Goal: Information Seeking & Learning: Learn about a topic

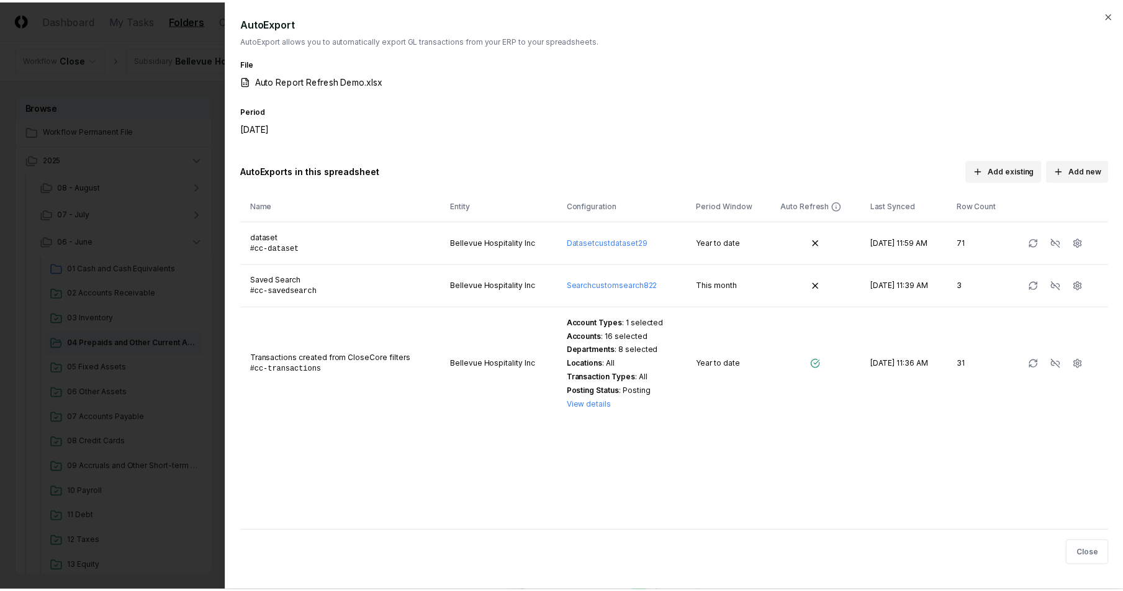
scroll to position [935, 0]
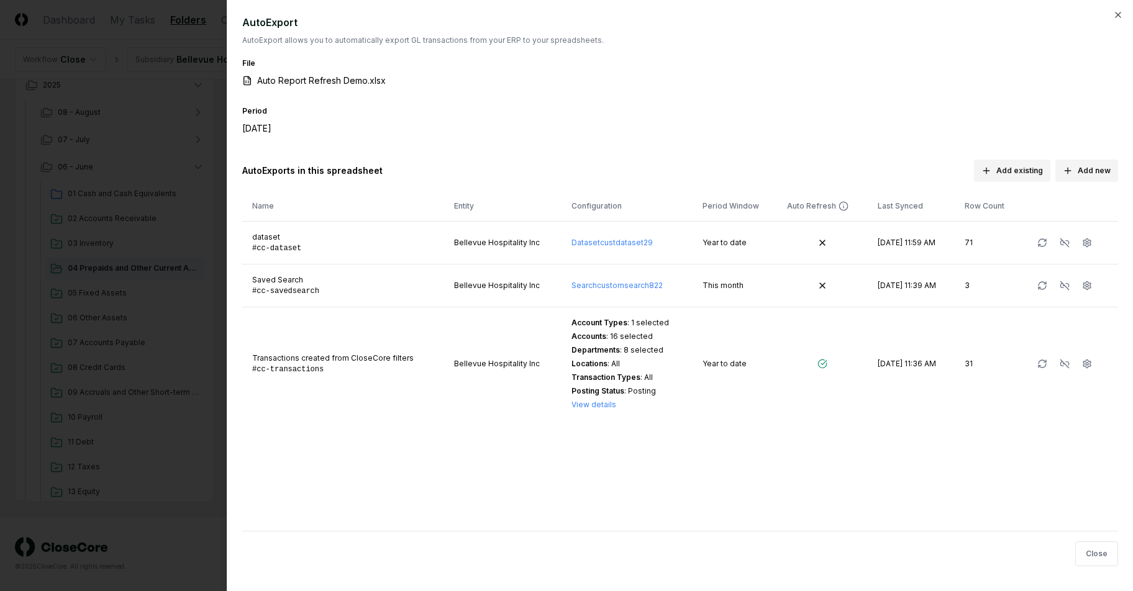
click at [730, 109] on div "Period [DATE]" at bounding box center [680, 127] width 876 height 46
click at [188, 250] on div at bounding box center [566, 295] width 1133 height 591
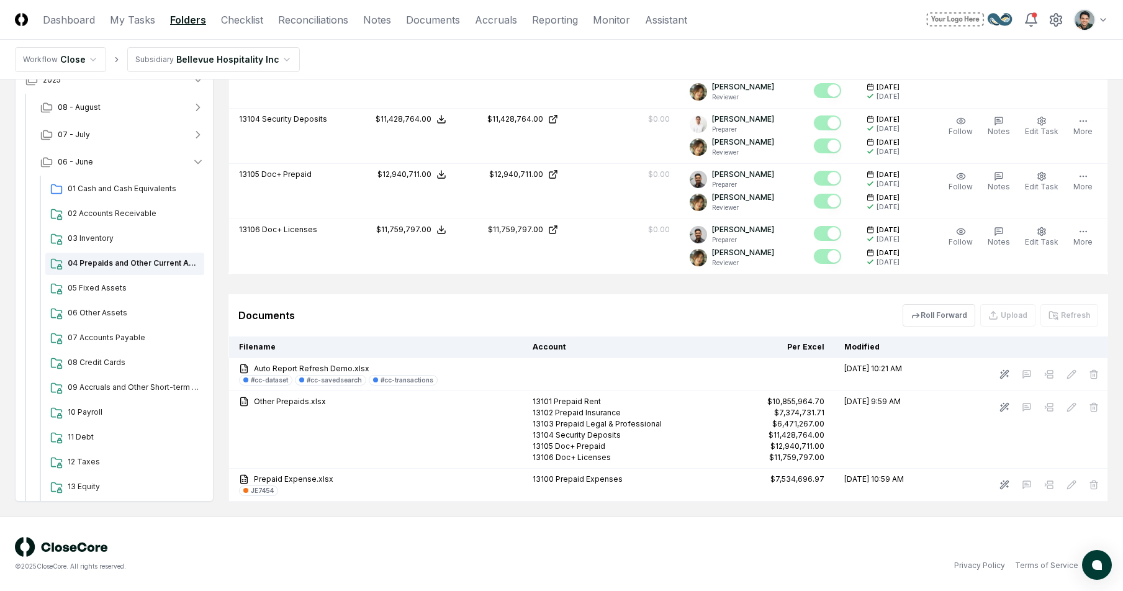
scroll to position [472, 0]
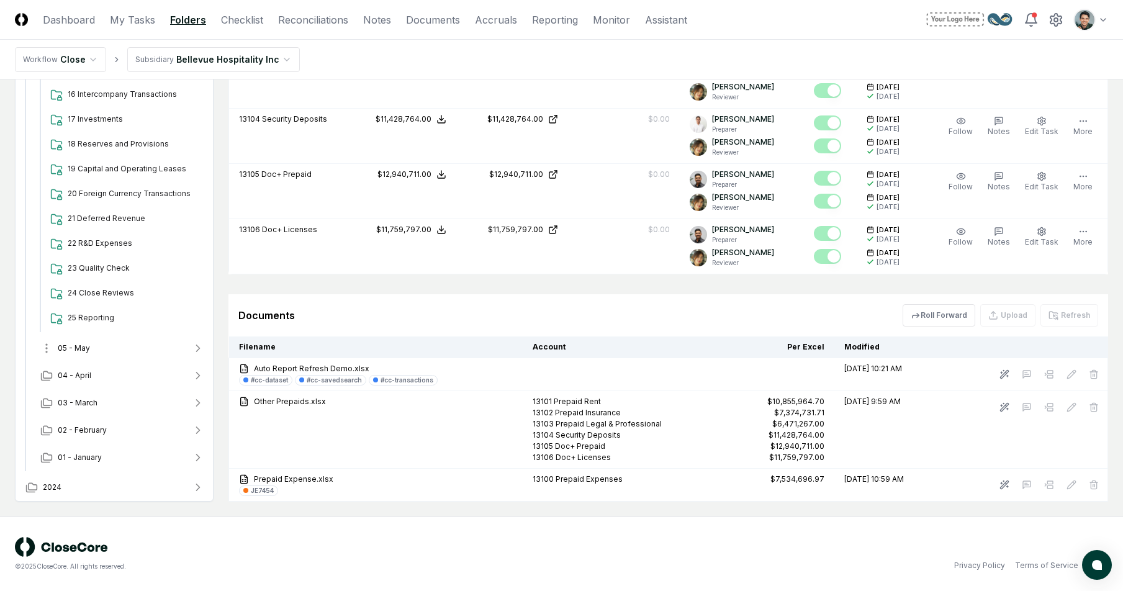
click at [112, 350] on button "05 - May" at bounding box center [122, 348] width 184 height 27
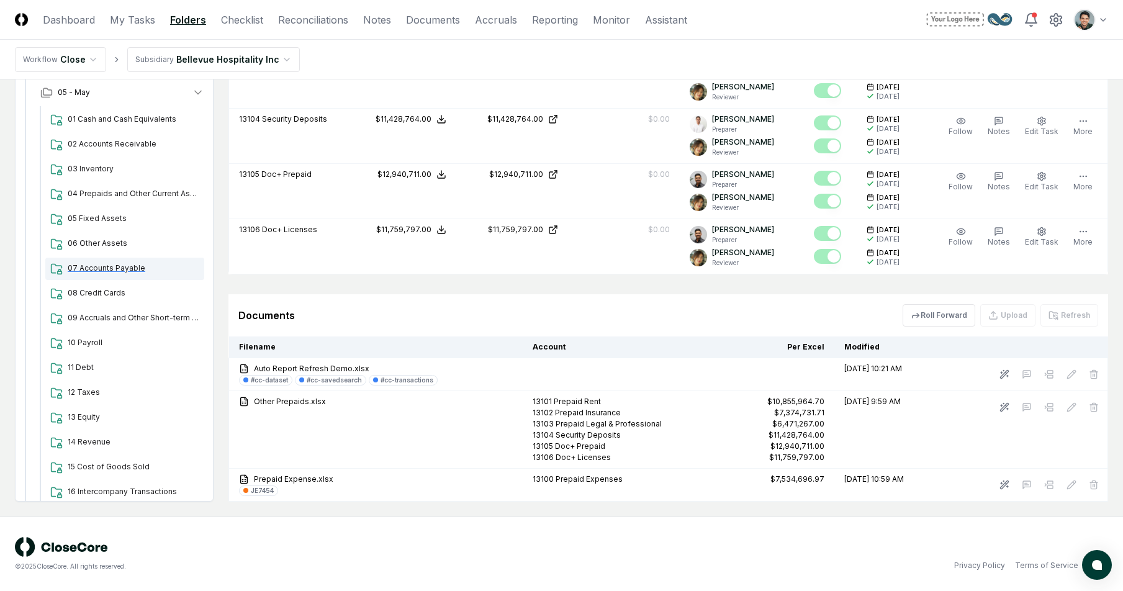
scroll to position [515, 0]
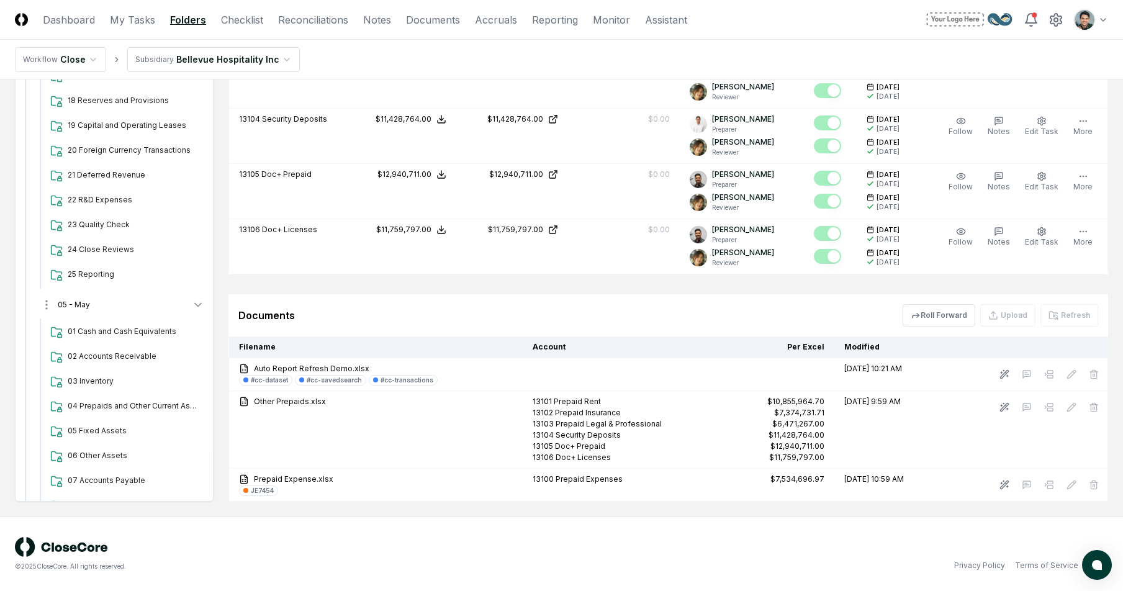
click at [95, 297] on button "05 - May" at bounding box center [122, 304] width 184 height 27
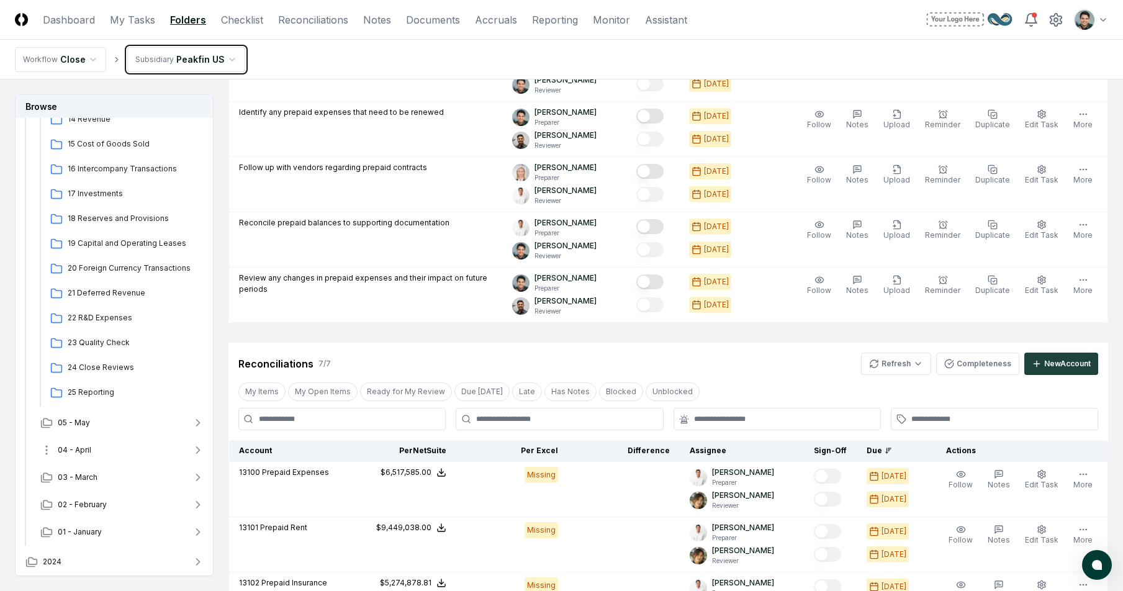
scroll to position [467, 0]
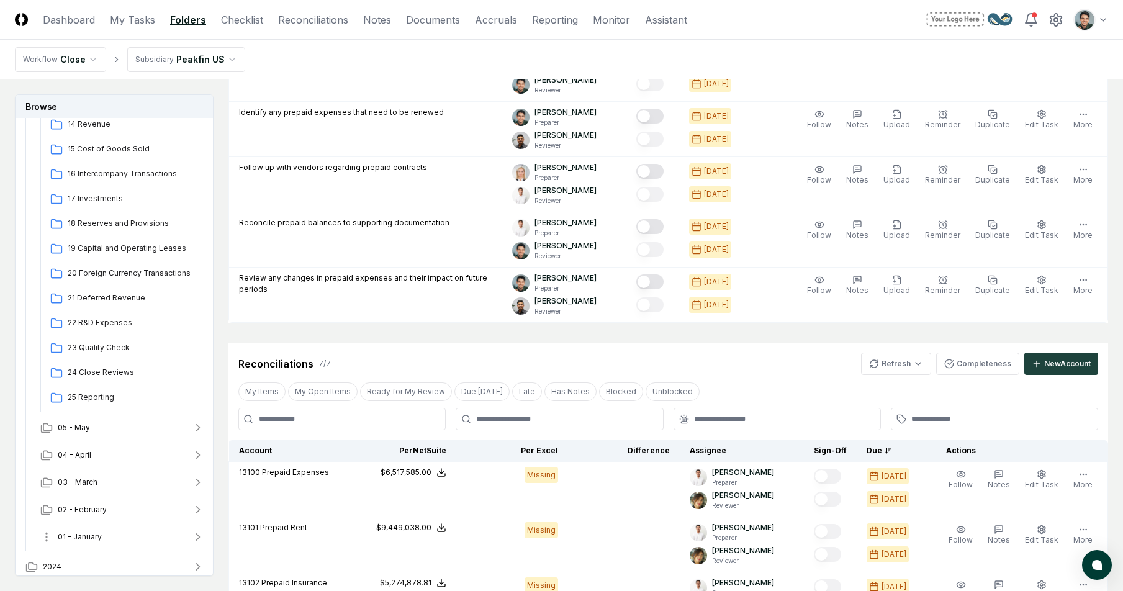
click at [100, 543] on button "01 - January" at bounding box center [122, 536] width 184 height 27
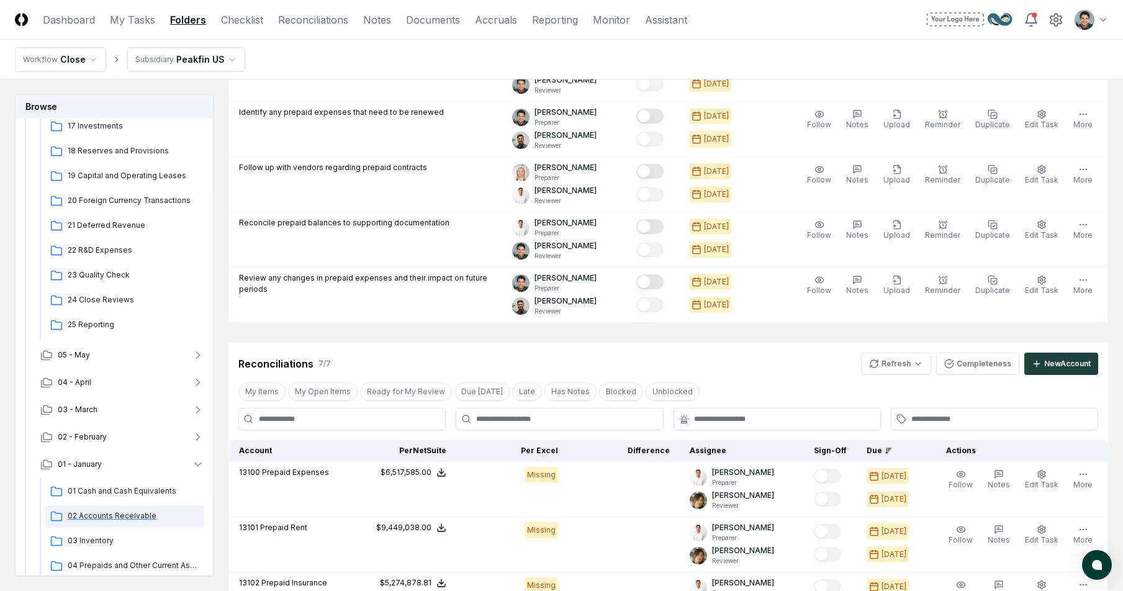
scroll to position [550, 0]
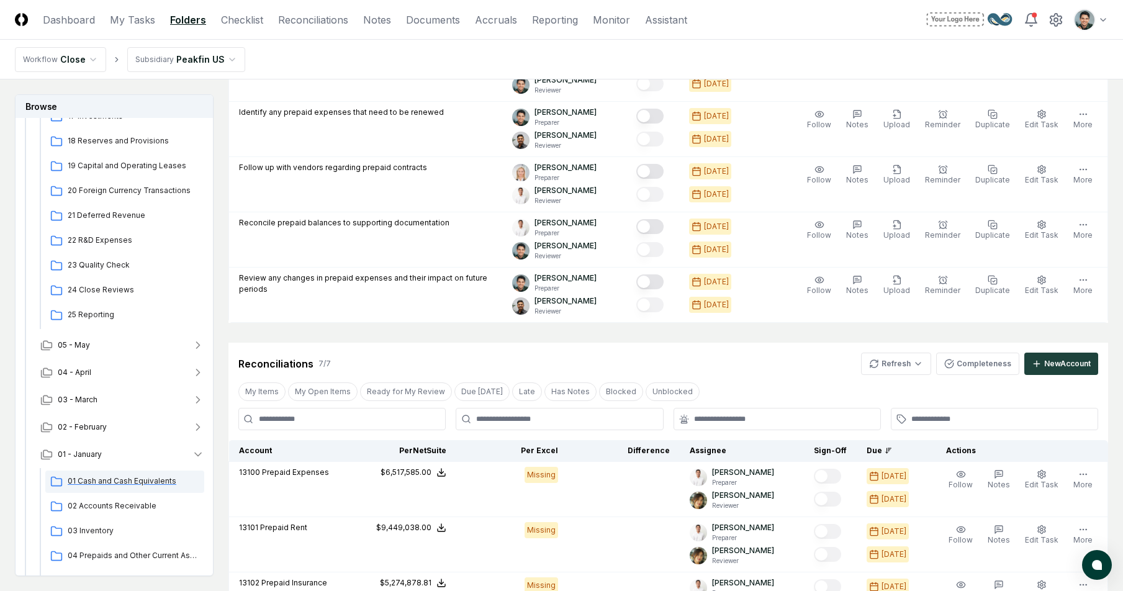
click at [134, 478] on span "01 Cash and Cash Equivalents" at bounding box center [134, 481] width 132 height 11
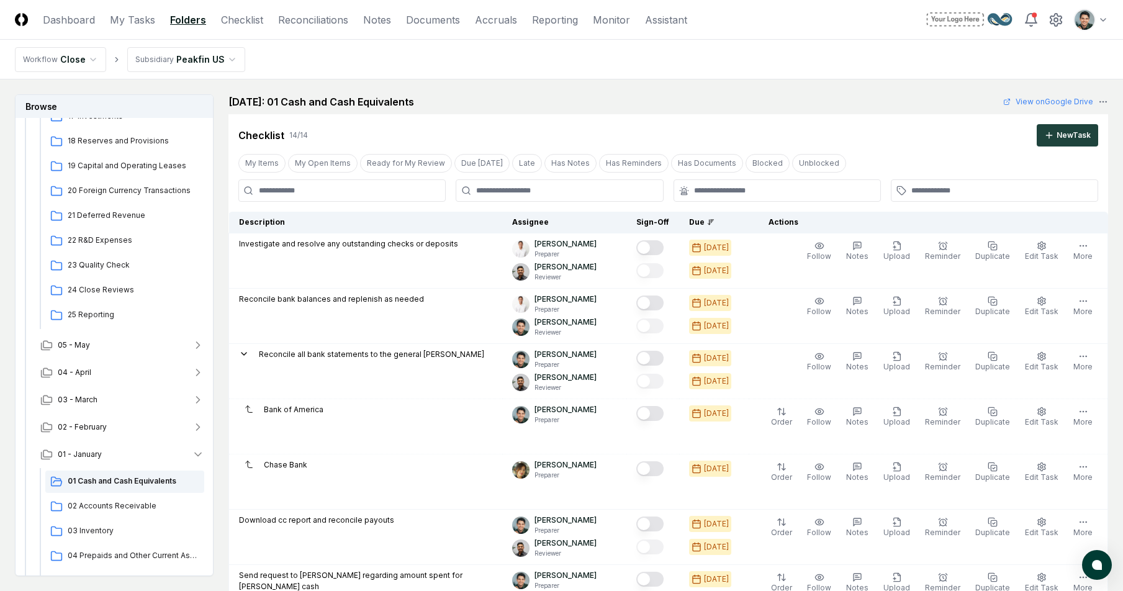
scroll to position [809, 0]
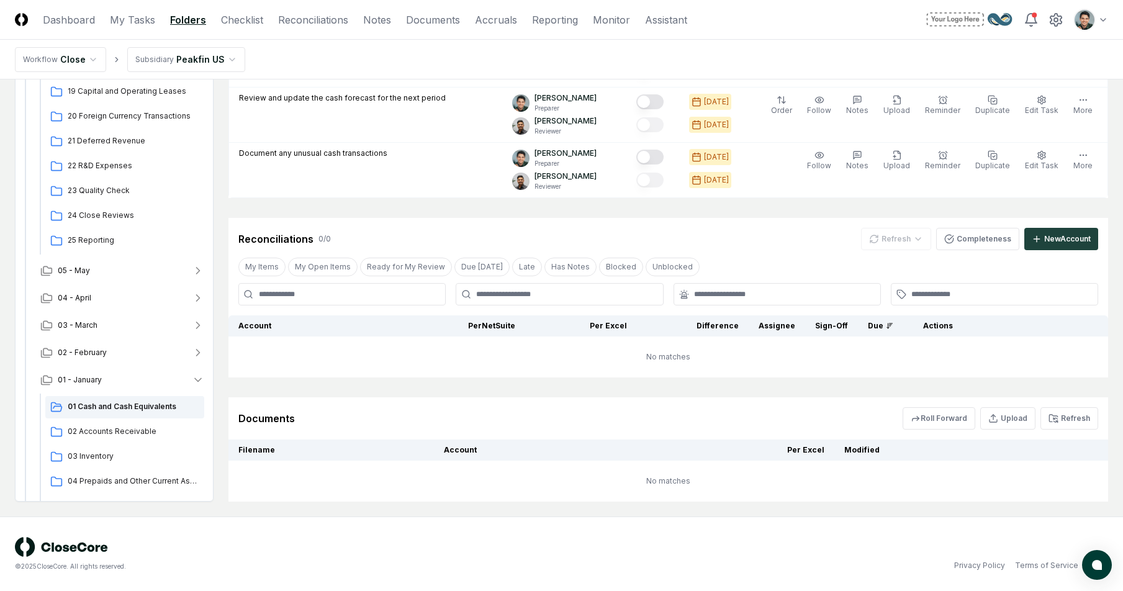
click at [821, 58] on nav "Workflow Close Subsidiary Peakfin US" at bounding box center [561, 60] width 1123 height 40
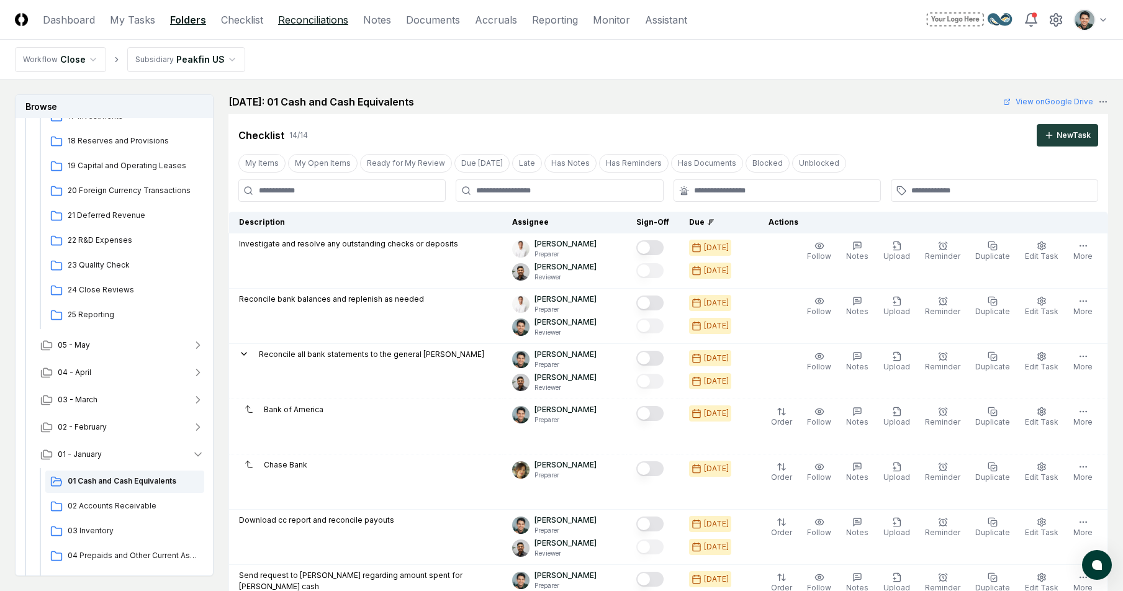
click at [320, 22] on link "Reconciliations" at bounding box center [313, 19] width 70 height 15
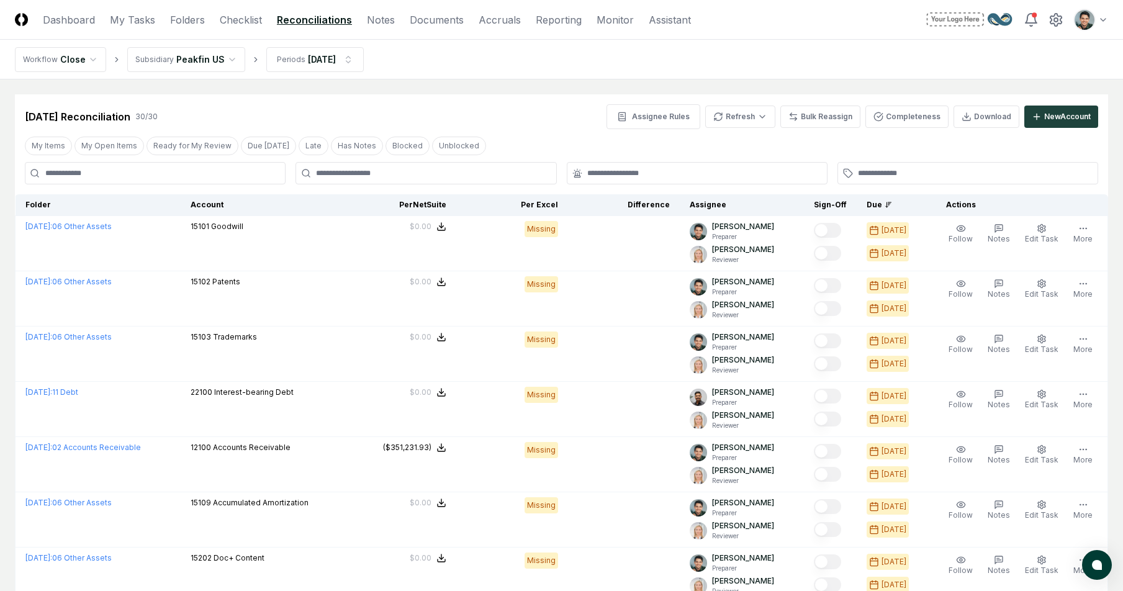
click at [902, 65] on nav "Workflow Close Subsidiary Peakfin US Periods Jan 2025" at bounding box center [561, 60] width 1123 height 40
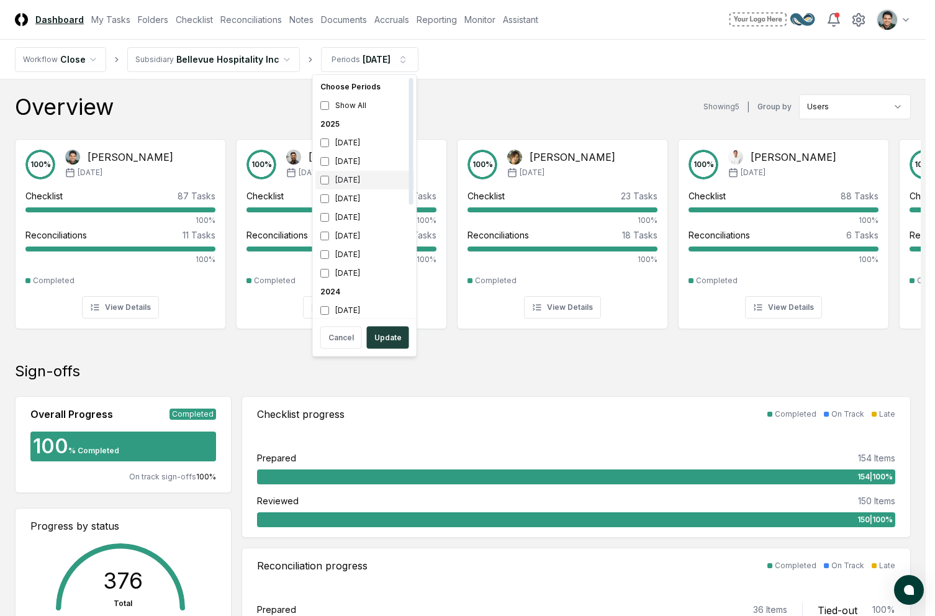
click at [352, 179] on div "[DATE]" at bounding box center [364, 180] width 99 height 19
click at [353, 270] on div "[DATE]" at bounding box center [364, 273] width 99 height 19
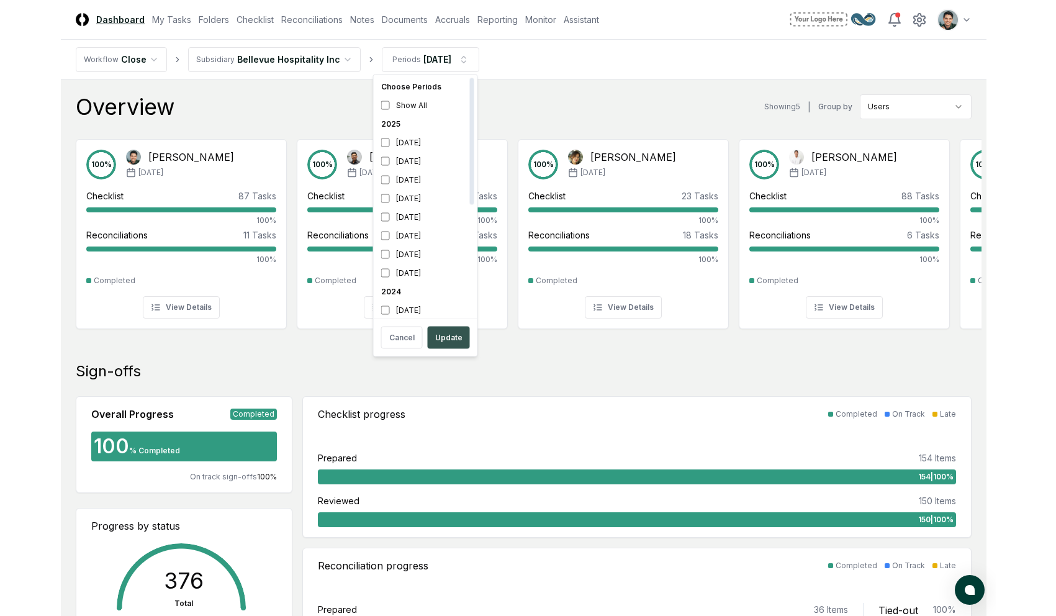
scroll to position [4, 0]
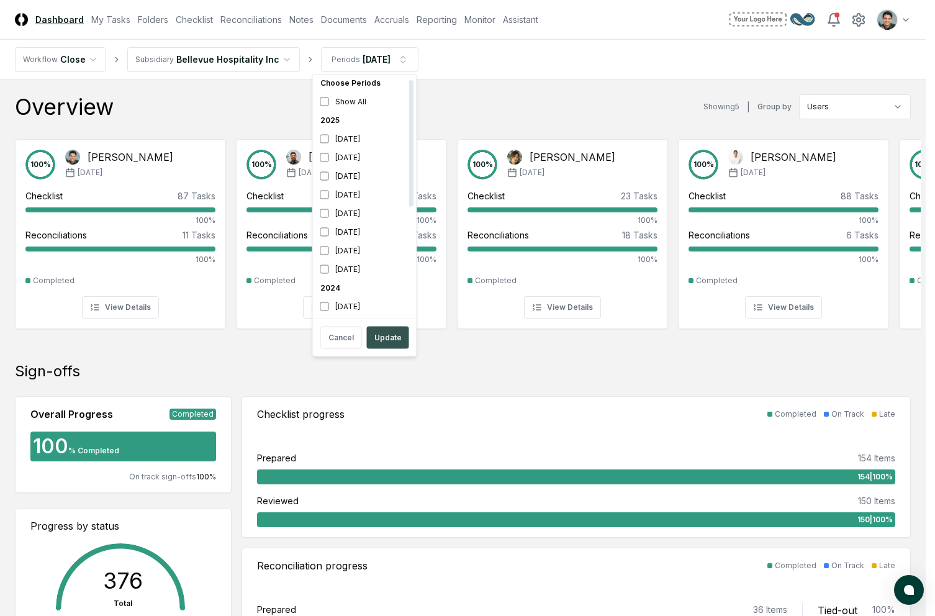
click at [378, 335] on button "Update" at bounding box center [388, 338] width 42 height 22
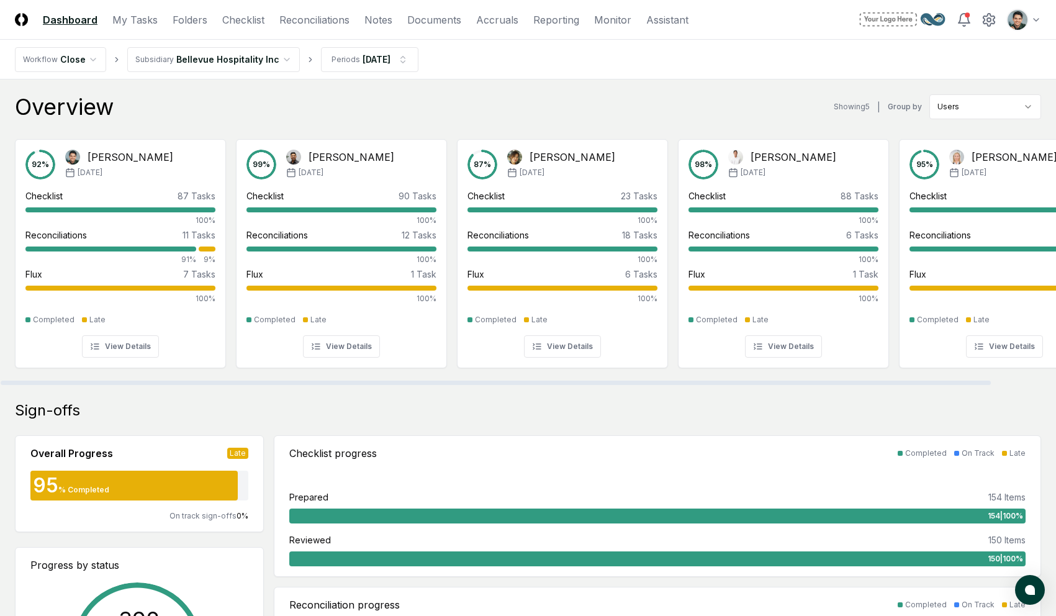
click at [374, 99] on div "Overview Showing 5 | Group by Users" at bounding box center [528, 106] width 1026 height 25
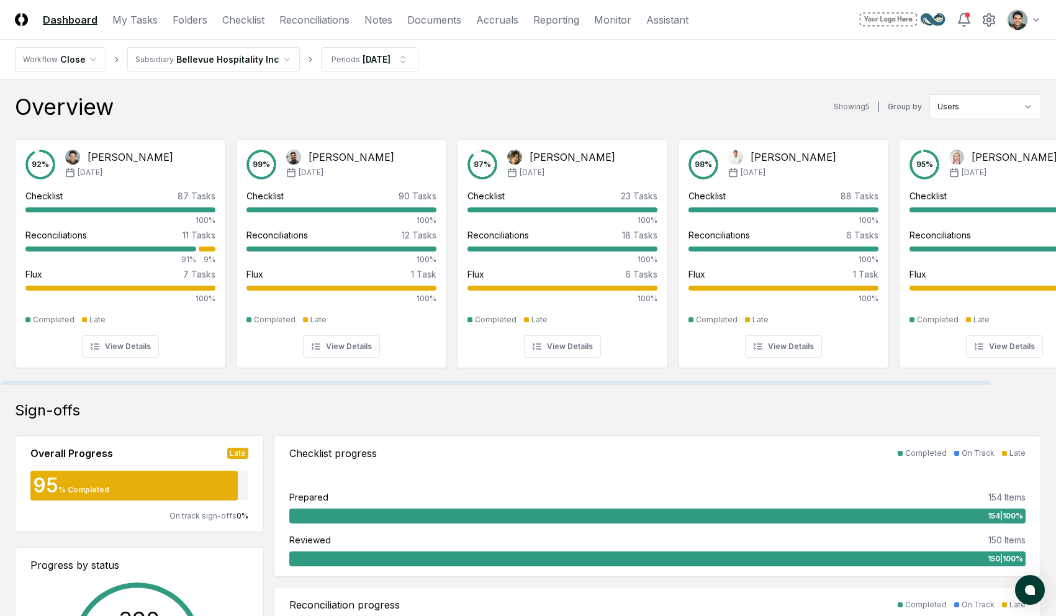
drag, startPoint x: 258, startPoint y: 73, endPoint x: 251, endPoint y: 73, distance: 6.8
click at [253, 73] on nav "Workflow Close Subsidiary Bellevue Hospitality Inc Periods [DATE]" at bounding box center [528, 60] width 1056 height 40
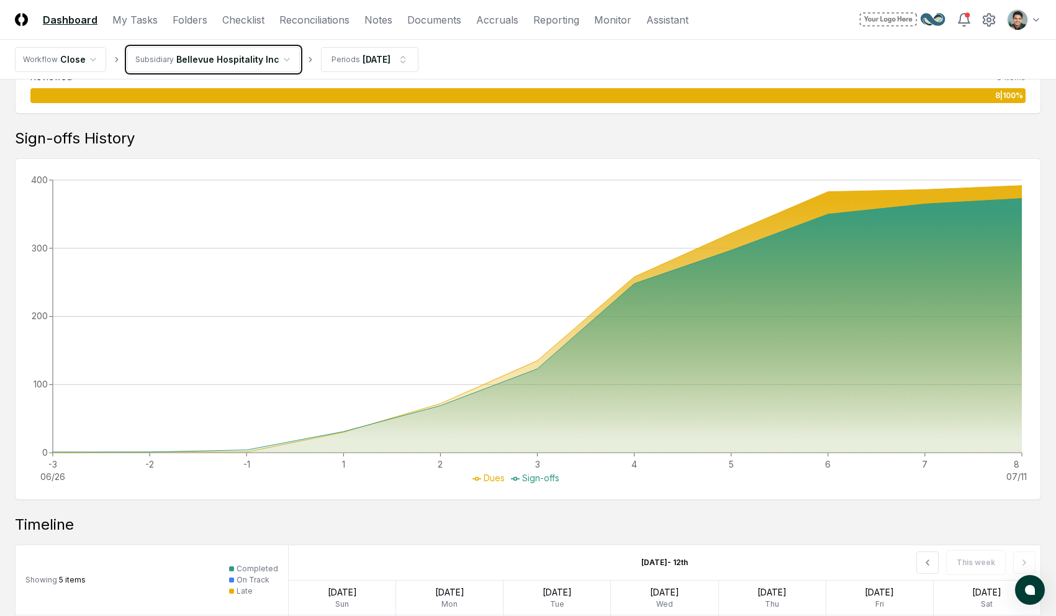
scroll to position [1059, 0]
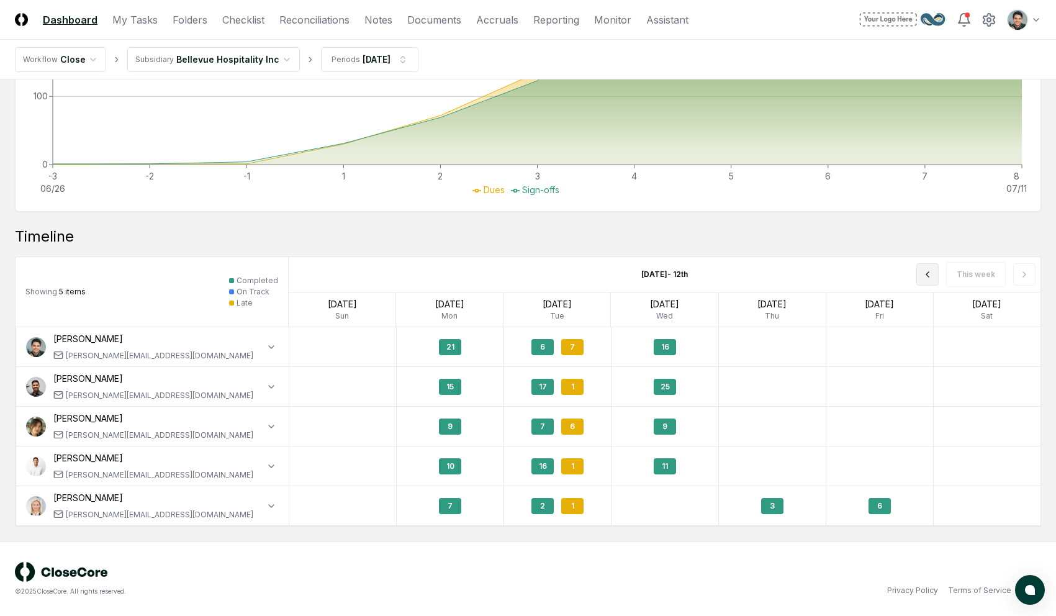
click at [800, 278] on button at bounding box center [928, 274] width 22 height 22
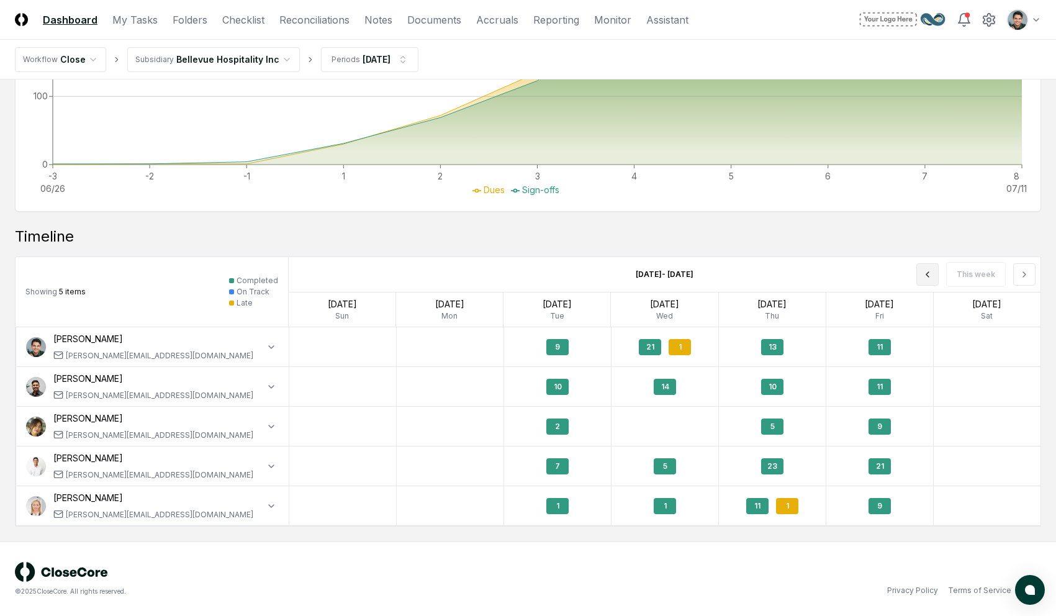
click at [800, 278] on button at bounding box center [928, 274] width 22 height 22
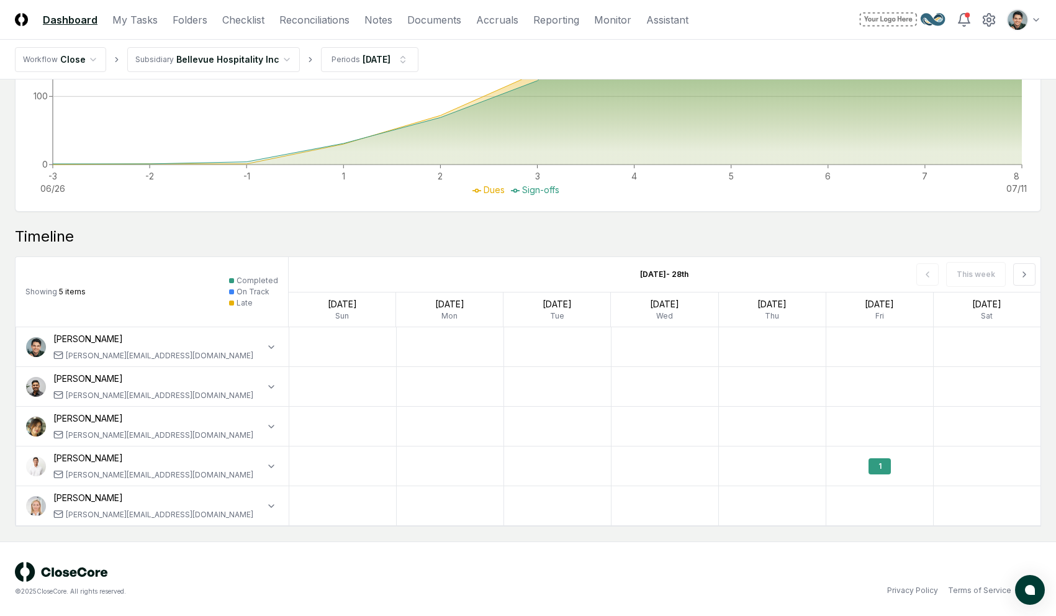
scroll to position [338, 0]
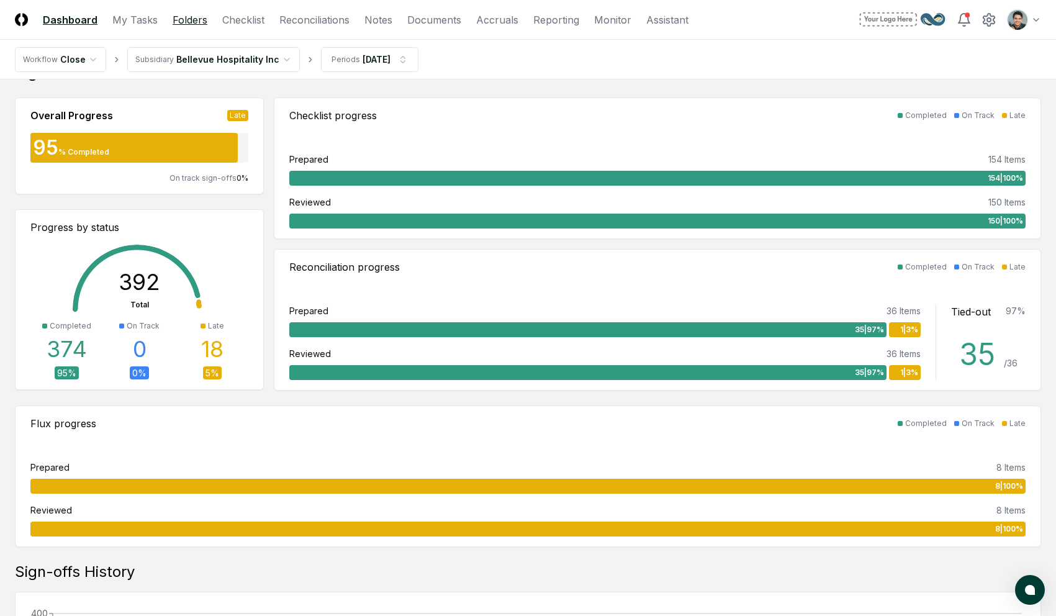
click at [181, 22] on link "Folders" at bounding box center [190, 19] width 35 height 15
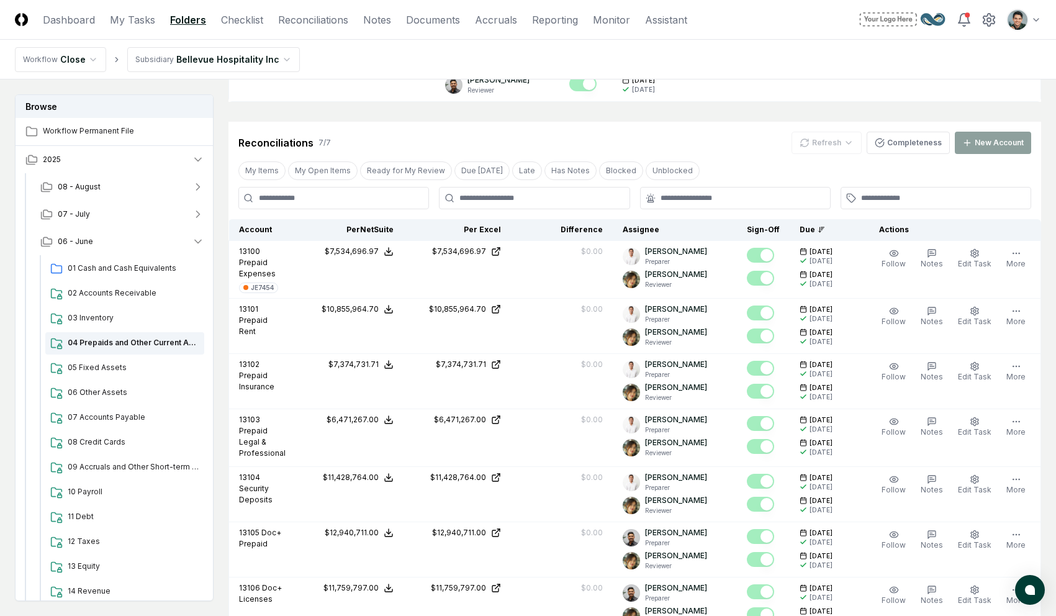
scroll to position [561, 0]
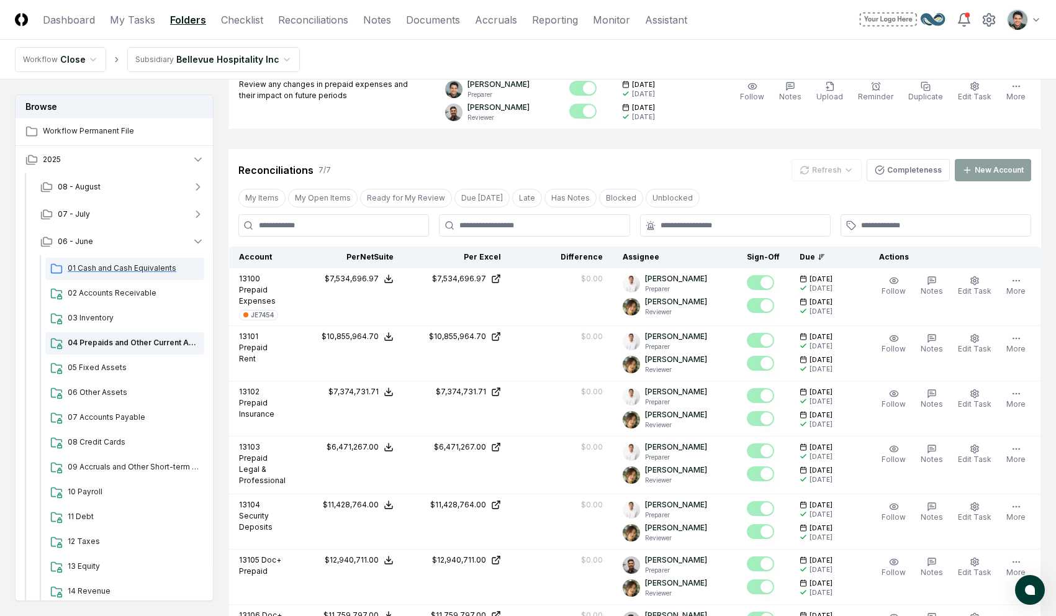
click at [165, 271] on span "01 Cash and Cash Equivalents" at bounding box center [134, 268] width 132 height 11
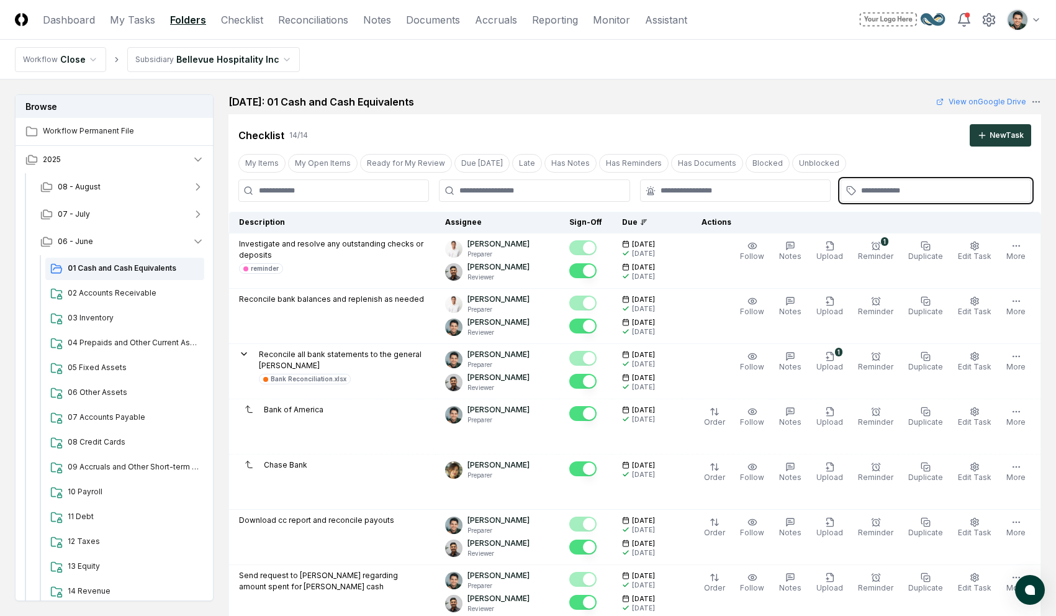
click at [800, 186] on input "text" at bounding box center [942, 190] width 162 height 11
click at [800, 222] on div "journal-entry" at bounding box center [881, 218] width 41 height 9
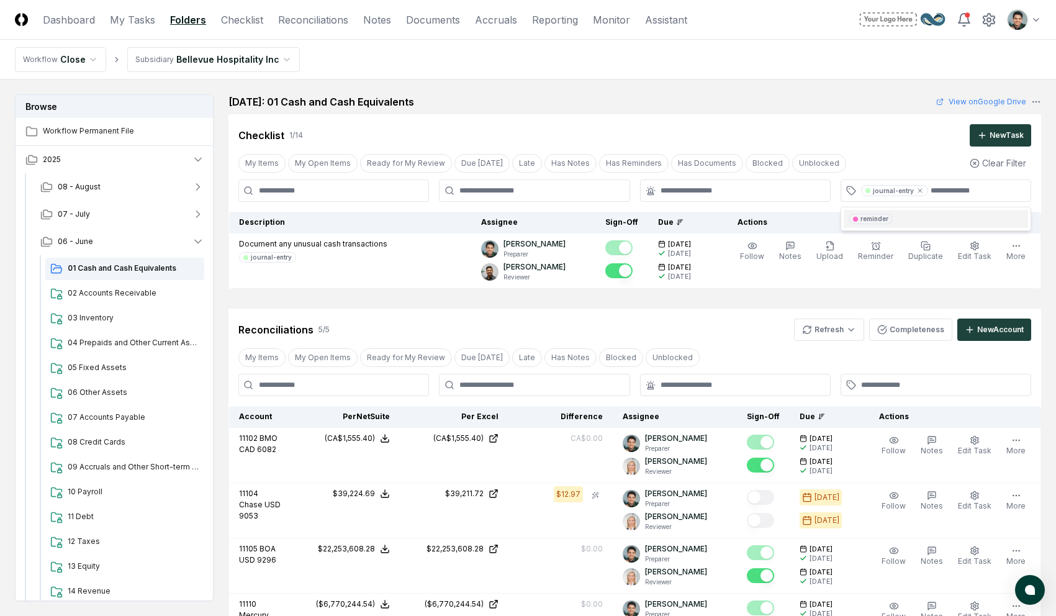
click at [800, 144] on div "Checklist 1 / 14 New Task" at bounding box center [634, 135] width 793 height 22
click at [800, 188] on icon at bounding box center [920, 190] width 7 height 7
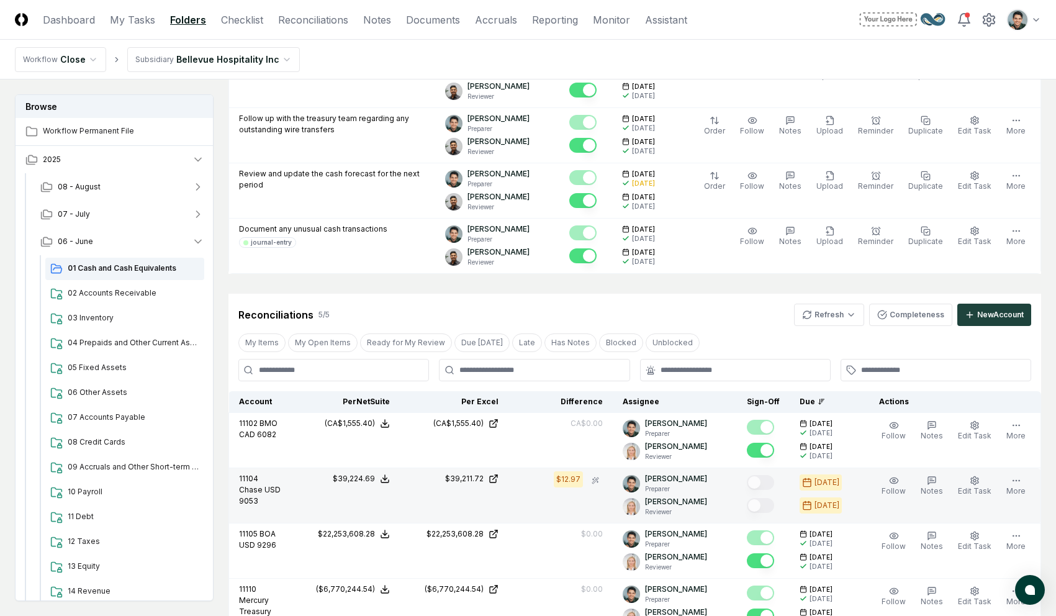
scroll to position [1079, 0]
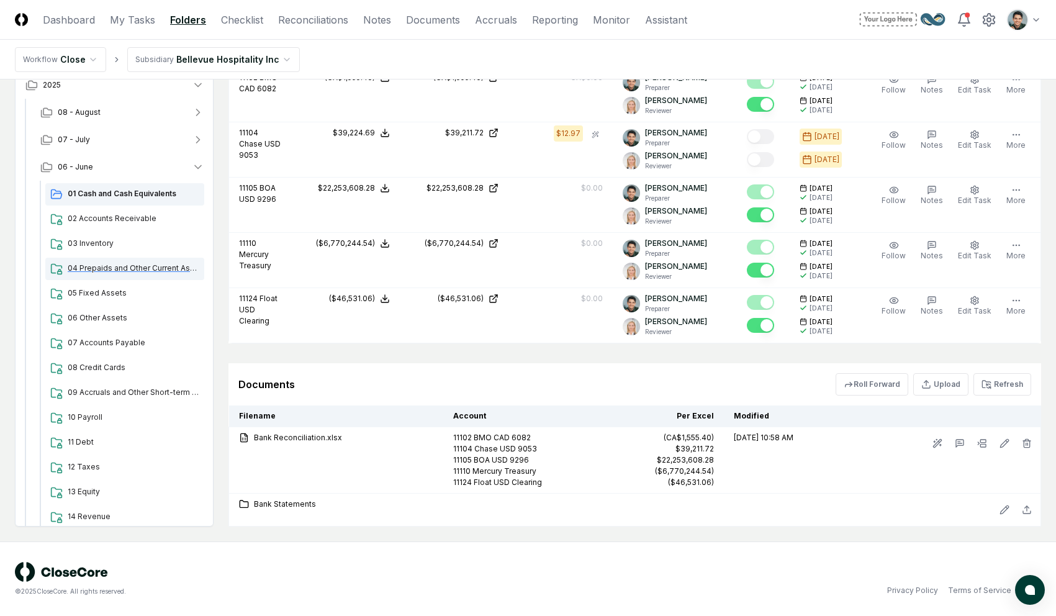
click at [132, 273] on span "04 Prepaids and Other Current Assets" at bounding box center [134, 268] width 132 height 11
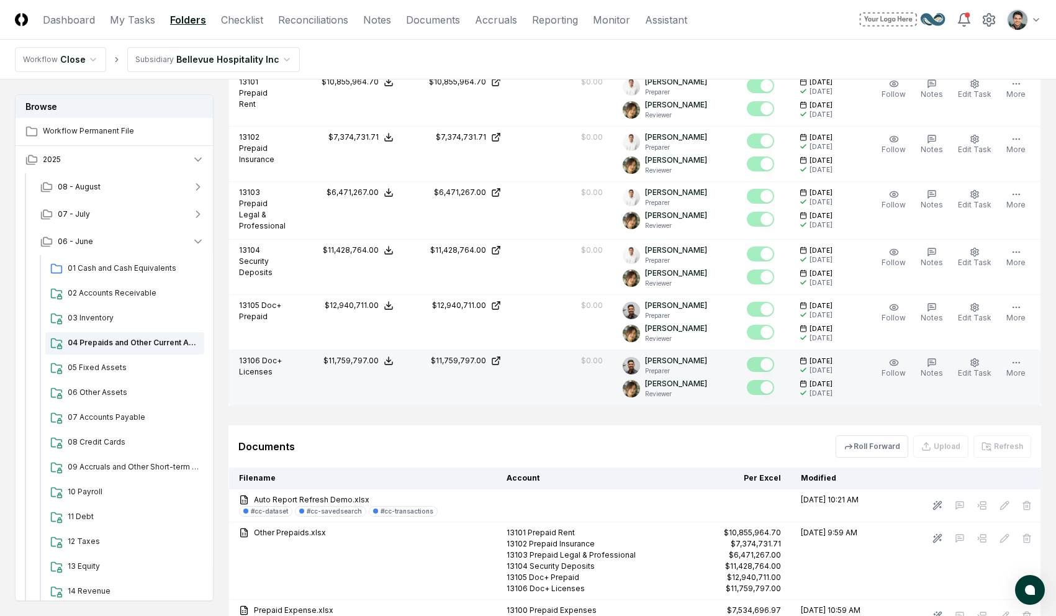
scroll to position [915, 0]
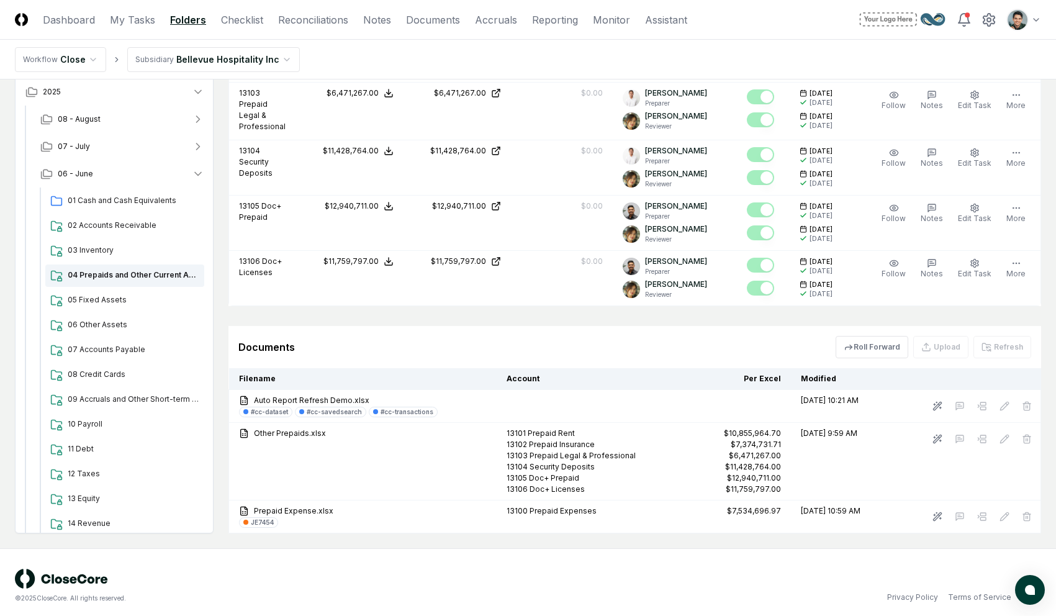
click at [438, 326] on div "Documents Roll Forward Upload Refresh" at bounding box center [635, 347] width 813 height 42
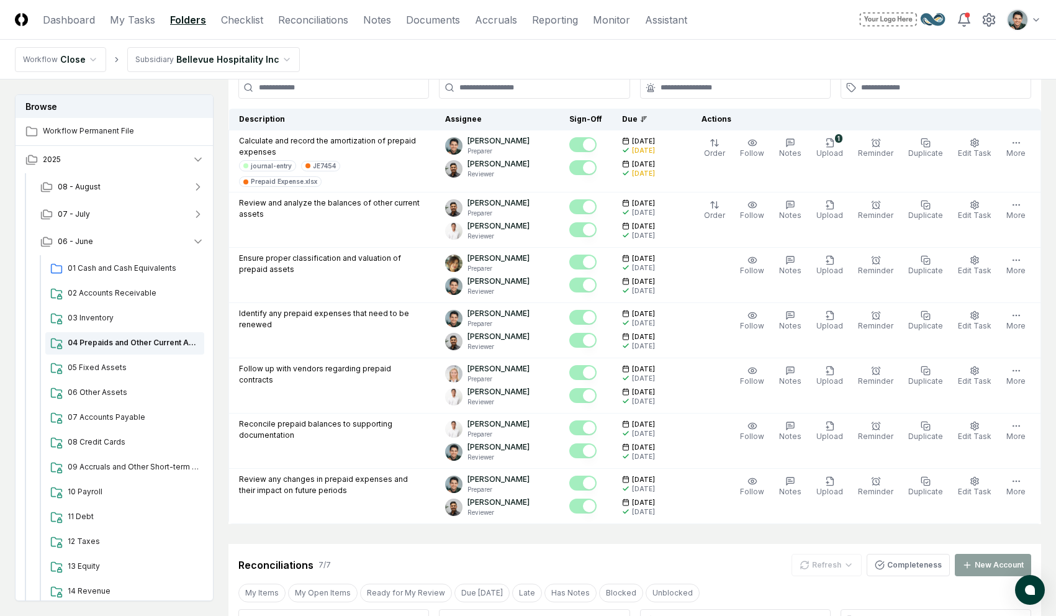
scroll to position [0, 0]
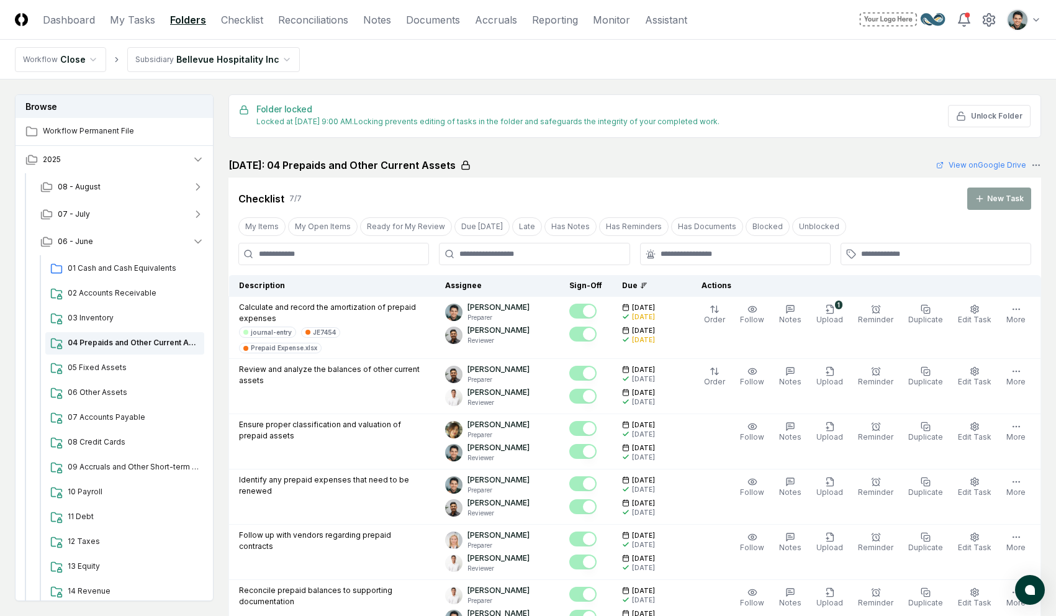
click at [75, 12] on link "Dashboard" at bounding box center [69, 19] width 52 height 15
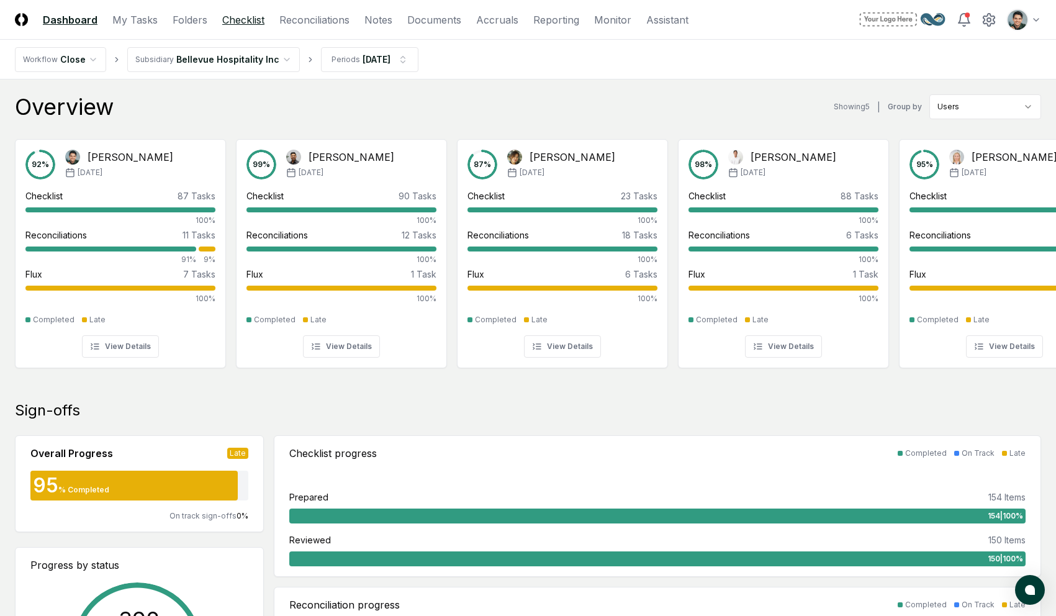
click at [250, 20] on link "Checklist" at bounding box center [243, 19] width 42 height 15
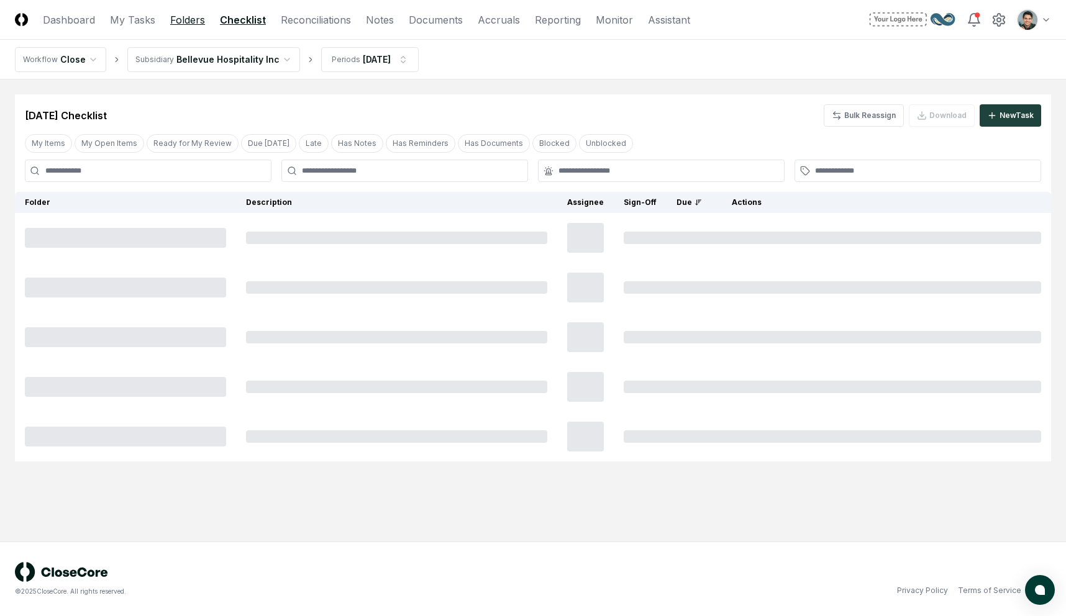
click at [177, 17] on link "Folders" at bounding box center [187, 19] width 35 height 15
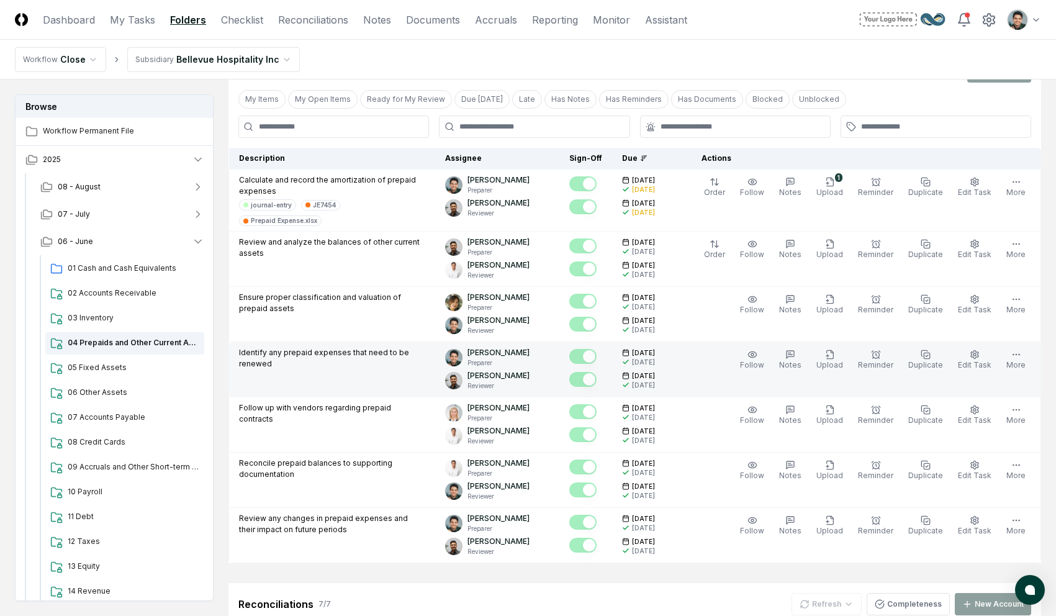
scroll to position [104, 0]
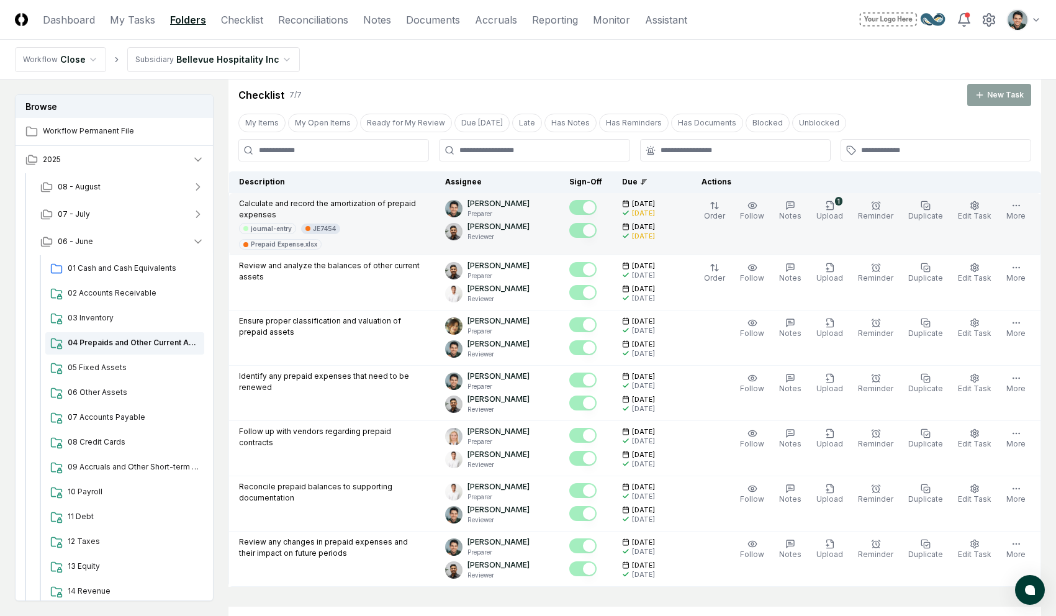
click at [320, 230] on div "JE7454" at bounding box center [324, 228] width 23 height 9
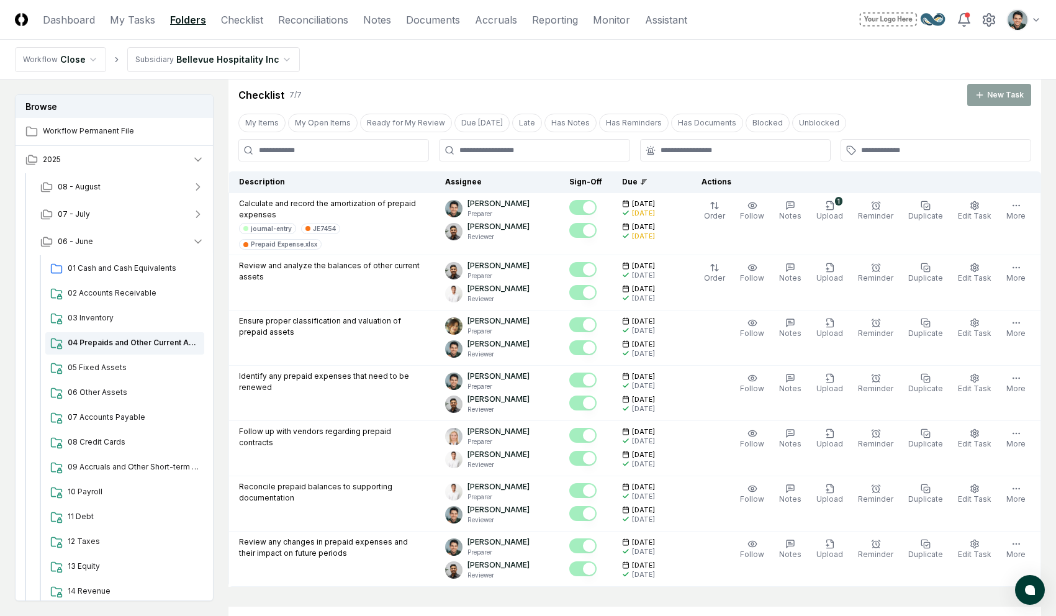
click at [527, 76] on nav "Workflow Close Subsidiary Bellevue Hospitality Inc" at bounding box center [528, 60] width 1056 height 40
click at [84, 24] on link "Dashboard" at bounding box center [69, 19] width 52 height 15
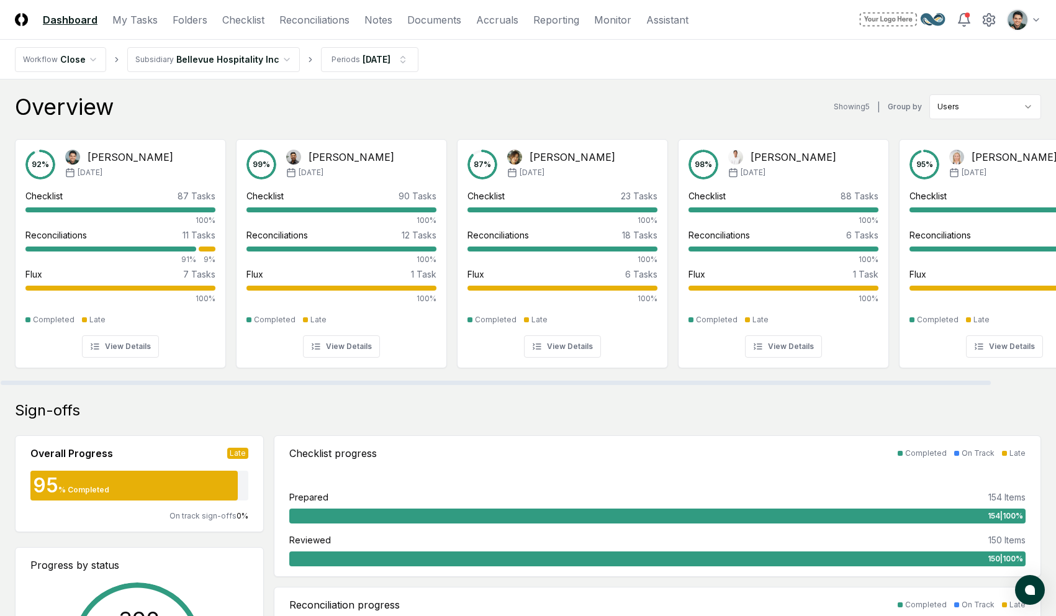
click at [484, 110] on div "Overview Showing 5 | Group by Users" at bounding box center [528, 106] width 1026 height 25
click at [478, 101] on div "Overview Showing 5 | Group by Users" at bounding box center [528, 106] width 1026 height 25
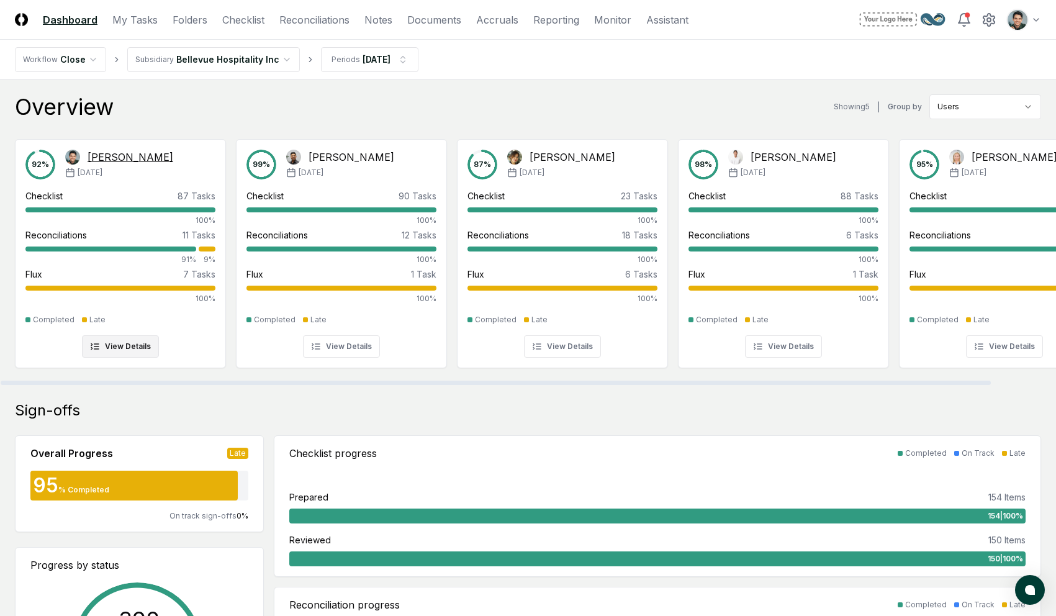
click at [170, 174] on div "92 % [PERSON_NAME] [DATE]" at bounding box center [120, 165] width 190 height 30
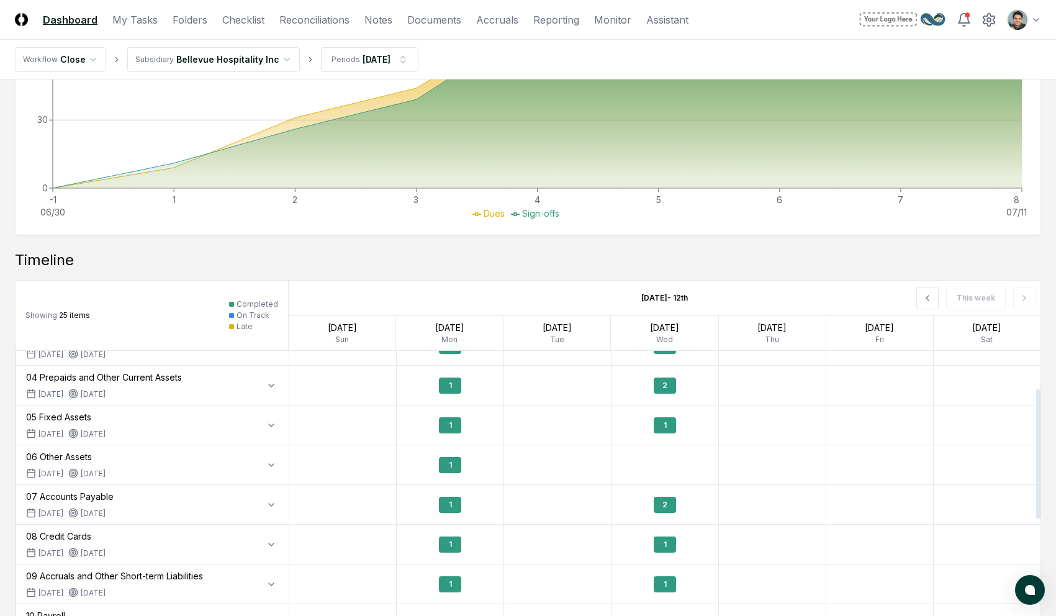
scroll to position [800, 0]
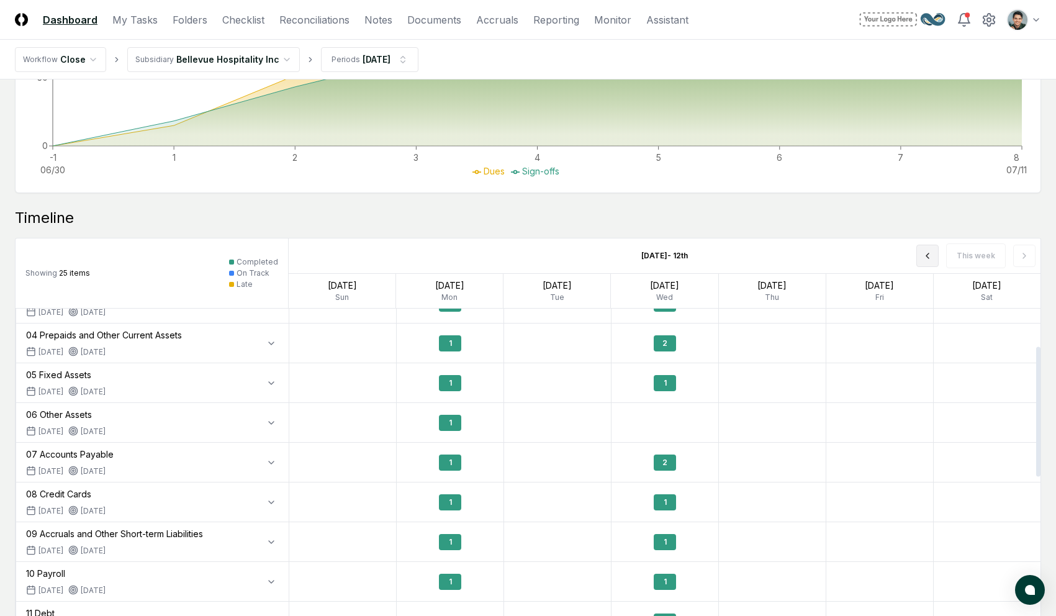
click at [800, 263] on button at bounding box center [928, 256] width 22 height 22
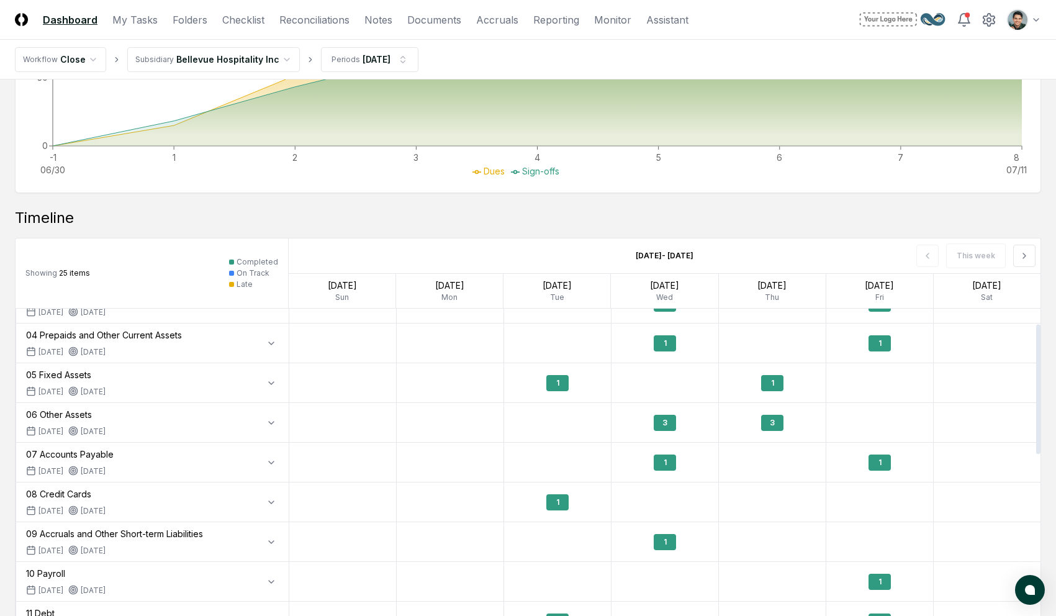
scroll to position [0, 0]
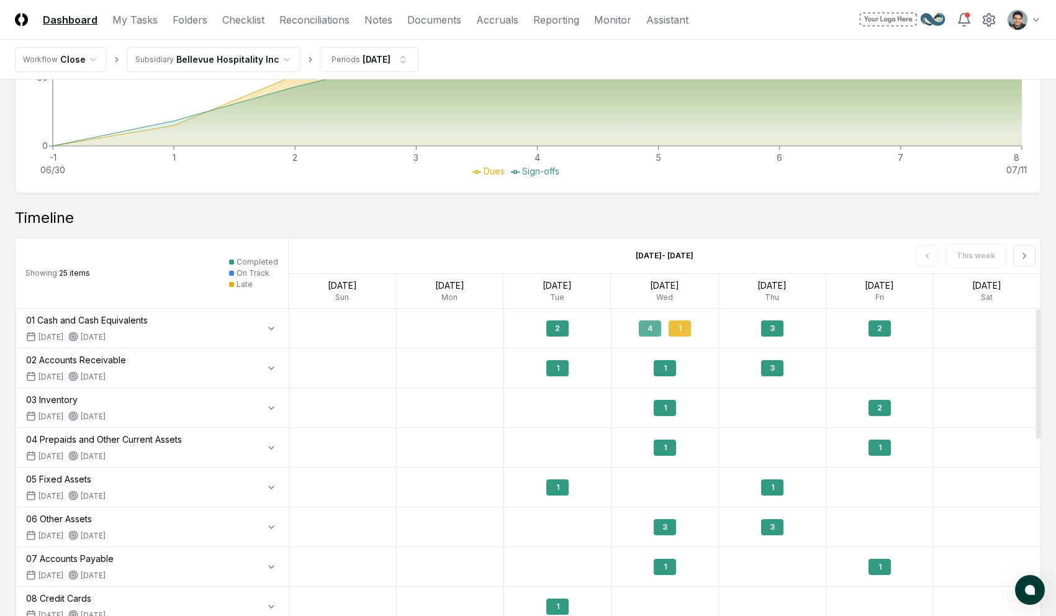
click at [659, 320] on div "4" at bounding box center [650, 328] width 22 height 16
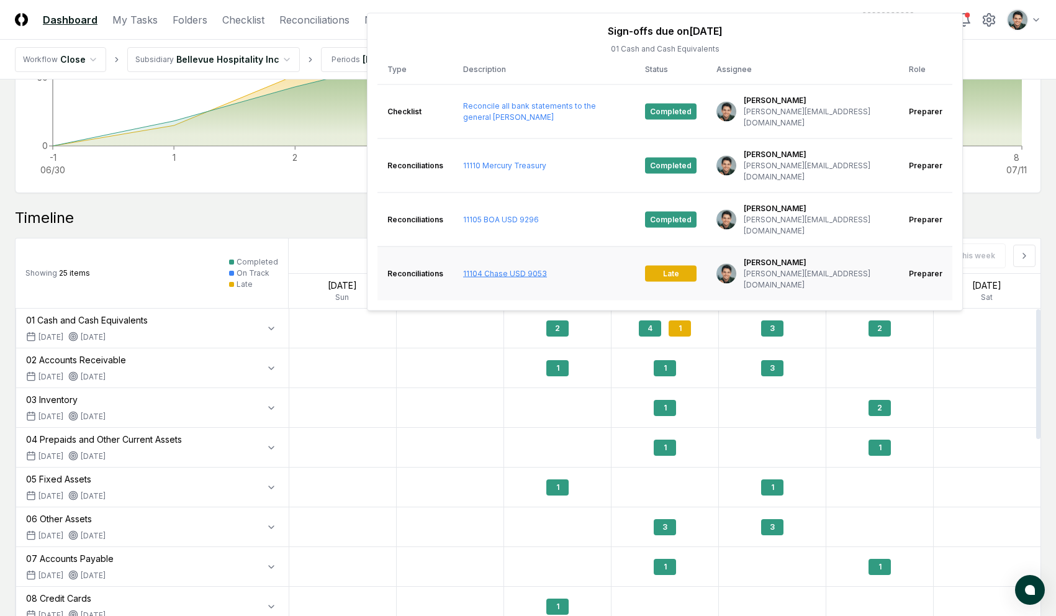
click at [496, 268] on link "11104 Chase USD 9053" at bounding box center [505, 272] width 84 height 9
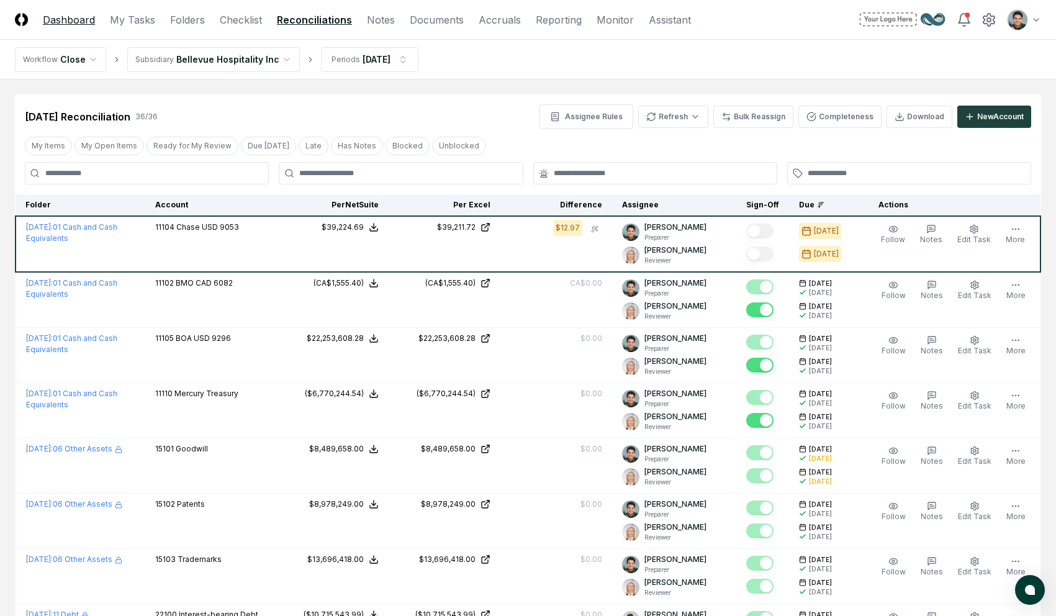
click at [63, 23] on link "Dashboard" at bounding box center [69, 19] width 52 height 15
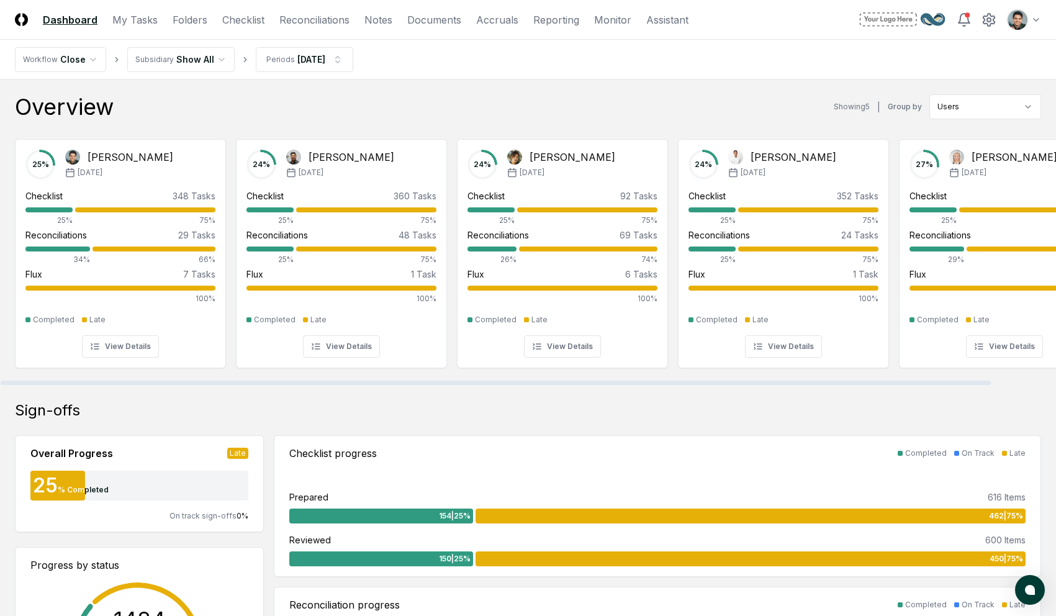
drag, startPoint x: 541, startPoint y: 97, endPoint x: 695, endPoint y: 126, distance: 156.6
click at [541, 97] on div "Overview Showing 5 | Group by Users" at bounding box center [528, 106] width 1026 height 25
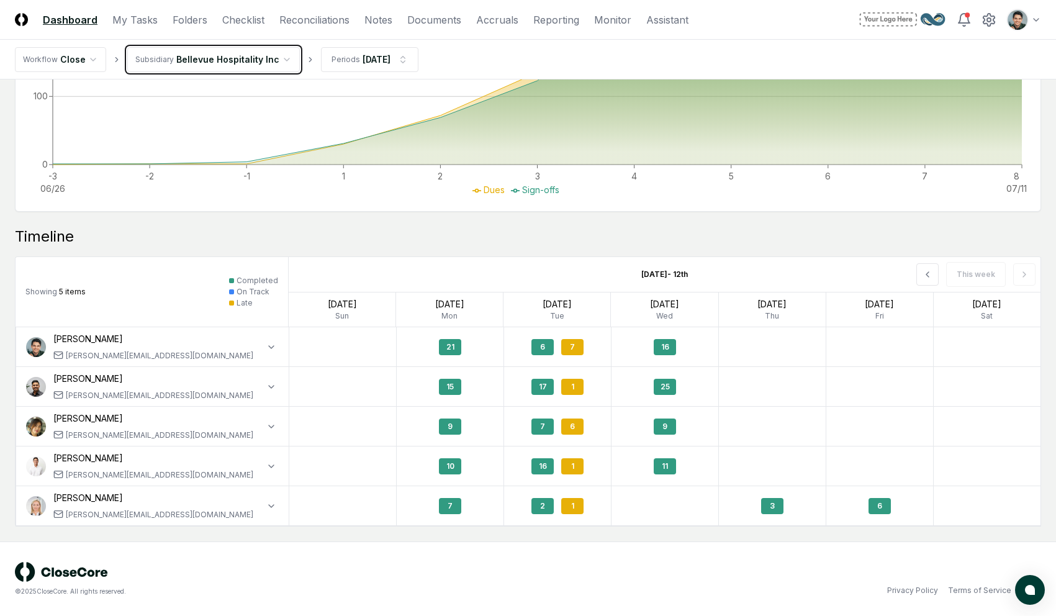
scroll to position [1054, 0]
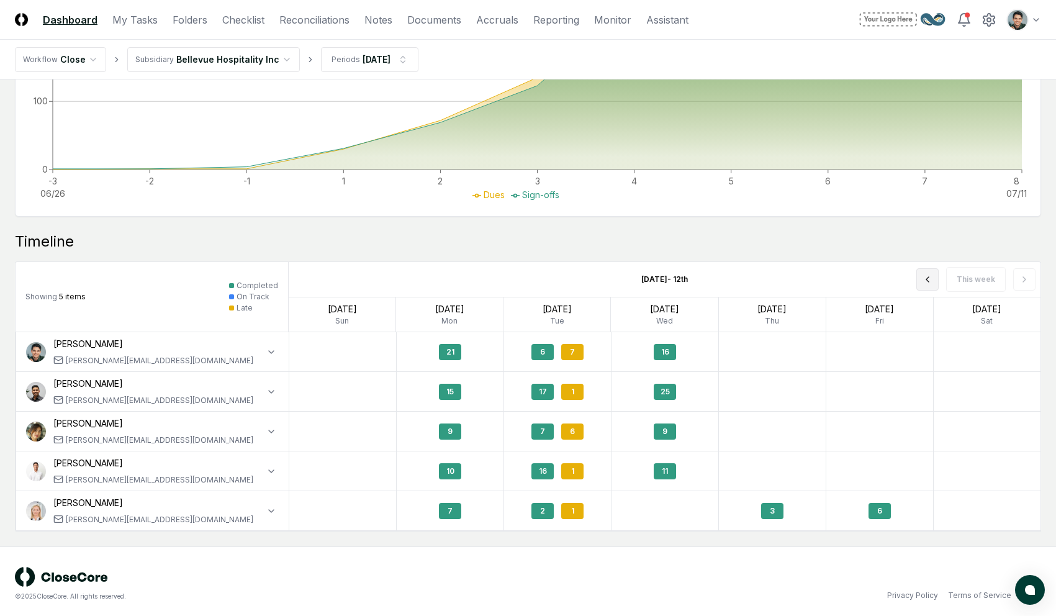
click at [800, 276] on button at bounding box center [928, 279] width 22 height 22
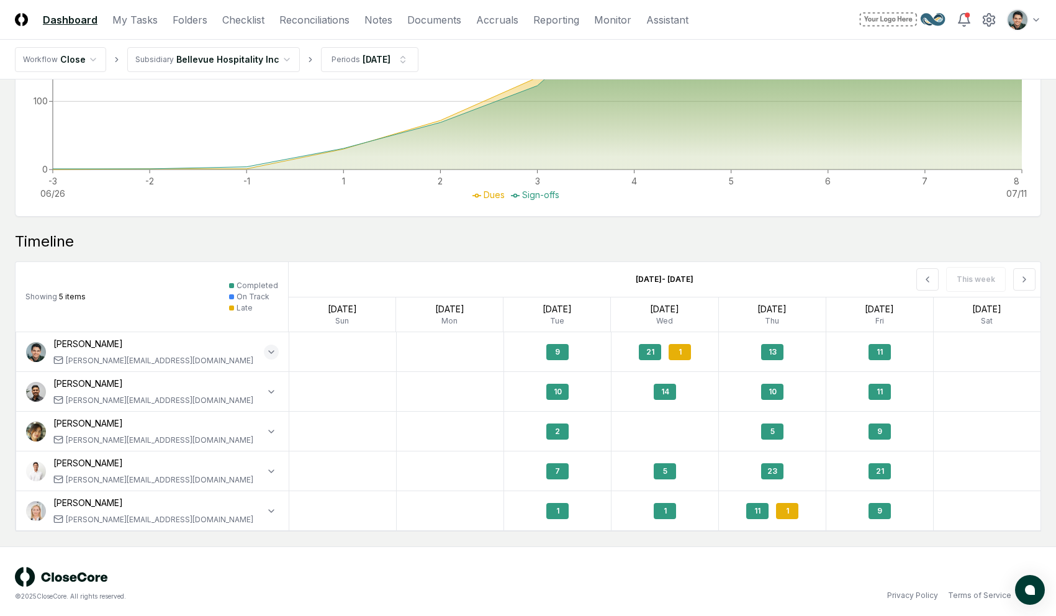
click at [268, 347] on icon "button" at bounding box center [271, 352] width 10 height 10
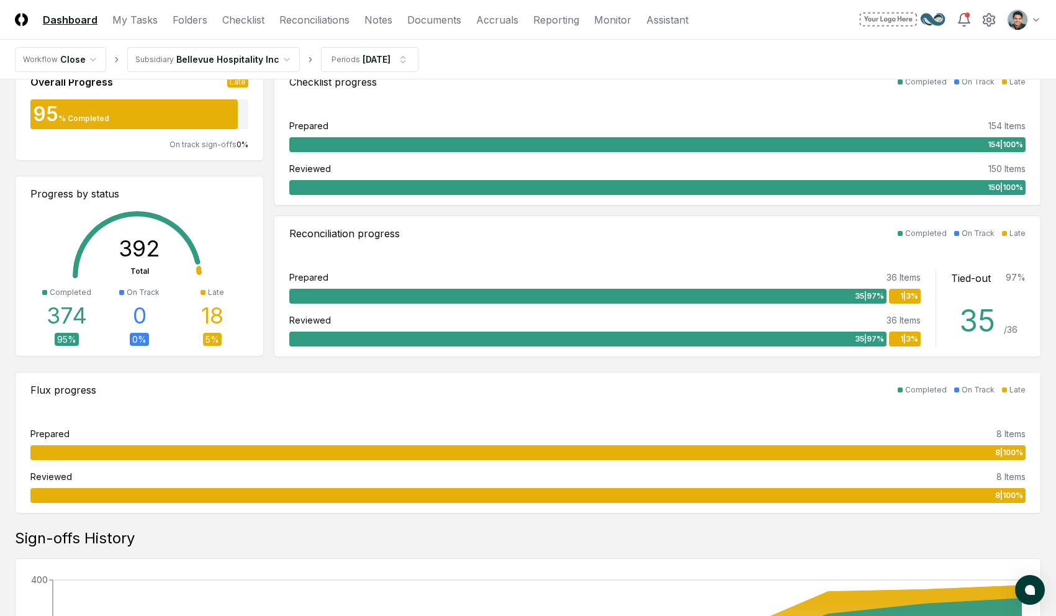
scroll to position [0, 0]
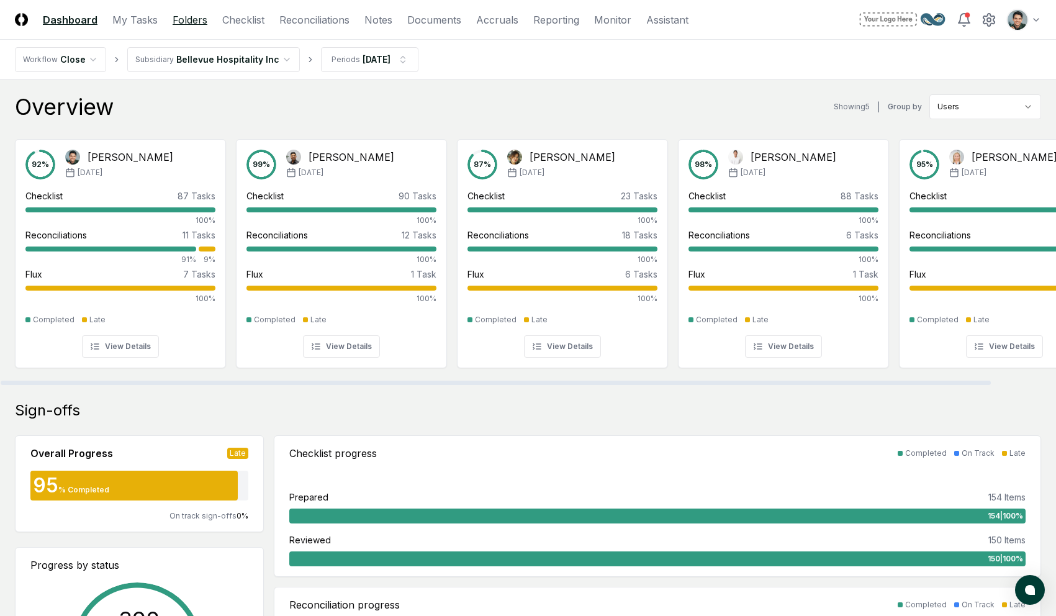
click at [194, 25] on link "Folders" at bounding box center [190, 19] width 35 height 15
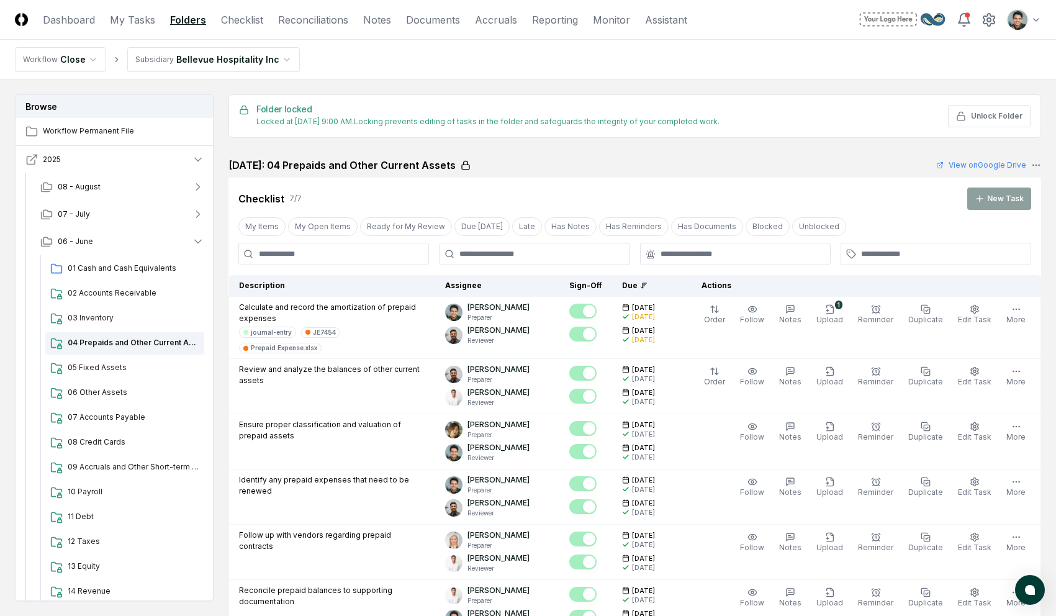
click at [32, 160] on icon "button" at bounding box center [31, 159] width 12 height 12
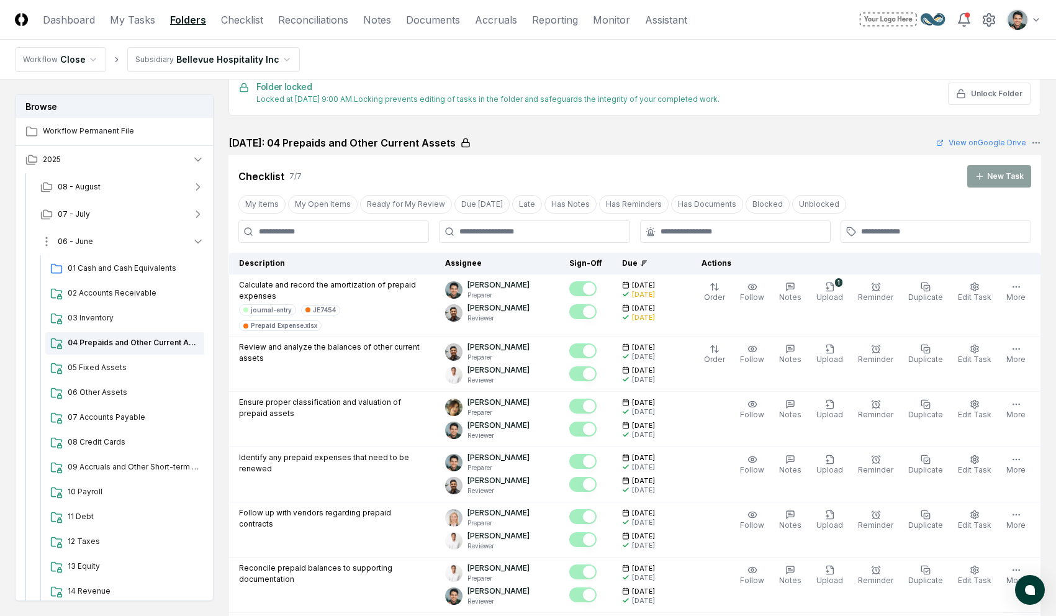
click at [134, 237] on button "06 - June" at bounding box center [122, 241] width 184 height 27
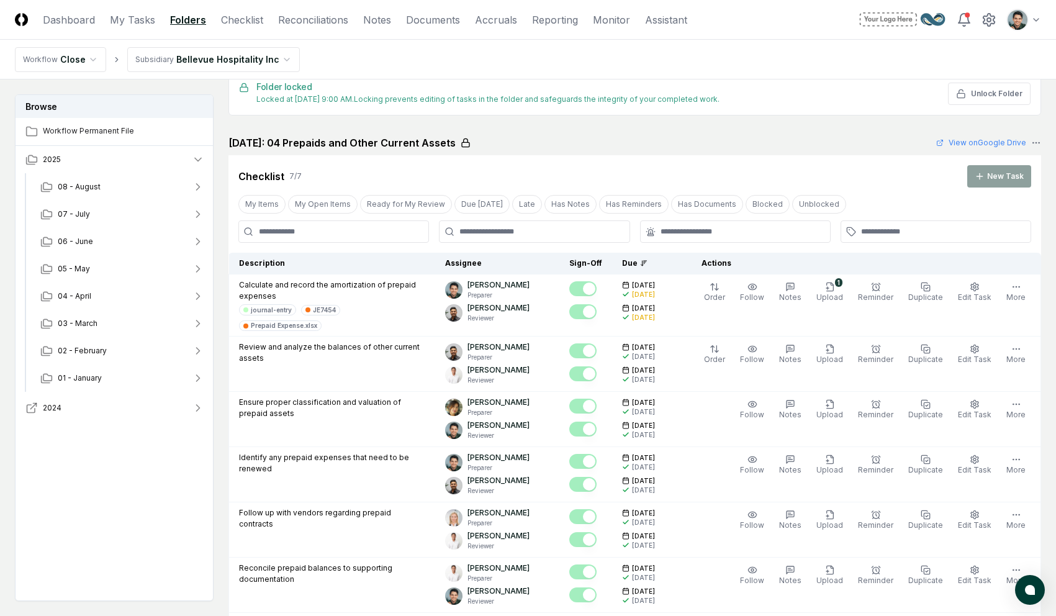
click at [116, 410] on button "2024" at bounding box center [115, 407] width 199 height 27
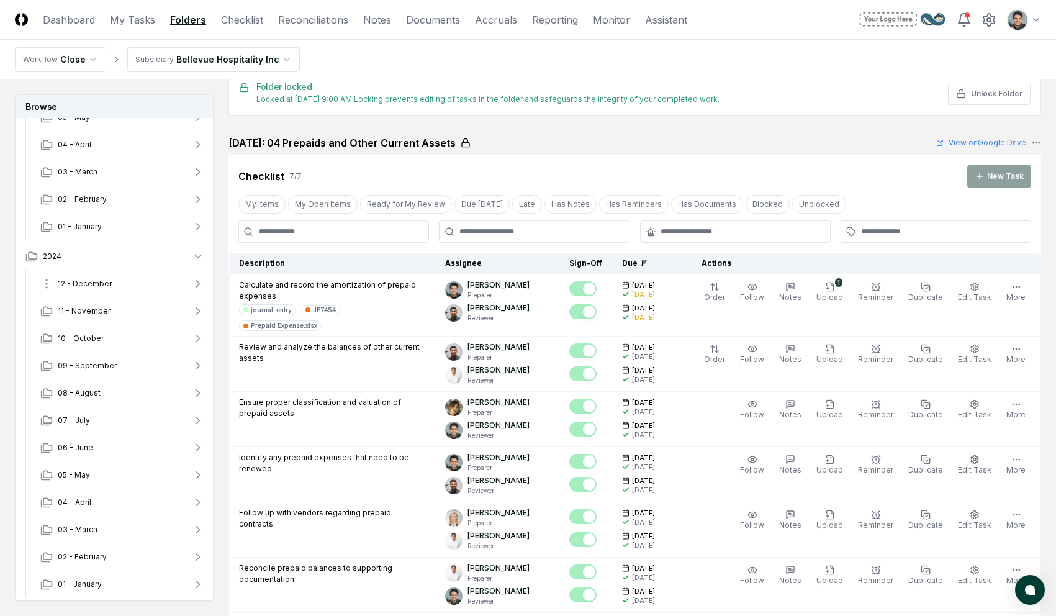
click at [88, 283] on span "12 - December" at bounding box center [85, 283] width 54 height 11
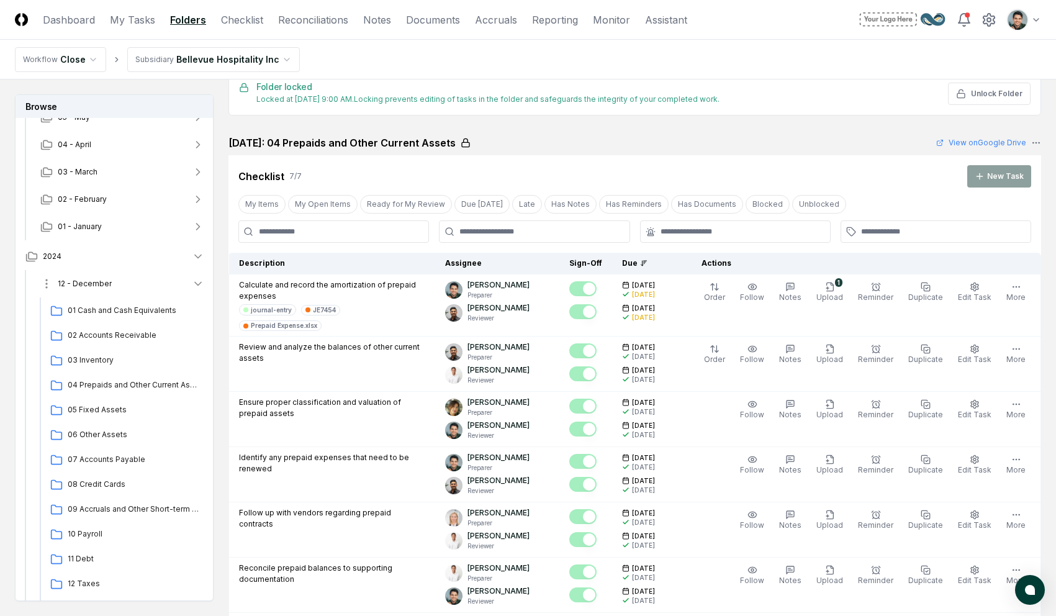
click at [101, 284] on span "12 - December" at bounding box center [85, 283] width 54 height 11
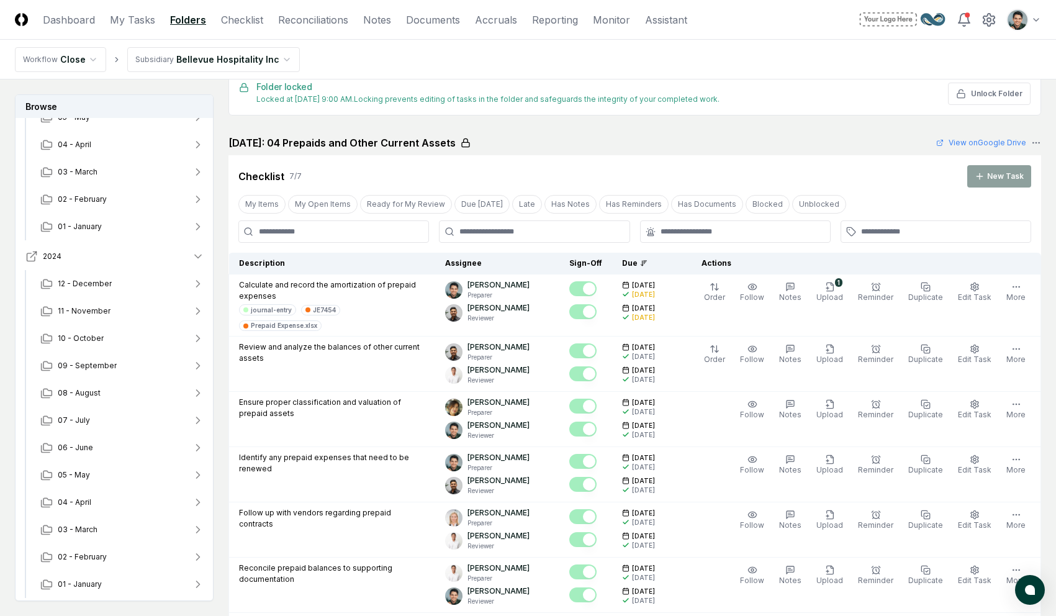
click at [97, 258] on button "2024" at bounding box center [115, 256] width 199 height 27
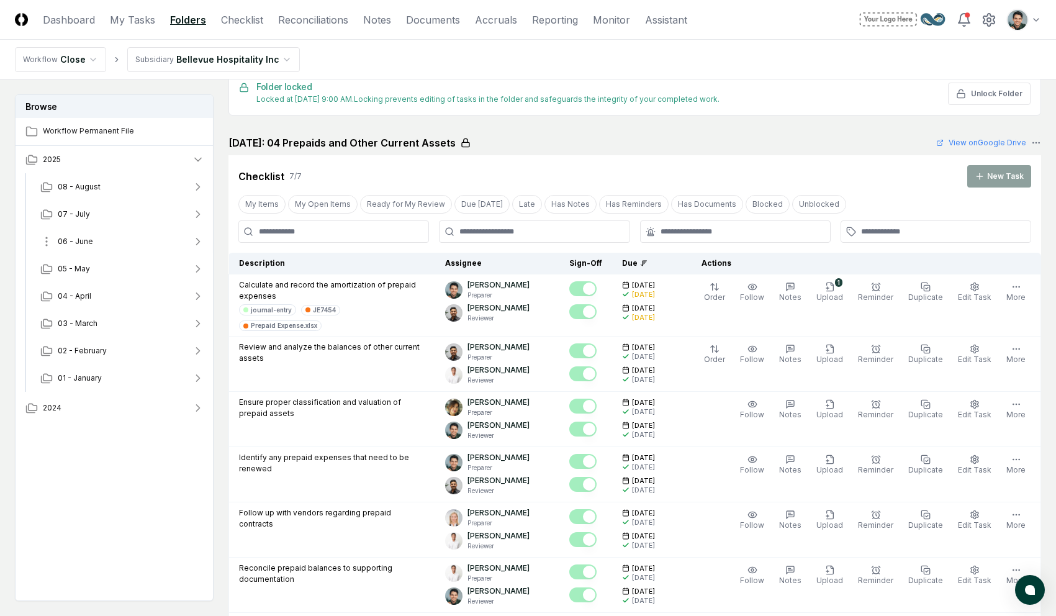
click at [110, 240] on button "06 - June" at bounding box center [122, 241] width 184 height 27
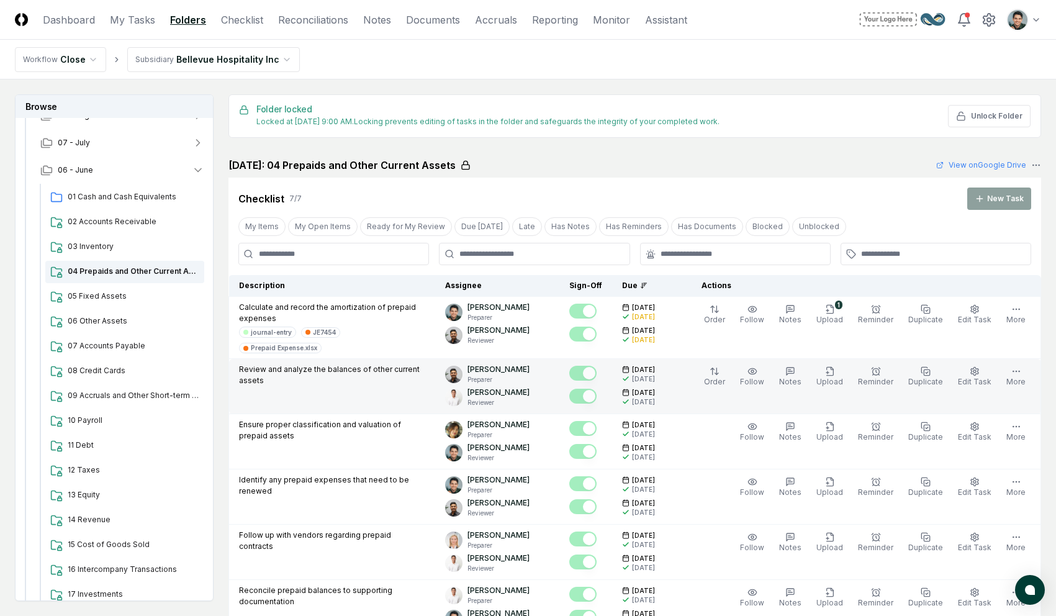
scroll to position [11, 0]
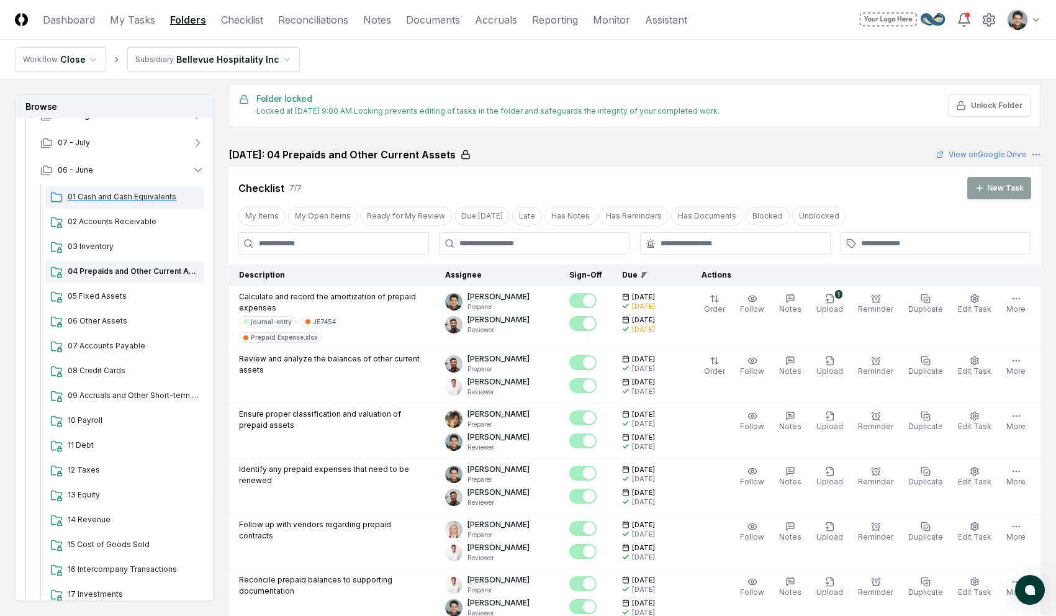
click at [171, 204] on div "01 Cash and Cash Equivalents" at bounding box center [124, 197] width 159 height 22
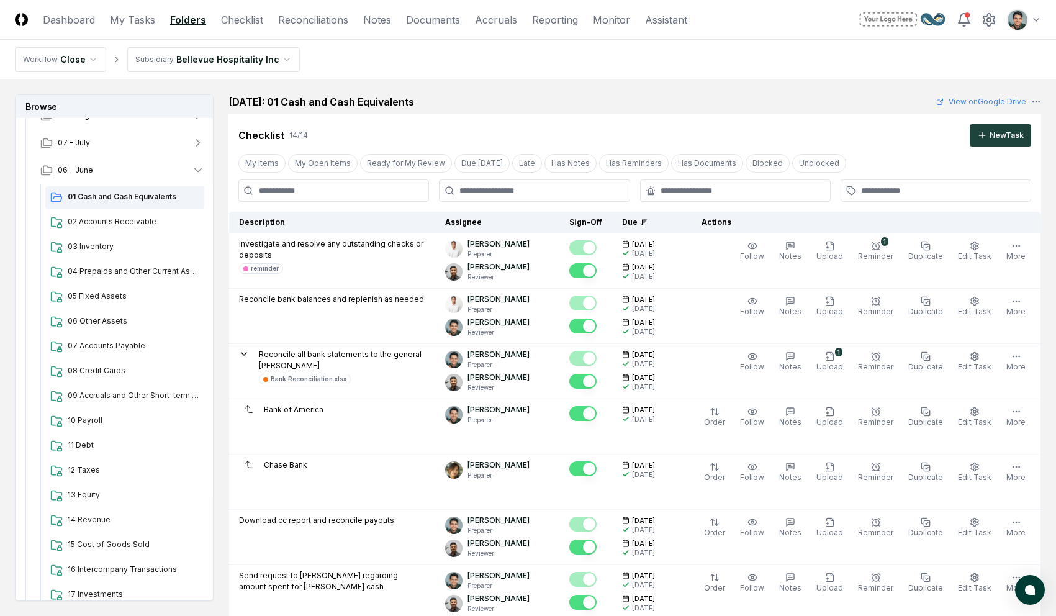
click at [640, 71] on nav "Workflow Close Subsidiary Bellevue Hospitality Inc" at bounding box center [528, 60] width 1056 height 40
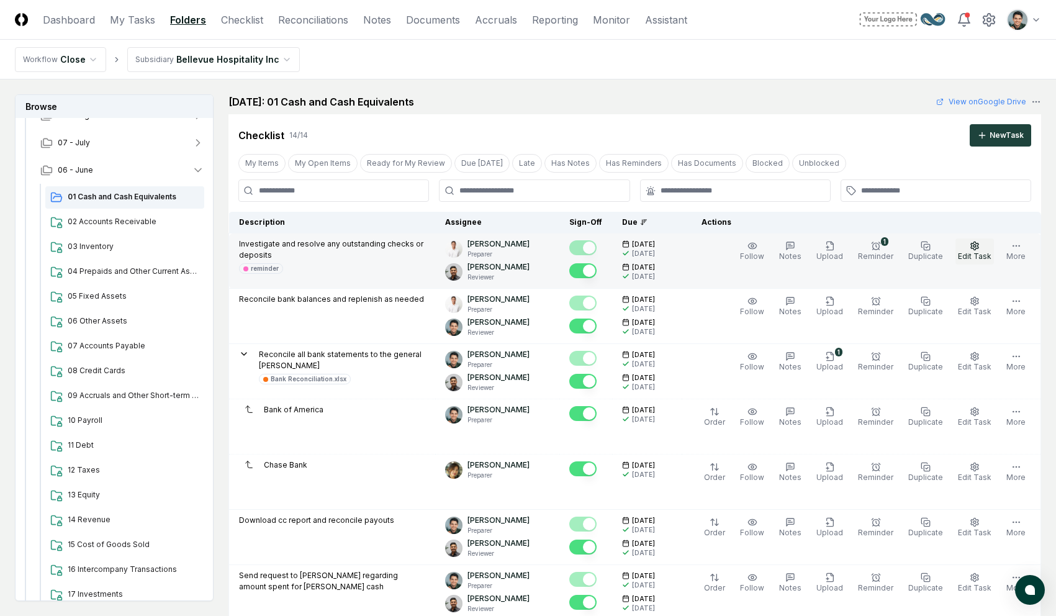
click at [800, 251] on span "Edit Task" at bounding box center [975, 255] width 34 height 9
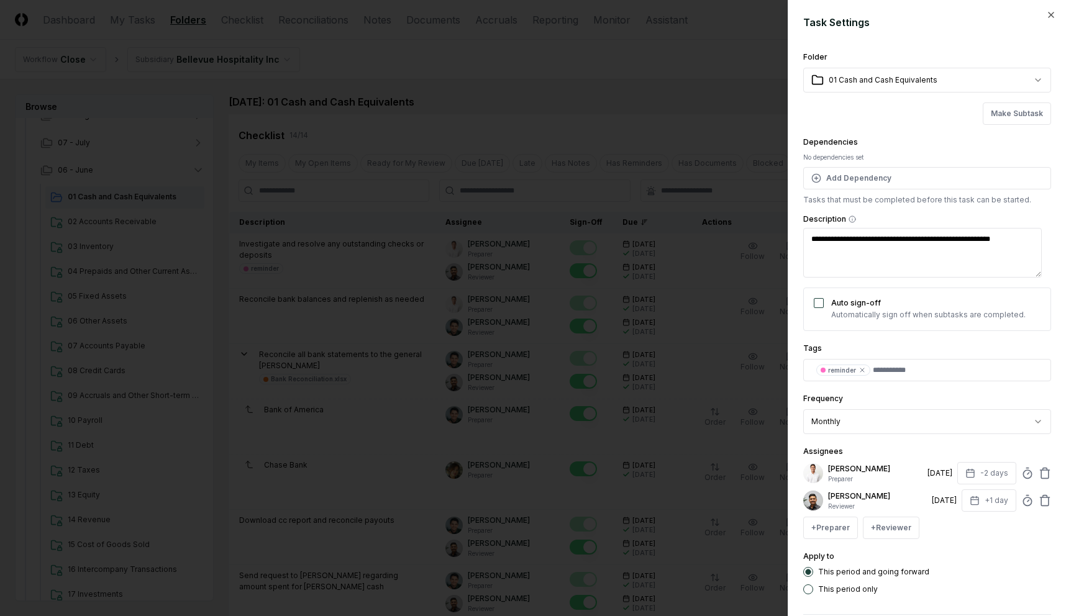
drag, startPoint x: 908, startPoint y: 473, endPoint x: 937, endPoint y: 474, distance: 28.6
click at [800, 474] on div "[DATE]" at bounding box center [939, 473] width 25 height 11
type textarea "*"
click at [638, 87] on div at bounding box center [533, 308] width 1066 height 616
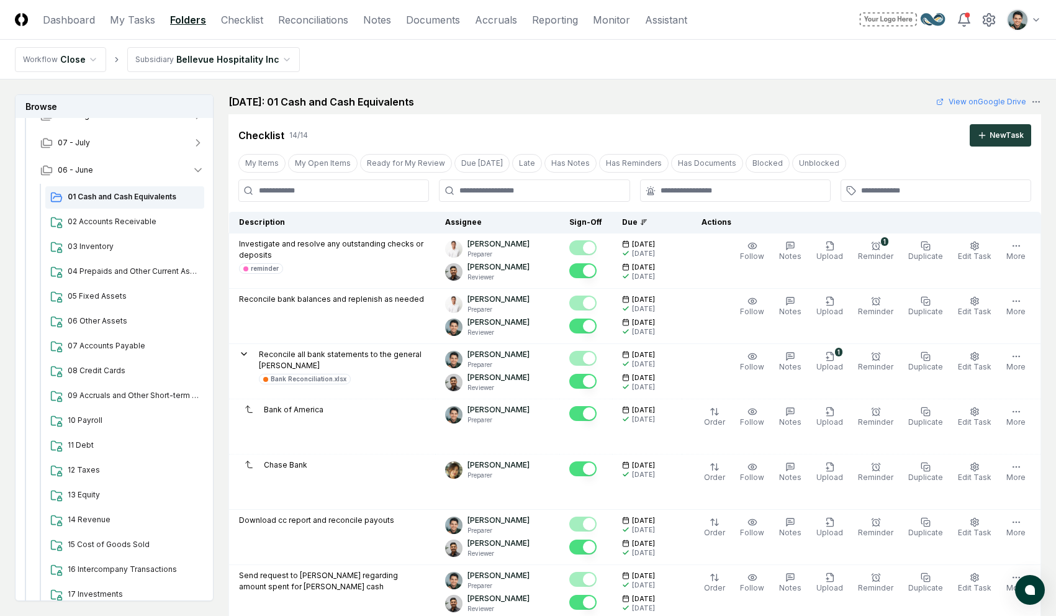
click at [800, 184] on div at bounding box center [936, 190] width 191 height 22
click at [800, 203] on div "Checklist 14 / 14 New Task My Items My Open Items Ready for My Review Due [DATE…" at bounding box center [635, 560] width 813 height 893
click at [800, 199] on div at bounding box center [936, 190] width 191 height 22
click at [800, 196] on div at bounding box center [936, 190] width 191 height 22
click at [800, 195] on input "text" at bounding box center [942, 190] width 162 height 11
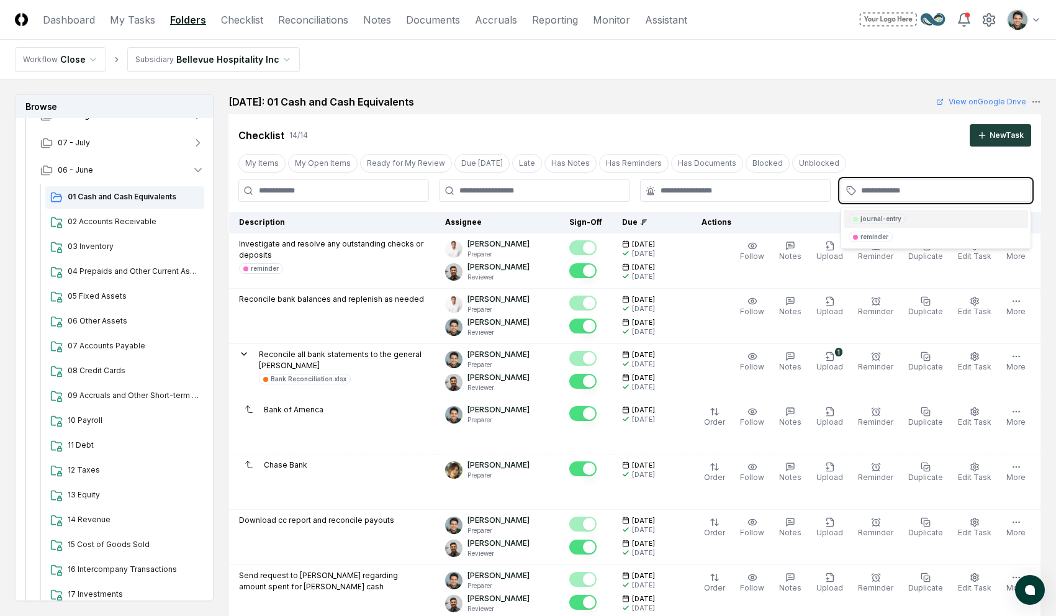
click at [800, 219] on div "journal-entry" at bounding box center [881, 218] width 41 height 9
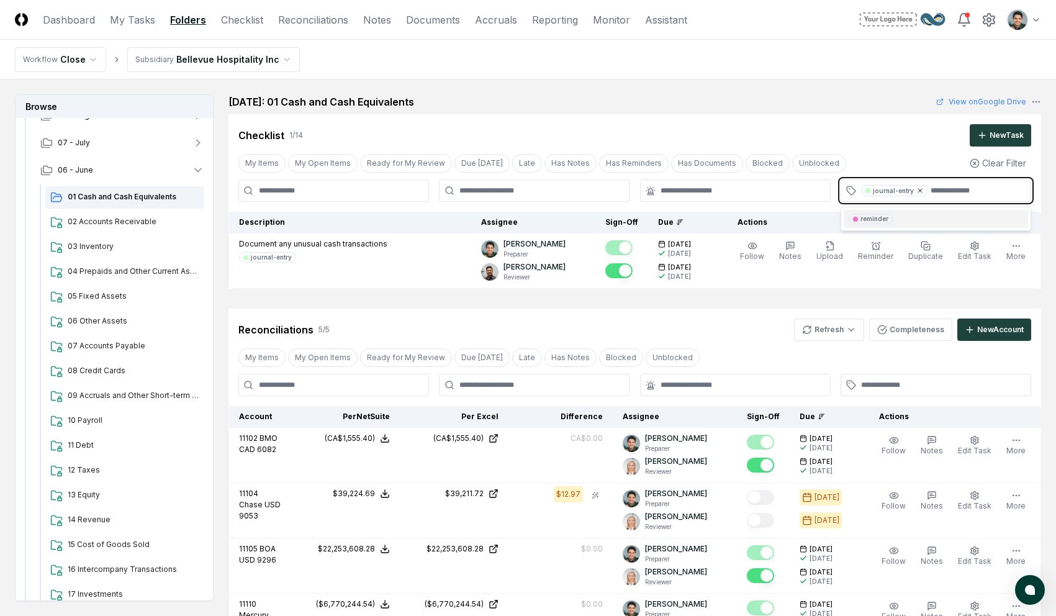
click at [800, 193] on icon at bounding box center [920, 190] width 7 height 7
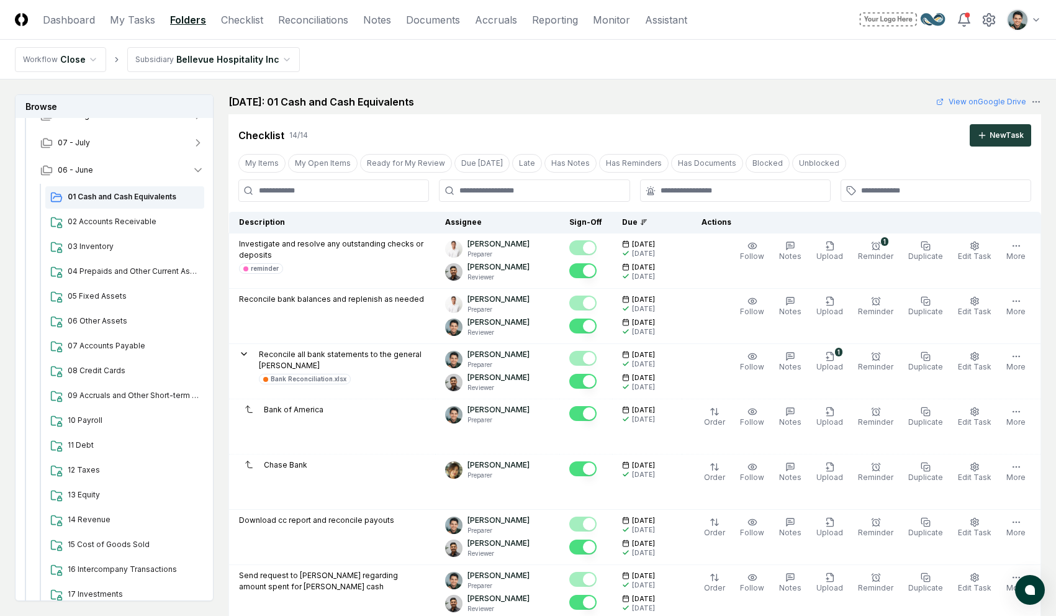
click at [800, 121] on div "Checklist 14 / 14 New Task" at bounding box center [635, 130] width 813 height 32
click at [800, 104] on div "[DATE]: 01 Cash and Cash Equivalents View on Google Drive" at bounding box center [635, 101] width 813 height 15
click at [147, 270] on span "04 Prepaids and Other Current Assets" at bounding box center [134, 271] width 132 height 11
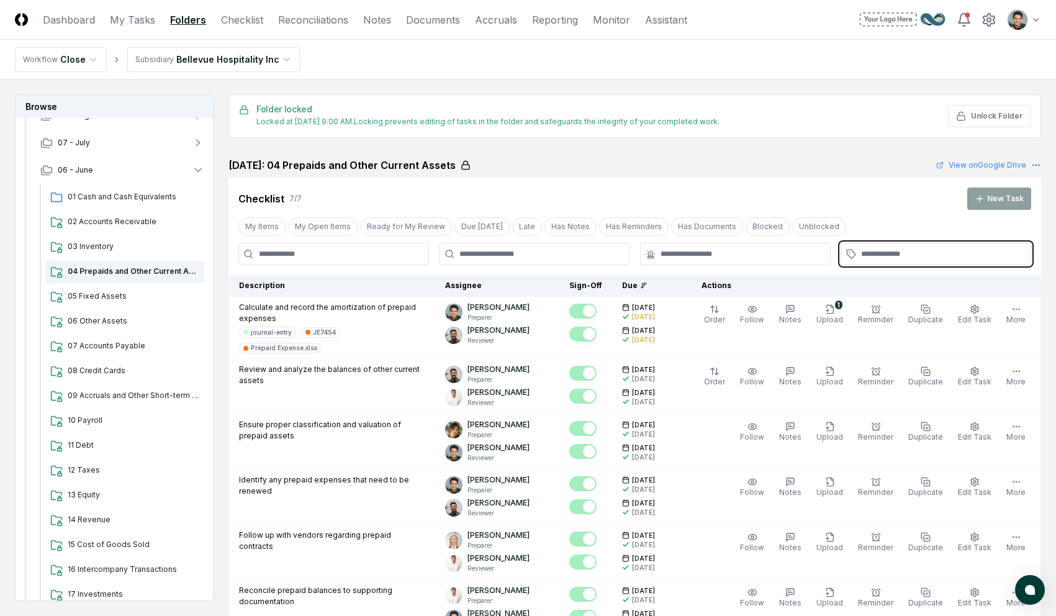
click at [800, 253] on input "text" at bounding box center [942, 253] width 162 height 11
click at [800, 283] on div "journal-entry" at bounding box center [881, 282] width 41 height 9
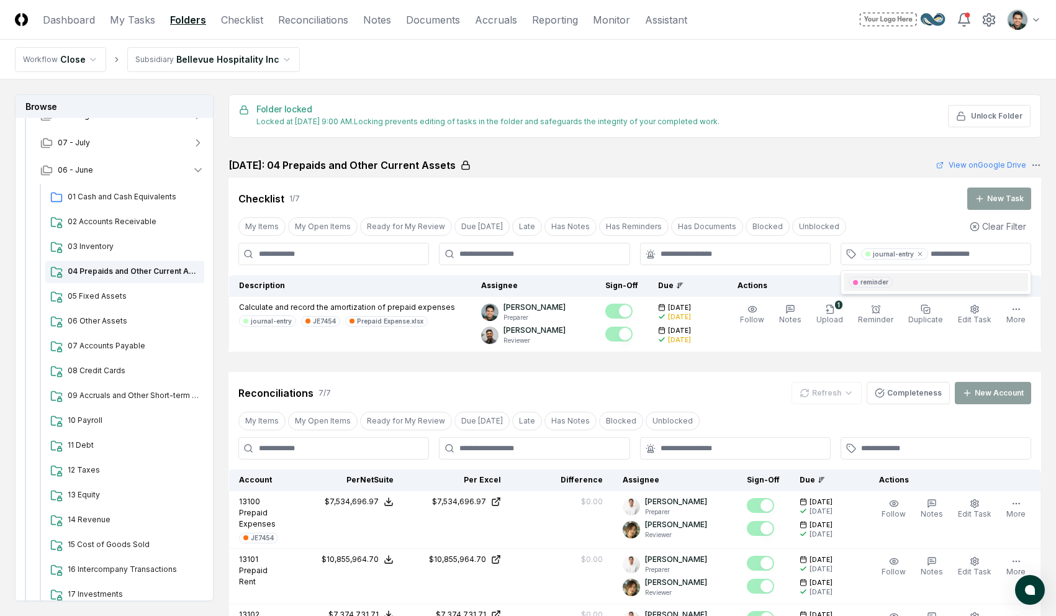
drag, startPoint x: 792, startPoint y: 190, endPoint x: 767, endPoint y: 209, distance: 31.5
click at [792, 190] on div "Checklist 1 / 7 New Task" at bounding box center [634, 199] width 793 height 22
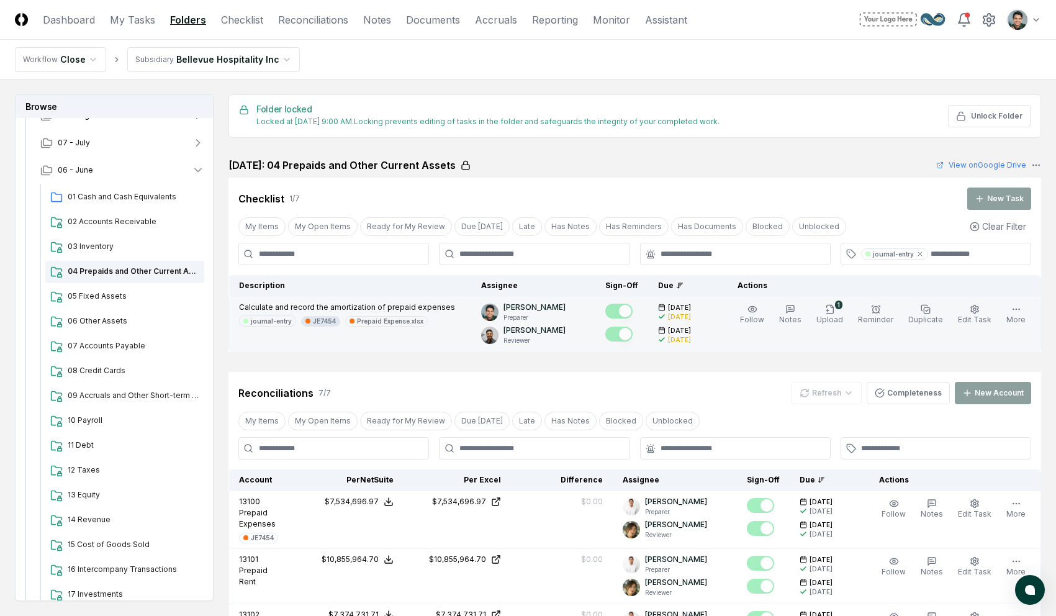
click at [327, 323] on div "JE7454" at bounding box center [324, 321] width 23 height 9
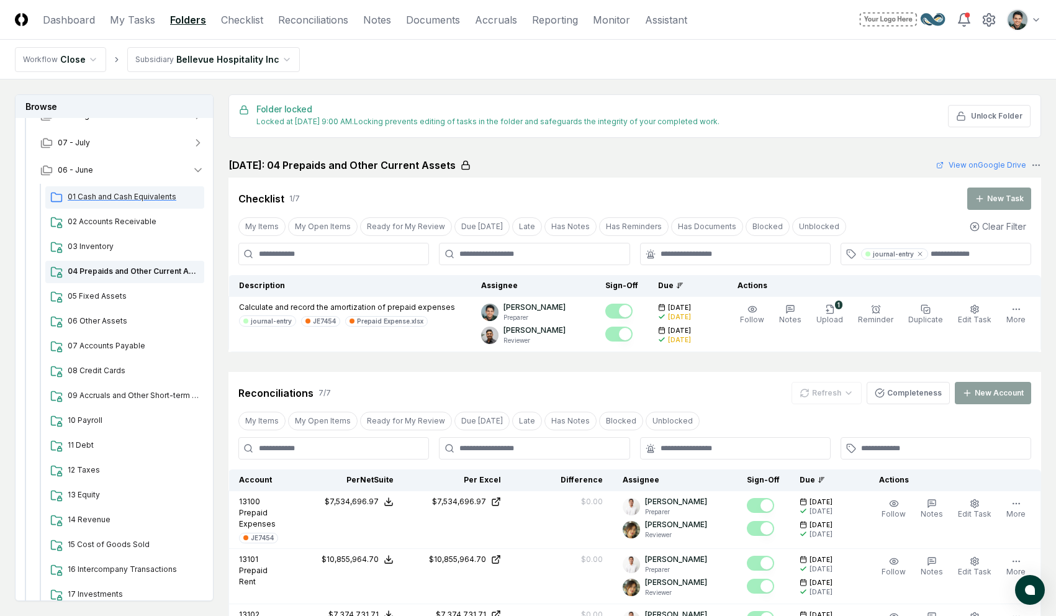
click at [161, 197] on span "01 Cash and Cash Equivalents" at bounding box center [134, 196] width 132 height 11
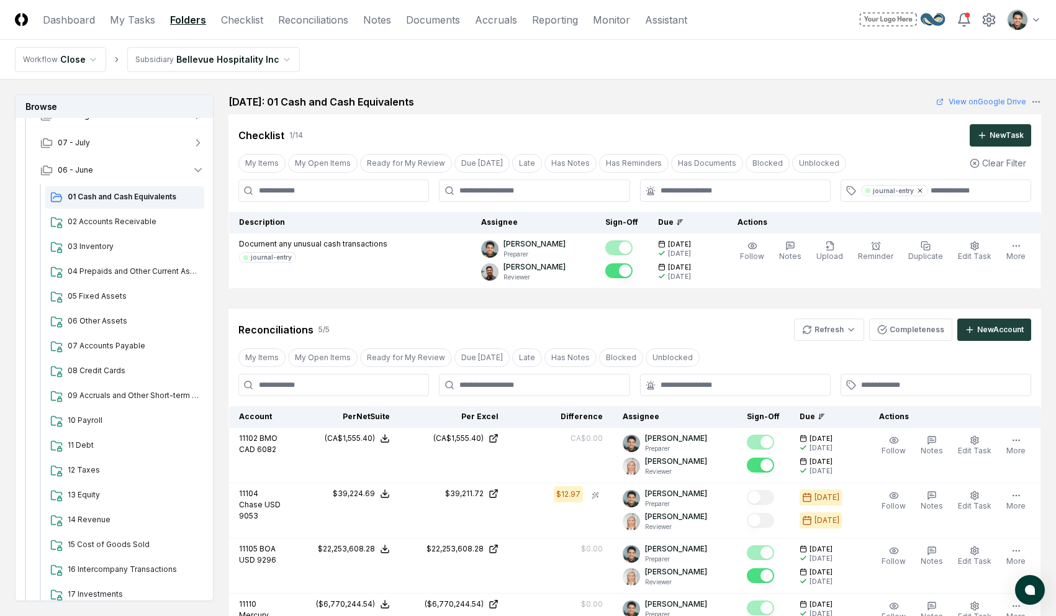
click at [800, 191] on icon at bounding box center [920, 190] width 7 height 7
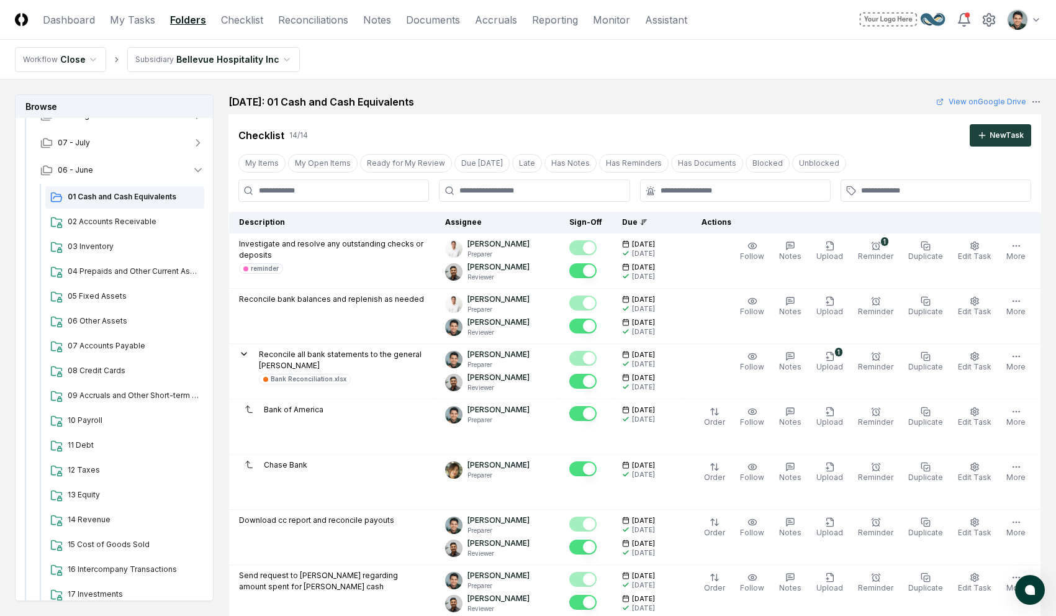
click at [370, 124] on div "Checklist 14 / 14 New Task" at bounding box center [634, 135] width 793 height 22
click at [162, 273] on span "04 Prepaids and Other Current Assets" at bounding box center [134, 271] width 132 height 11
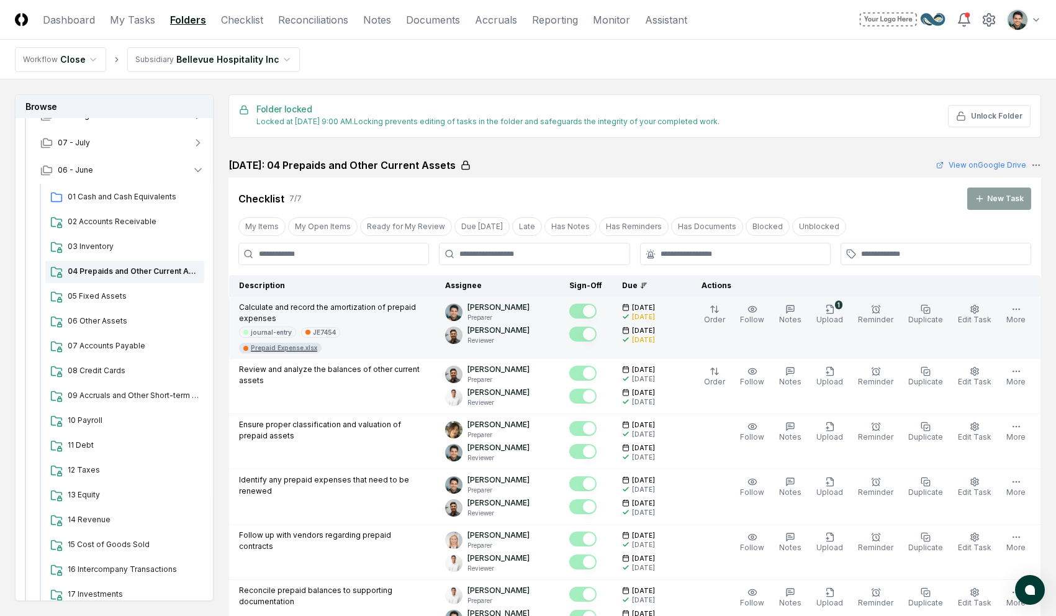
click at [317, 343] on div "Prepaid Expense.xlsx" at bounding box center [284, 347] width 66 height 9
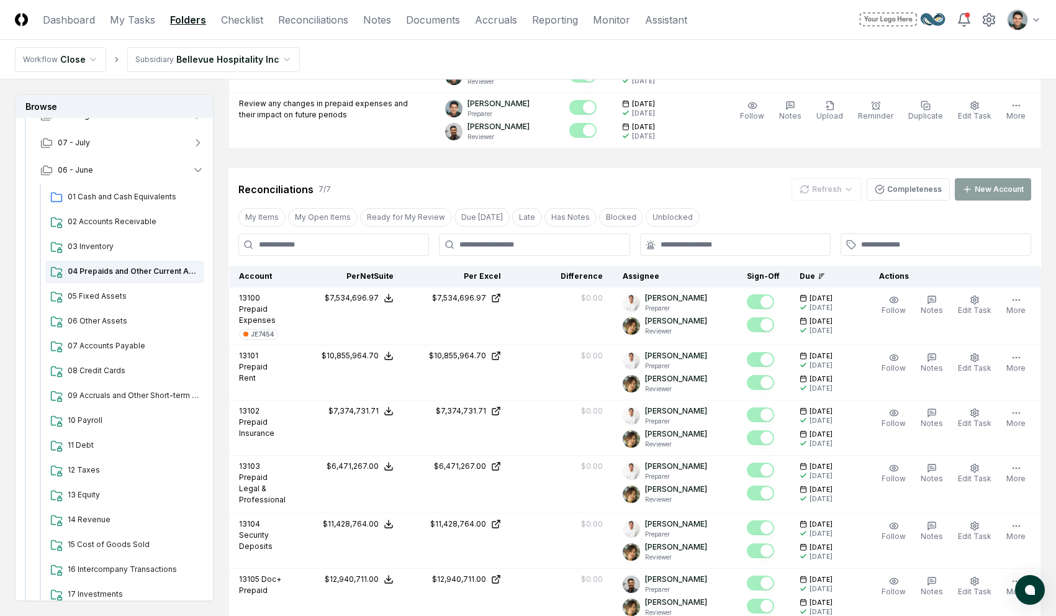
scroll to position [547, 0]
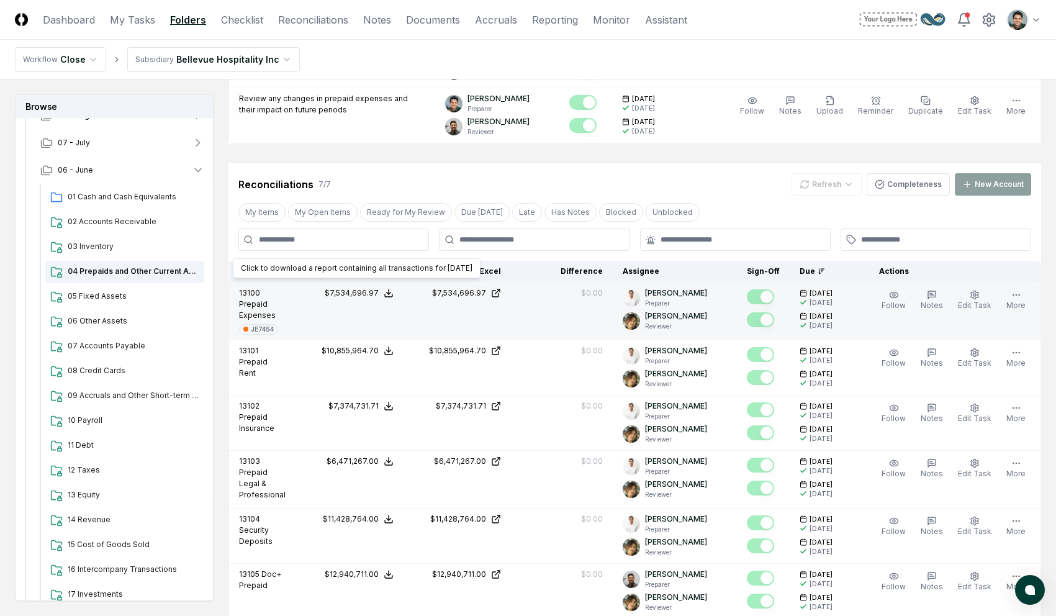
click at [389, 288] on icon at bounding box center [389, 293] width 10 height 10
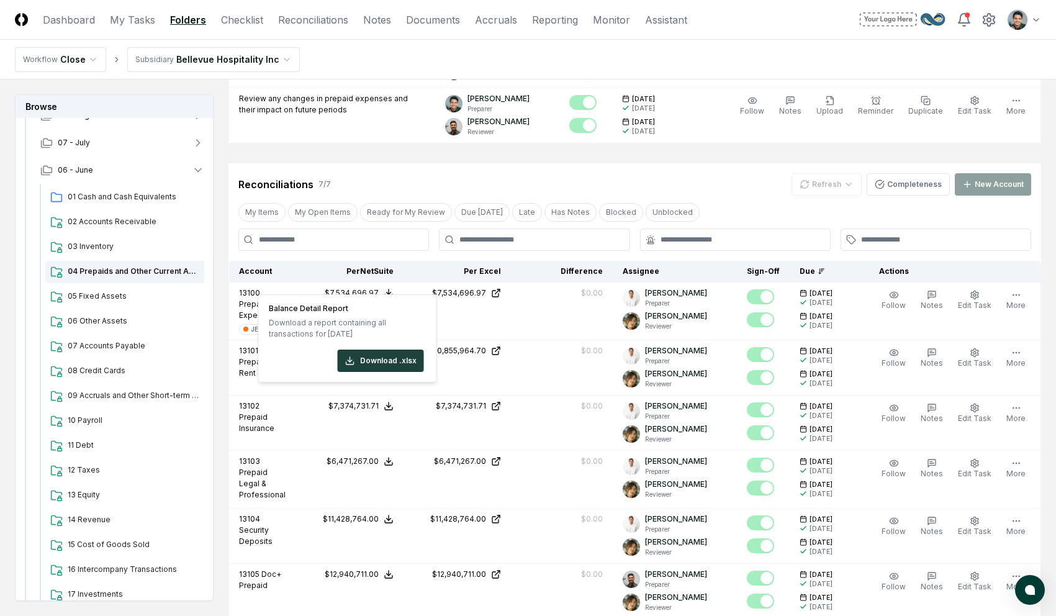
click at [402, 238] on input at bounding box center [333, 240] width 191 height 22
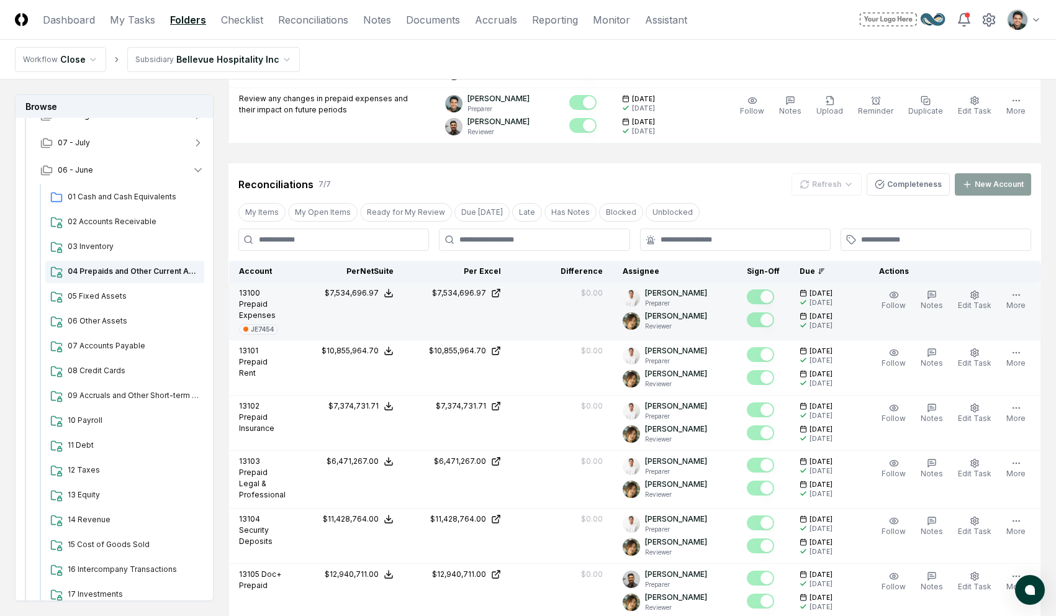
click at [390, 288] on icon at bounding box center [389, 293] width 10 height 10
click at [410, 283] on td "$7,534,696.97" at bounding box center [458, 312] width 108 height 58
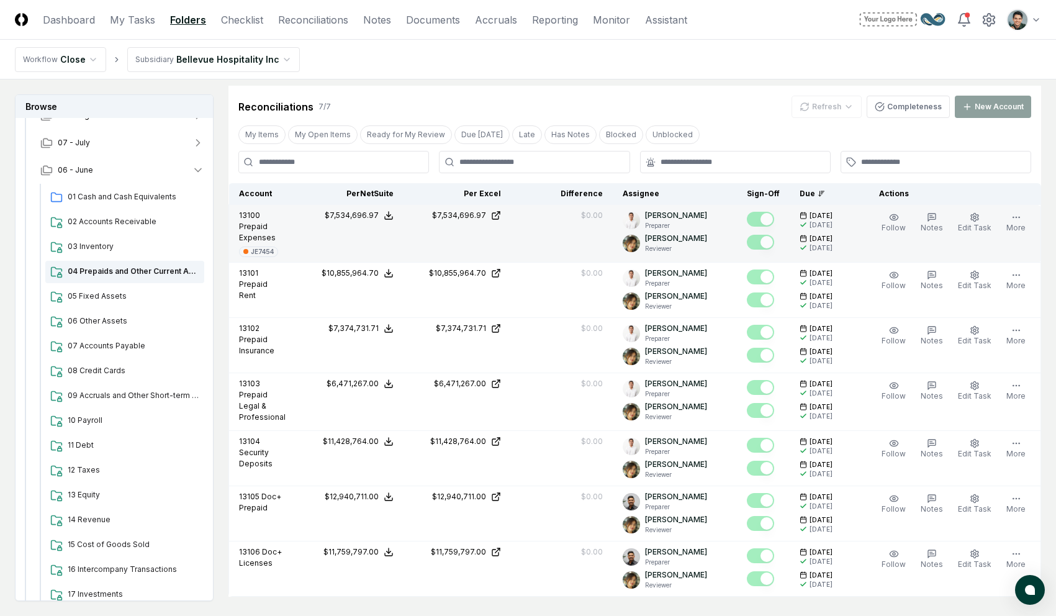
scroll to position [624, 0]
click at [389, 206] on td "$7,534,696.97" at bounding box center [350, 235] width 108 height 58
click at [389, 211] on icon at bounding box center [389, 216] width 10 height 10
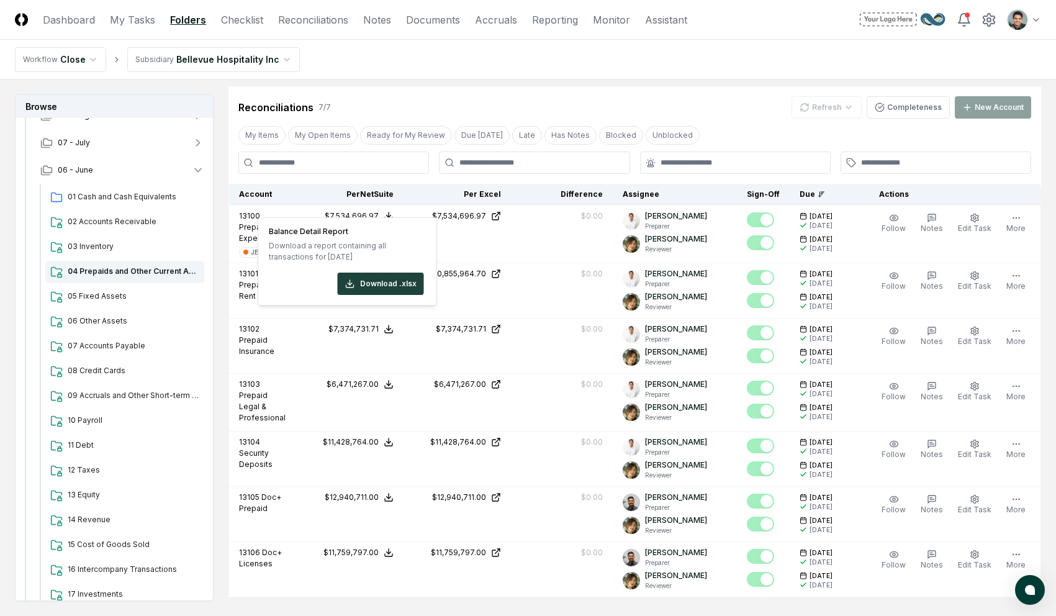
click at [412, 96] on div "Reconciliations 7 / 7 Refresh Completeness New Account" at bounding box center [634, 107] width 793 height 22
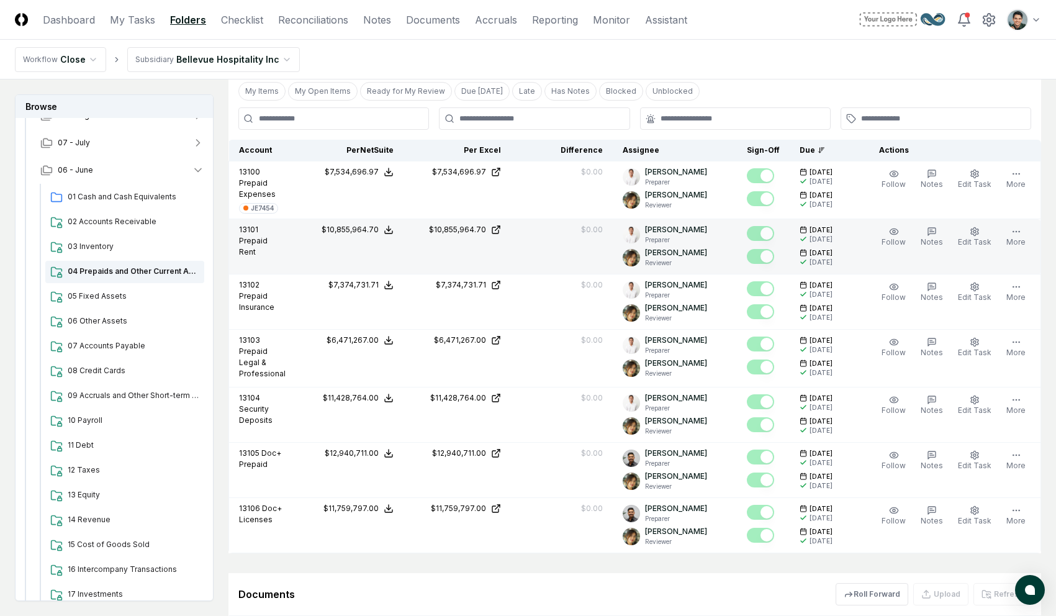
scroll to position [915, 0]
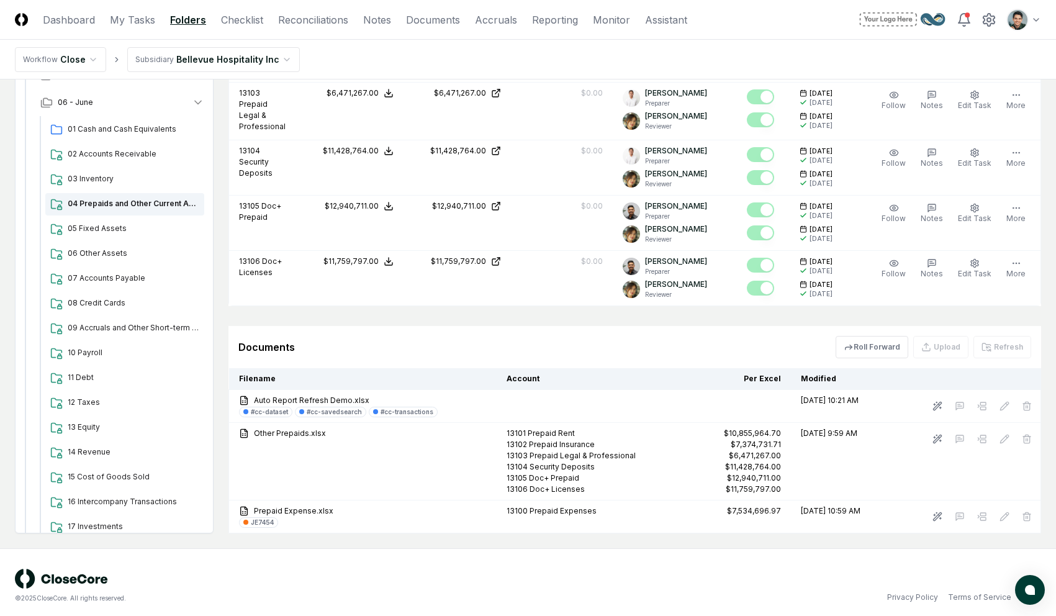
click at [473, 351] on div "Documents Roll Forward Upload Refresh" at bounding box center [634, 347] width 793 height 22
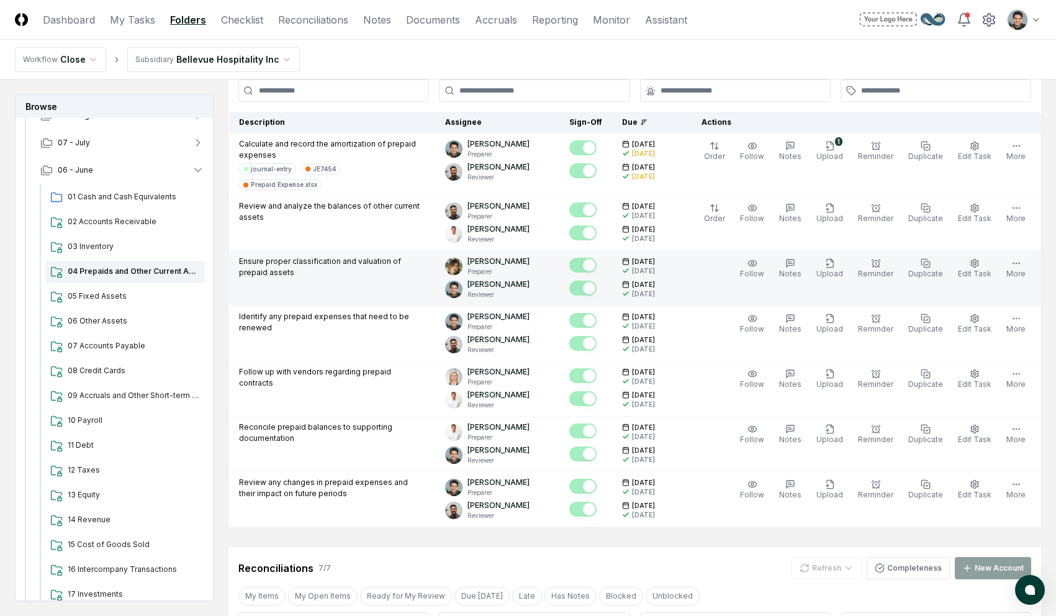
scroll to position [0, 0]
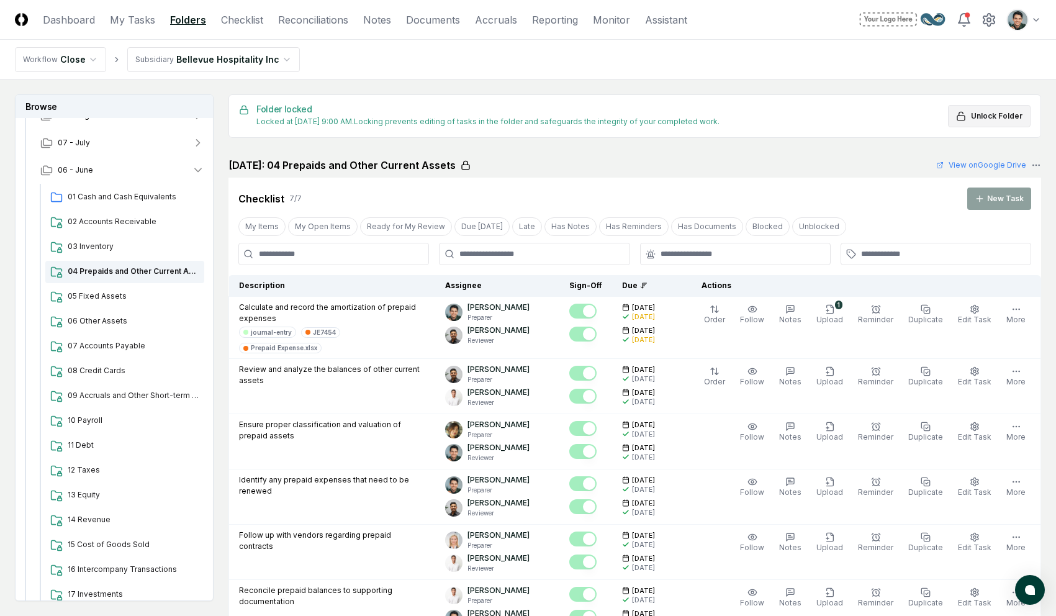
click at [800, 120] on span "Unlock Folder" at bounding box center [997, 116] width 52 height 11
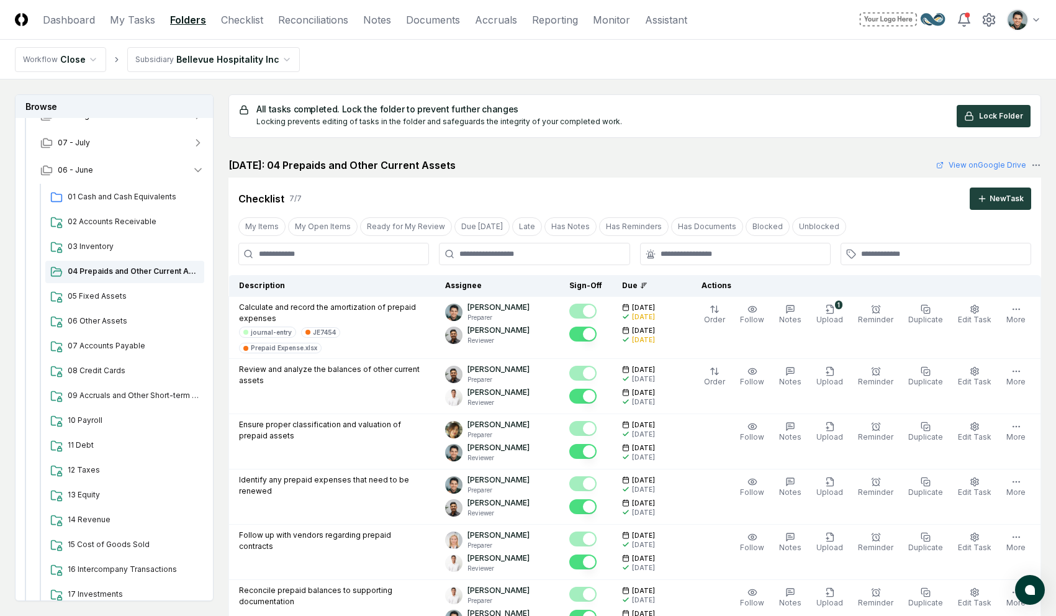
click at [554, 164] on div "[DATE]: 04 Prepaids and Other Current Assets View on Google Drive" at bounding box center [635, 165] width 813 height 15
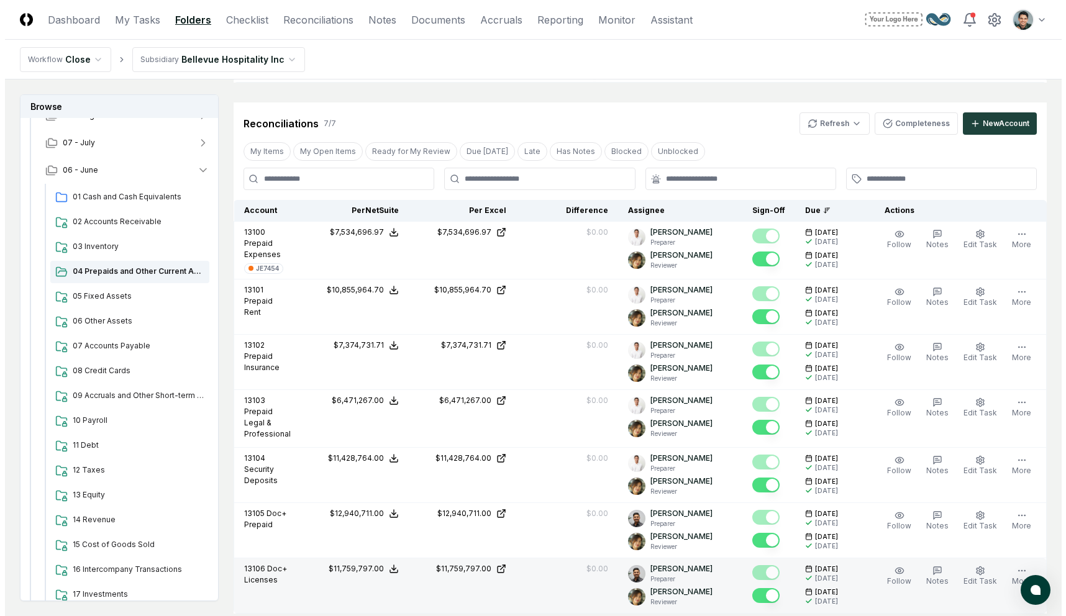
scroll to position [915, 0]
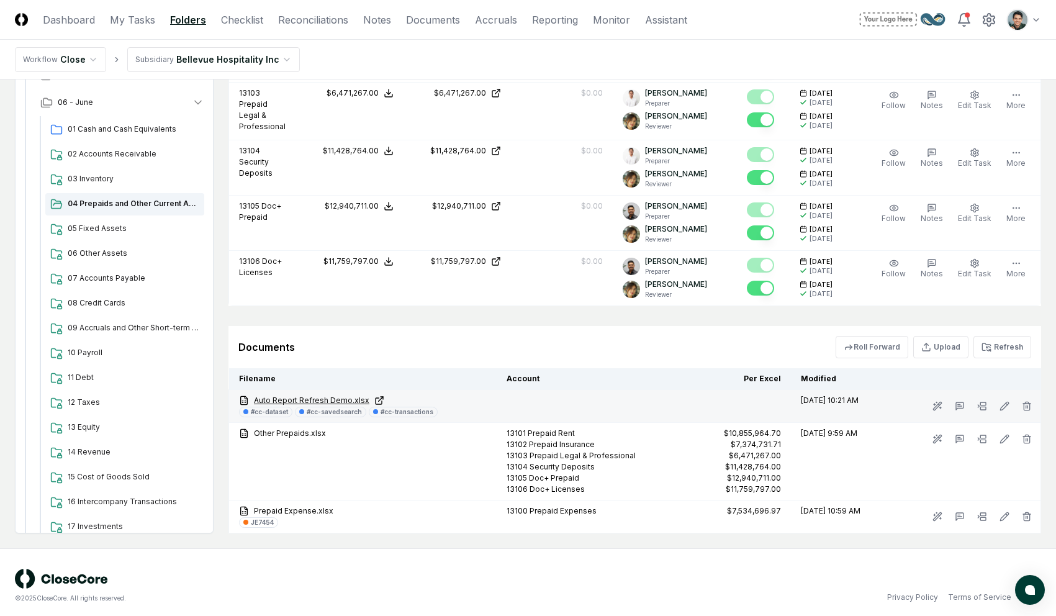
click at [297, 395] on link "Auto Report Refresh Demo.xlsx" at bounding box center [363, 400] width 248 height 11
click at [800, 401] on icon at bounding box center [982, 406] width 10 height 10
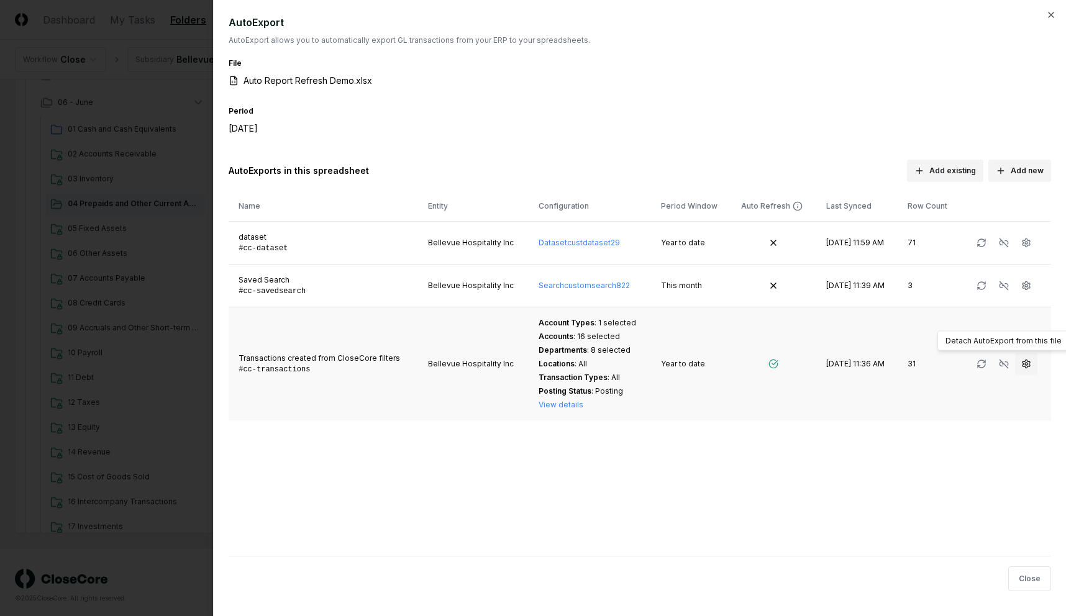
click at [800, 366] on icon "button" at bounding box center [1025, 364] width 7 height 8
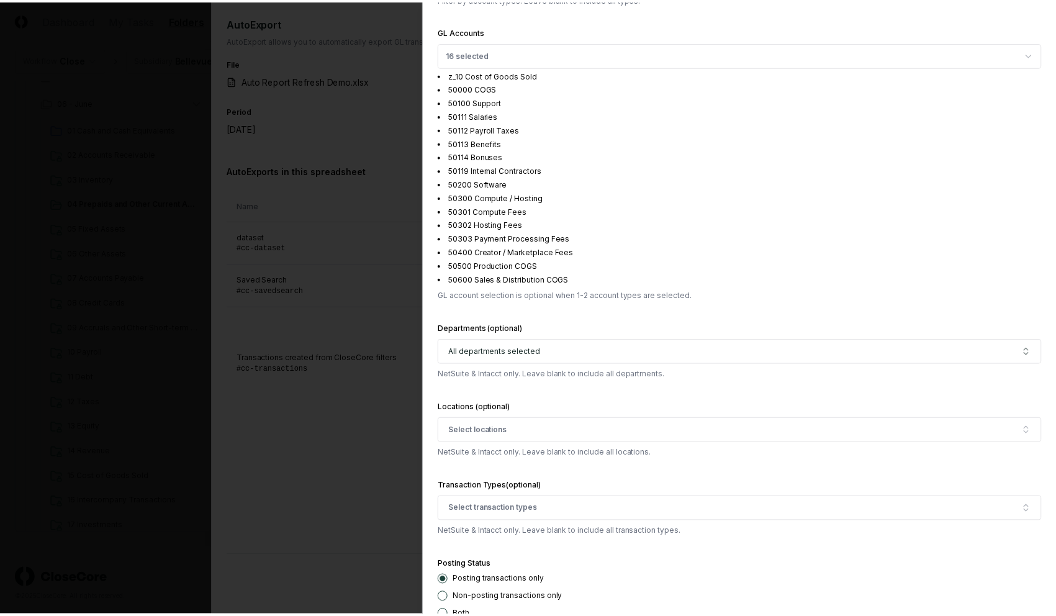
scroll to position [575, 0]
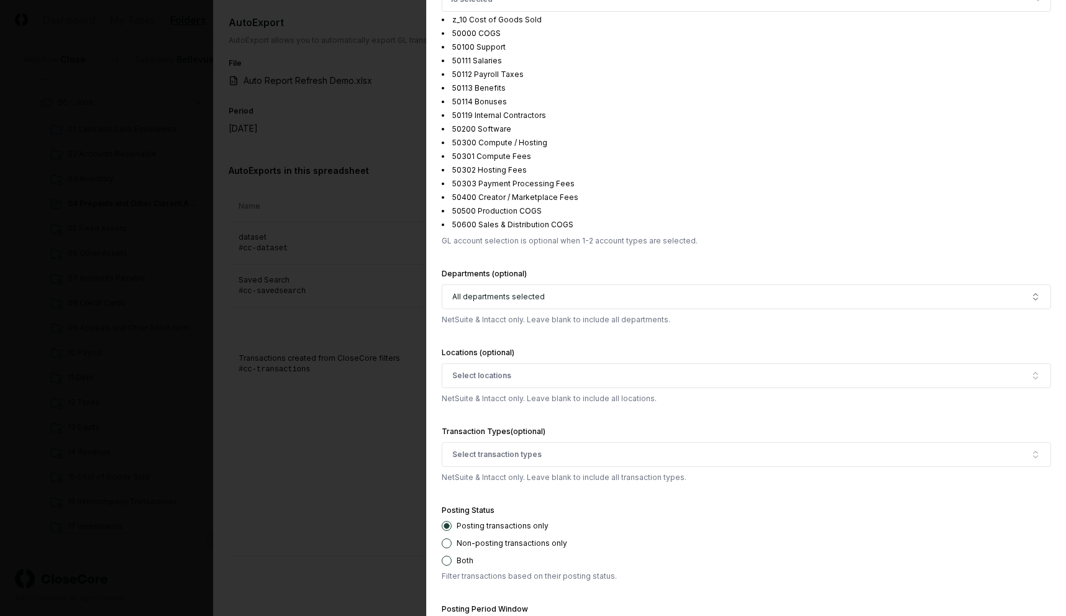
click at [343, 171] on div at bounding box center [533, 308] width 1066 height 616
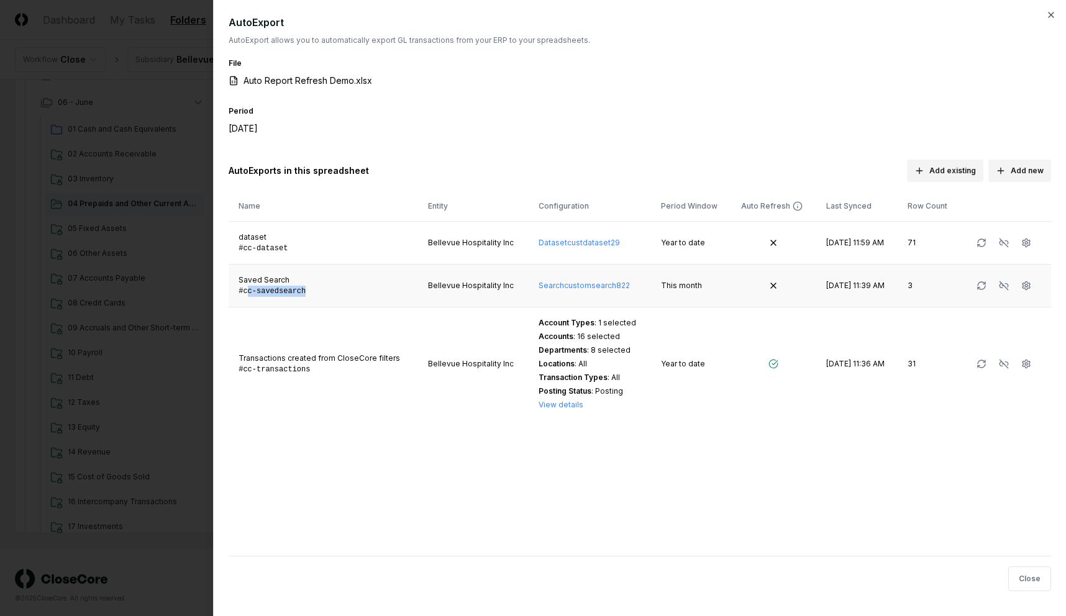
drag, startPoint x: 248, startPoint y: 293, endPoint x: 312, endPoint y: 302, distance: 63.9
click at [312, 302] on td "Saved Search #cc- savedsearch" at bounding box center [323, 286] width 189 height 43
click at [594, 239] on link "Dataset custdataset29" at bounding box center [578, 242] width 81 height 9
click at [541, 88] on div "Auto Report Refresh Demo.xlsx" at bounding box center [640, 81] width 822 height 15
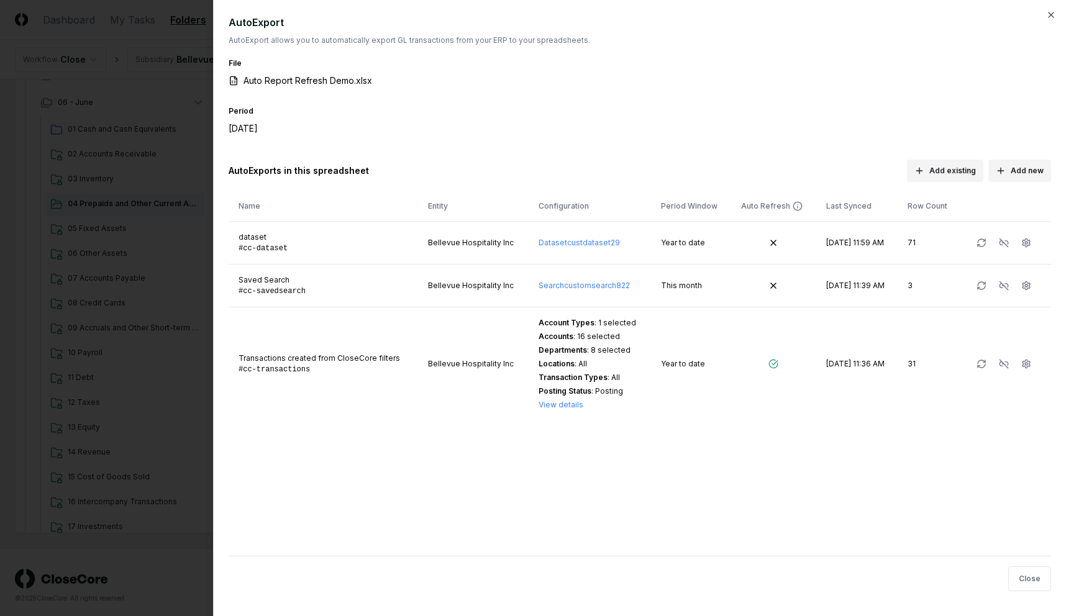
click at [153, 107] on div at bounding box center [533, 308] width 1066 height 616
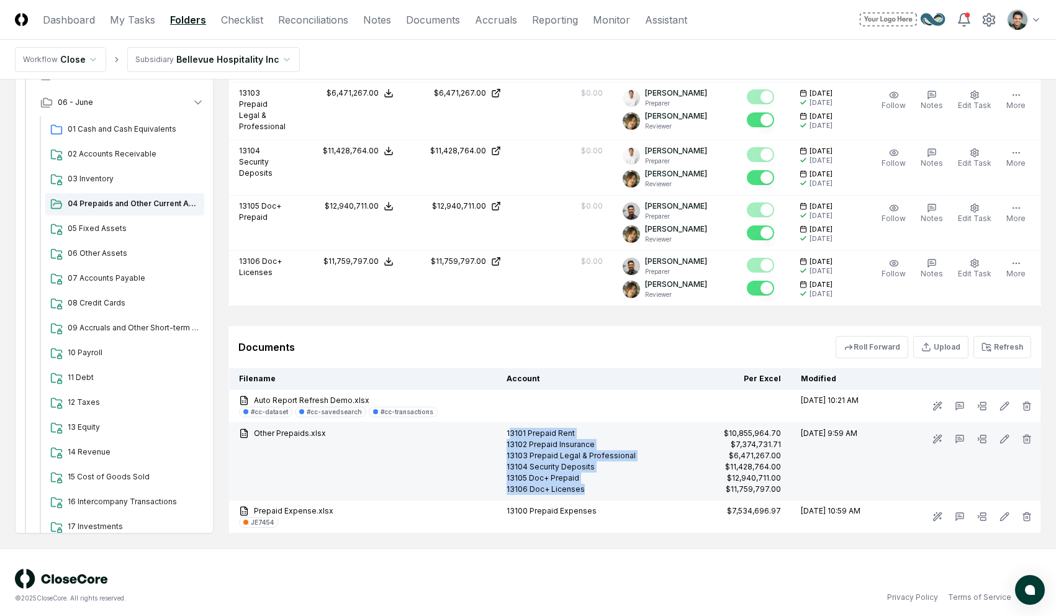
drag, startPoint x: 504, startPoint y: 429, endPoint x: 589, endPoint y: 489, distance: 104.7
click at [589, 489] on td "13101 Prepaid Rent 13102 Prepaid Insurance 13103 Prepaid Legal & Professional 1…" at bounding box center [588, 462] width 183 height 78
click at [307, 428] on link "Other Prepaids.xlsx" at bounding box center [363, 433] width 248 height 11
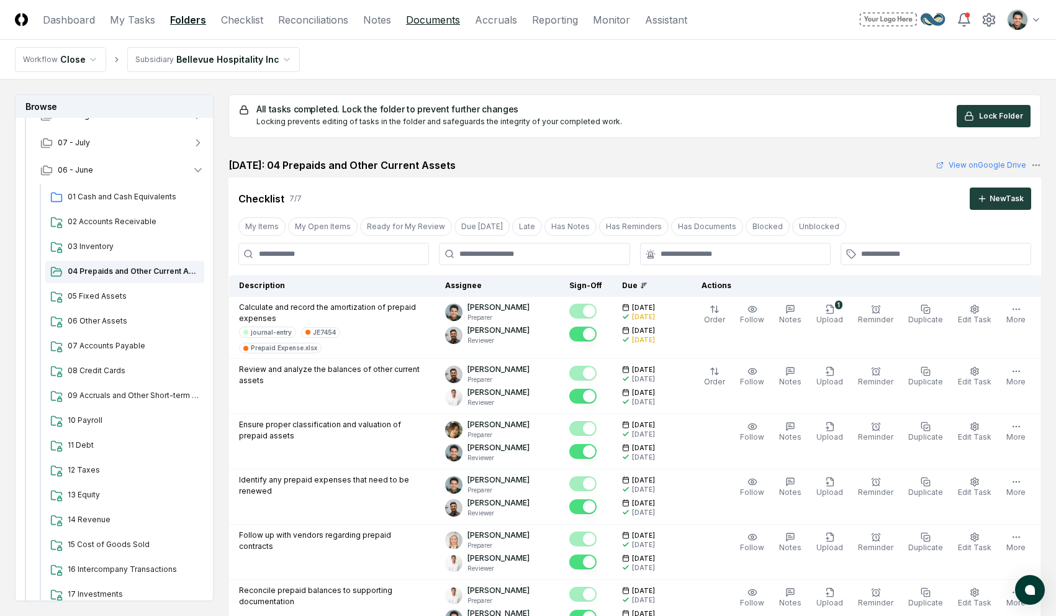
click at [423, 16] on link "Documents" at bounding box center [433, 19] width 54 height 15
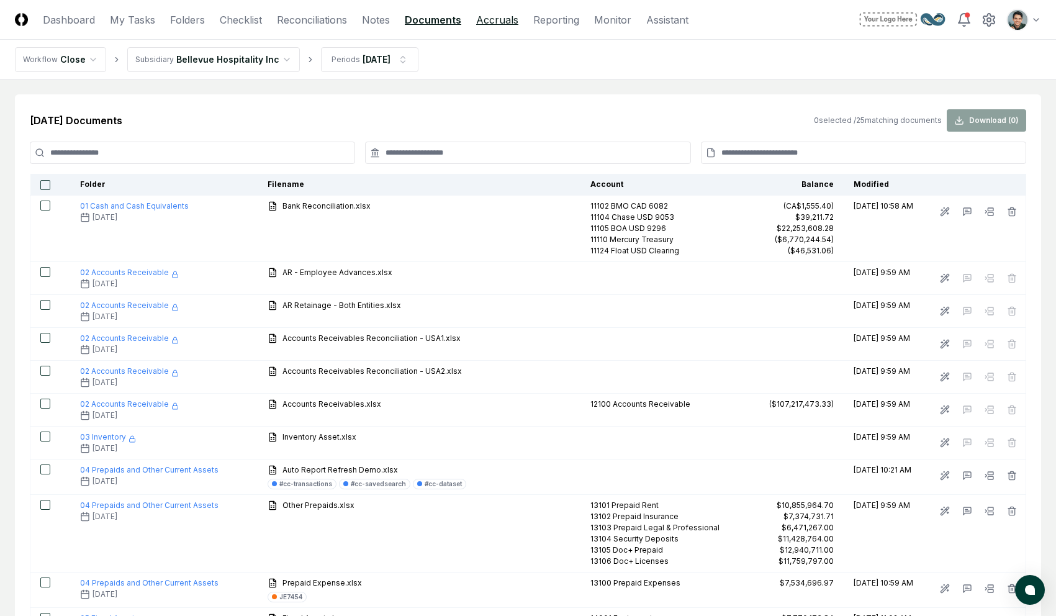
click at [491, 25] on link "Accruals" at bounding box center [497, 19] width 42 height 15
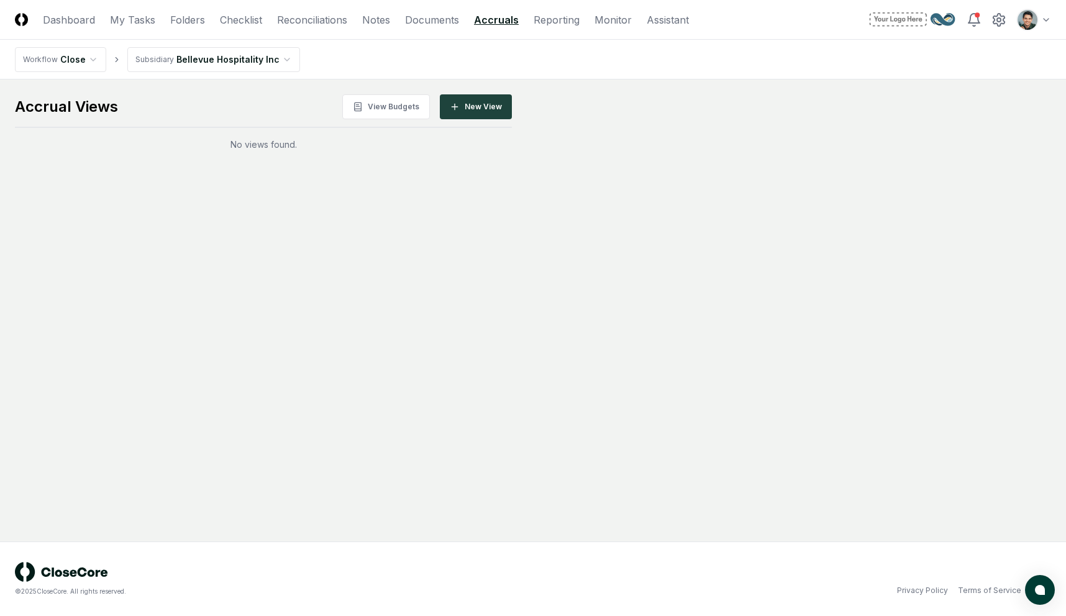
click at [591, 249] on main "Accrual Views View Budgets New View No views found." at bounding box center [533, 310] width 1066 height 462
click at [651, 230] on main "Accrual Views View Budgets New View No views found." at bounding box center [533, 310] width 1066 height 462
click at [727, 193] on main "Accrual Views View Budgets New View No views found." at bounding box center [533, 310] width 1066 height 462
click at [308, 23] on link "Reconciliations" at bounding box center [312, 19] width 70 height 15
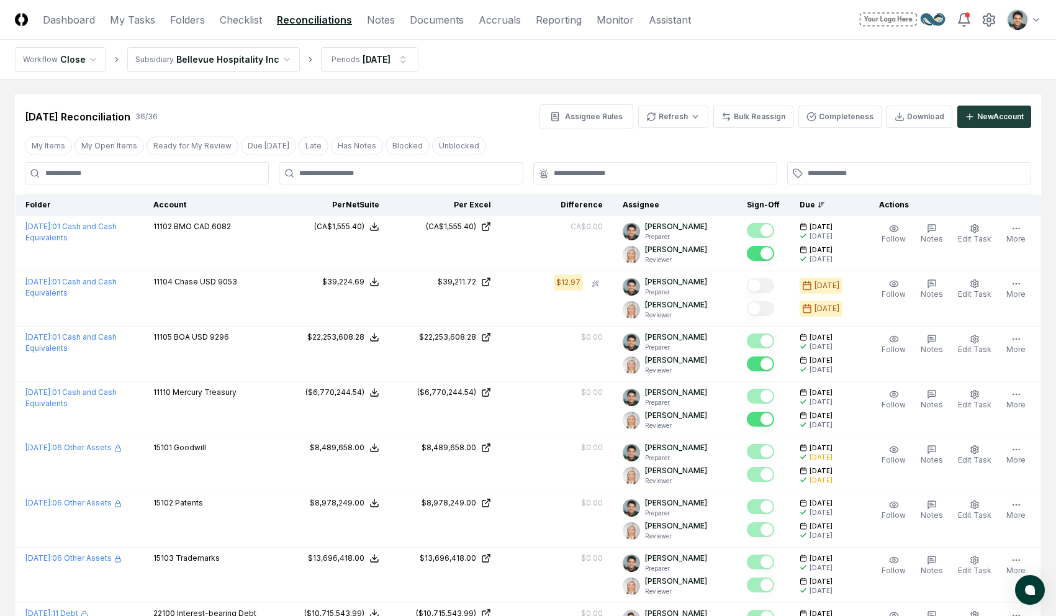
click at [463, 105] on div "[DATE] Reconciliation 36 / 36 Assignee Rules Refresh Bulk Reassign Completeness…" at bounding box center [528, 116] width 1007 height 25
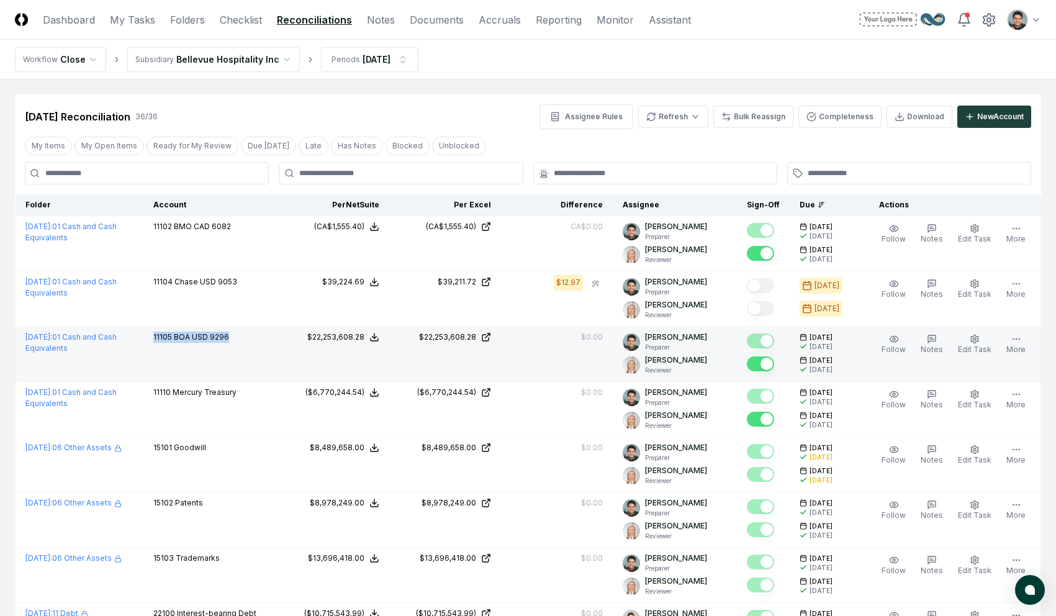
drag, startPoint x: 163, startPoint y: 338, endPoint x: 250, endPoint y: 338, distance: 86.9
click at [250, 338] on div "11105 BOA USD 9296" at bounding box center [210, 339] width 114 height 14
click at [196, 339] on span "BOA USD 9296" at bounding box center [201, 336] width 55 height 9
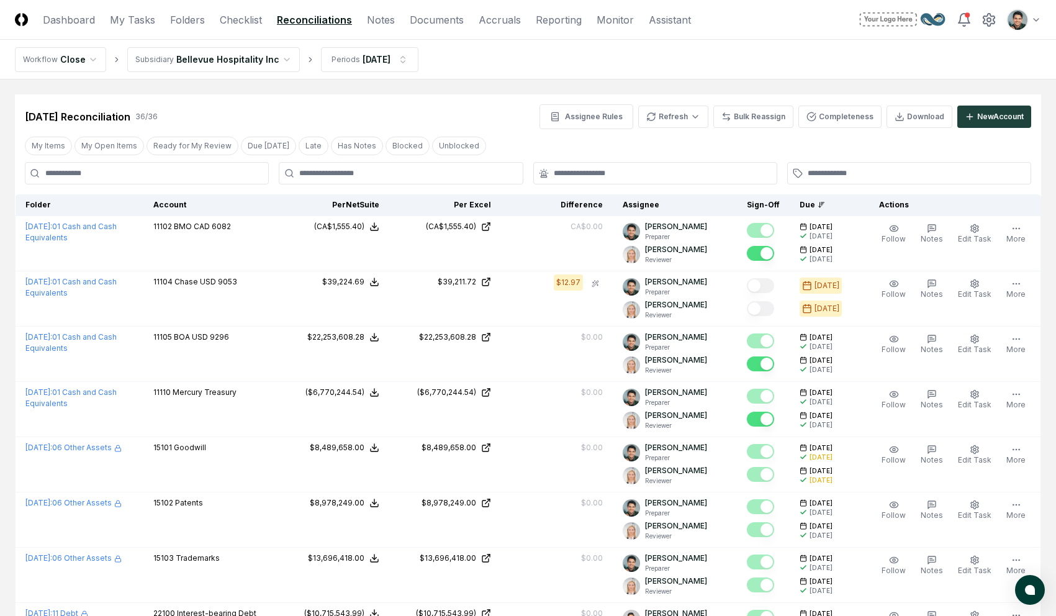
click at [467, 101] on div "[DATE] Reconciliation 36 / 36 Assignee Rules Refresh Bulk Reassign Completeness…" at bounding box center [528, 111] width 1026 height 35
click at [419, 125] on div "[DATE] Reconciliation 36 / 36 Assignee Rules Refresh Bulk Reassign Completeness…" at bounding box center [528, 116] width 1007 height 25
click at [552, 71] on nav "Workflow Close Subsidiary Bellevue Hospitality Inc Periods [DATE]" at bounding box center [528, 60] width 1056 height 40
click at [754, 111] on button "Bulk Reassign" at bounding box center [753, 117] width 80 height 22
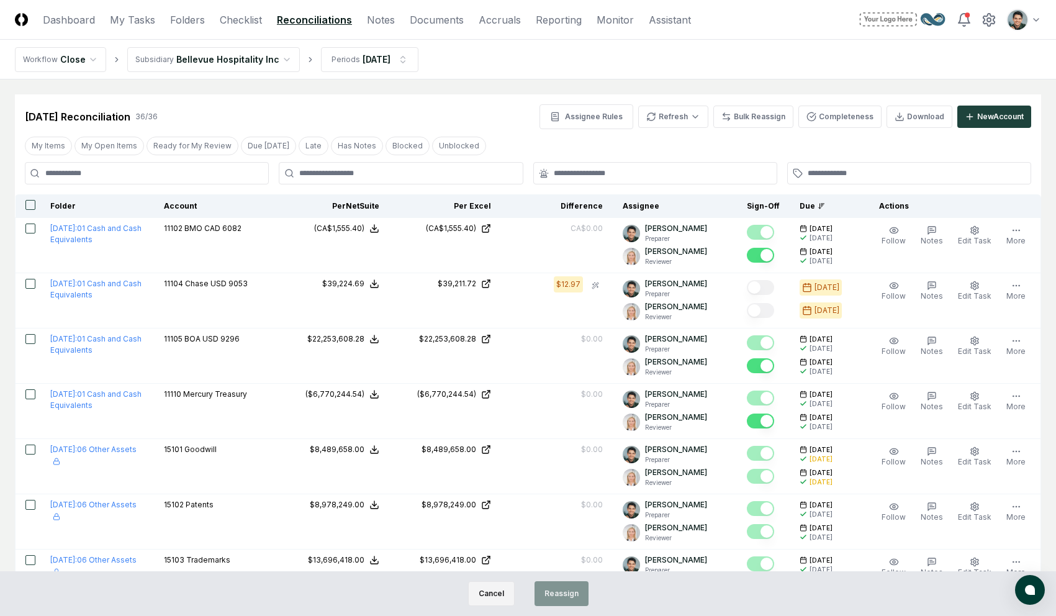
click at [481, 588] on button "Cancel" at bounding box center [491, 593] width 47 height 25
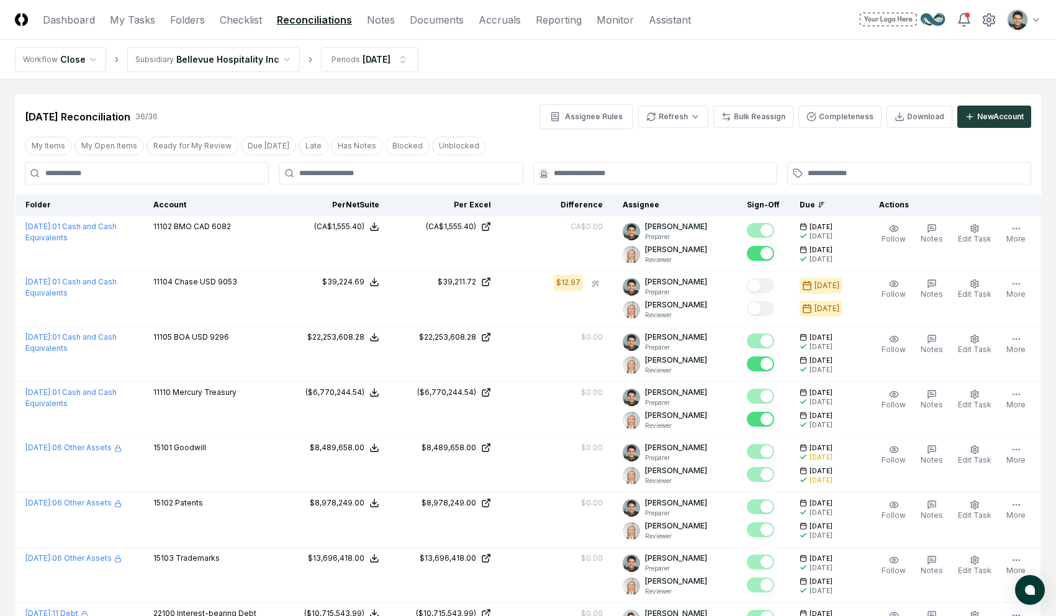
click at [460, 104] on div "[DATE] Reconciliation 36 / 36 Assignee Rules Refresh Bulk Reassign Completeness…" at bounding box center [528, 116] width 1007 height 25
click at [60, 24] on link "Dashboard" at bounding box center [69, 19] width 52 height 15
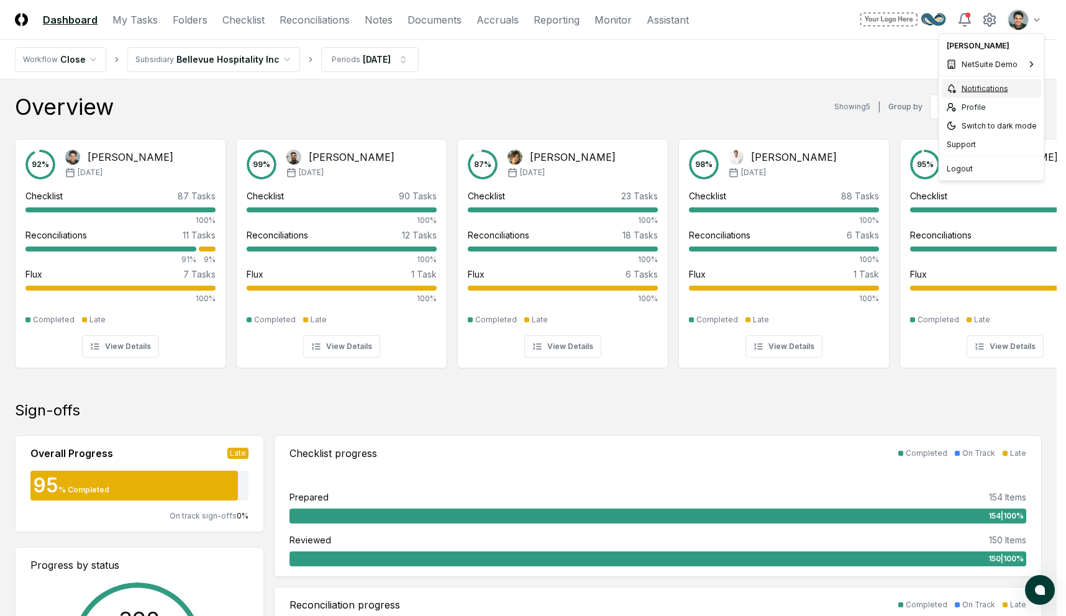
click at [800, 91] on div "Notifications" at bounding box center [991, 88] width 100 height 19
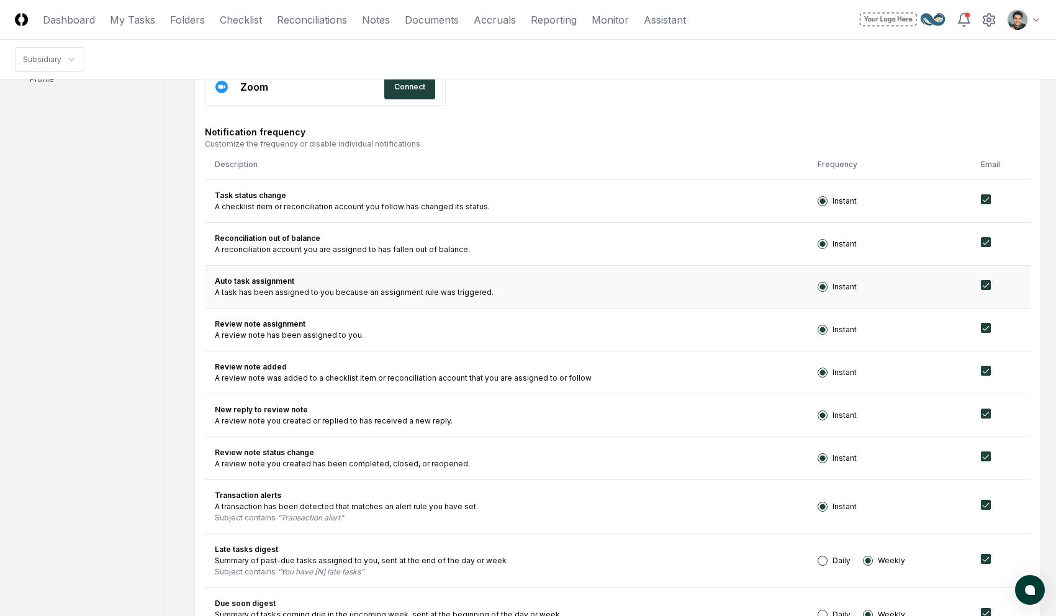
scroll to position [311, 0]
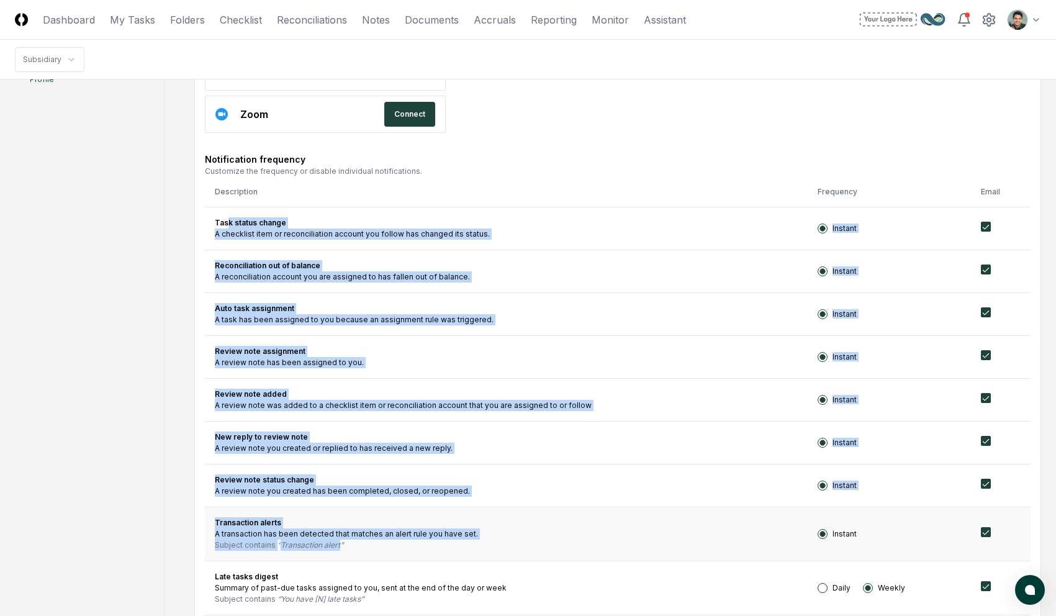
drag, startPoint x: 226, startPoint y: 225, endPoint x: 381, endPoint y: 541, distance: 352.1
click at [381, 541] on tbody "Task status change A checklist item or reconciliation account you follow has ch…" at bounding box center [618, 546] width 826 height 678
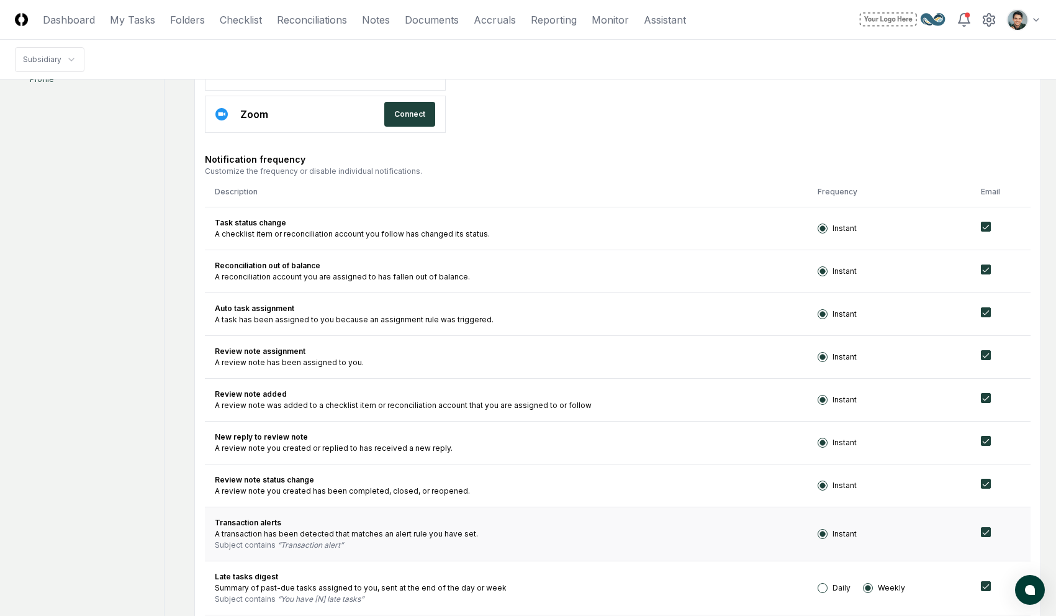
click at [381, 541] on div "Subject contains Transaction alert" at bounding box center [506, 545] width 583 height 11
drag, startPoint x: 220, startPoint y: 266, endPoint x: 438, endPoint y: 285, distance: 218.8
click at [438, 285] on td "Reconciliation out of balance A reconciliation account you are assigned to has …" at bounding box center [506, 271] width 603 height 43
drag, startPoint x: 220, startPoint y: 223, endPoint x: 453, endPoint y: 227, distance: 232.9
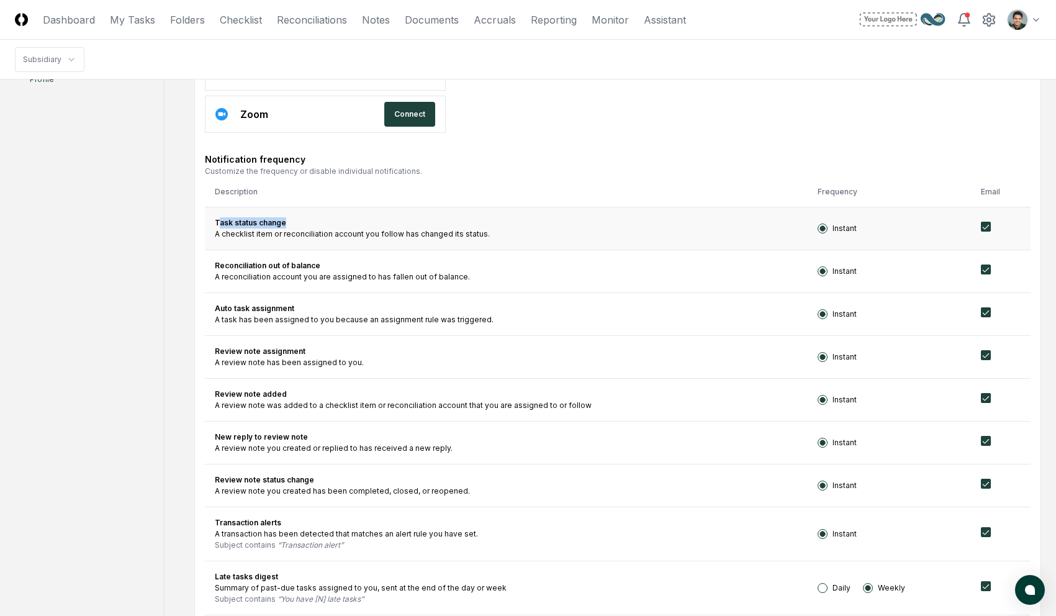
click at [453, 227] on div "Task status change" at bounding box center [506, 222] width 583 height 11
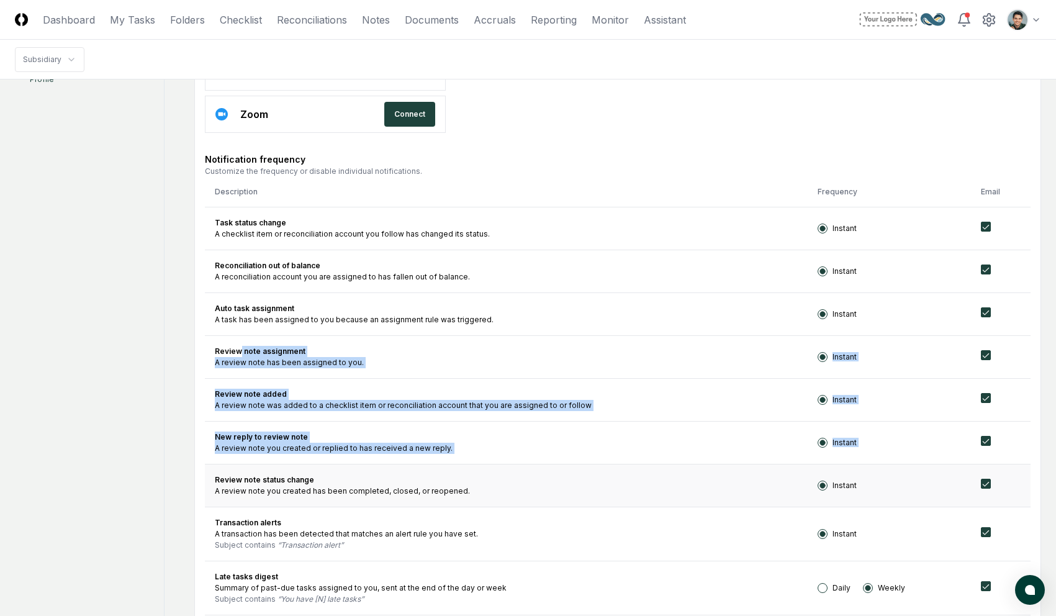
drag, startPoint x: 240, startPoint y: 352, endPoint x: 301, endPoint y: 471, distance: 134.1
click at [301, 471] on tbody "Task status change A checklist item or reconciliation account you follow has ch…" at bounding box center [618, 546] width 826 height 678
click at [301, 471] on td "Review note status change A review note you created has been completed, closed,…" at bounding box center [506, 485] width 603 height 43
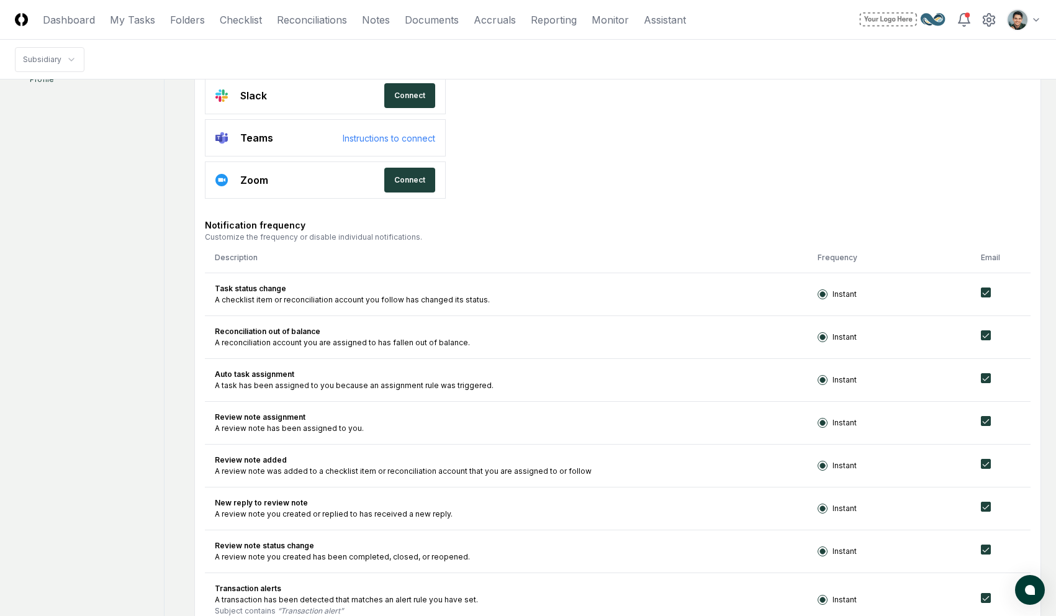
scroll to position [306, 0]
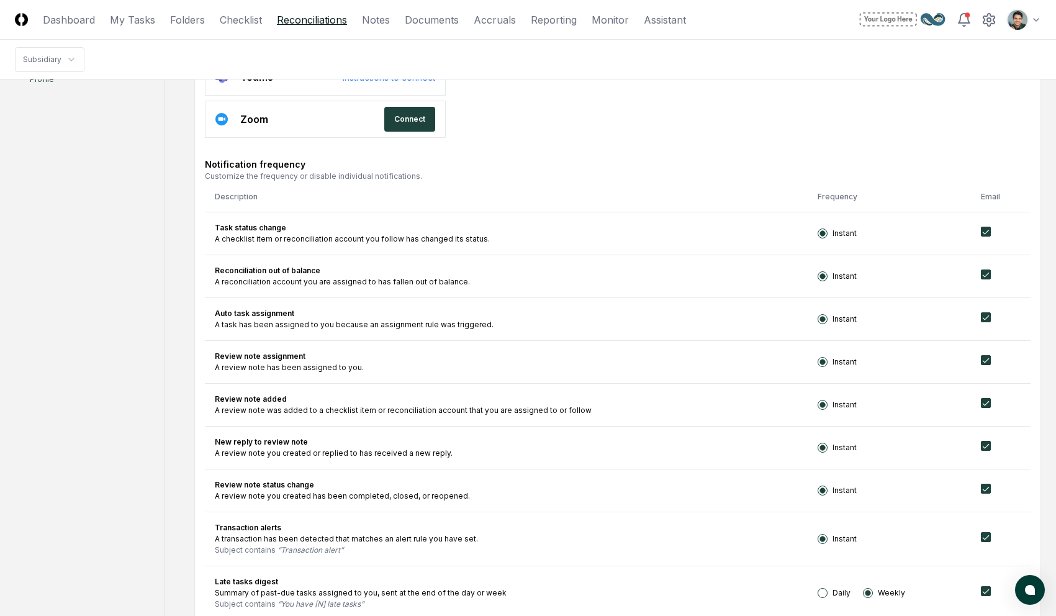
click at [306, 20] on link "Reconciliations" at bounding box center [312, 19] width 70 height 15
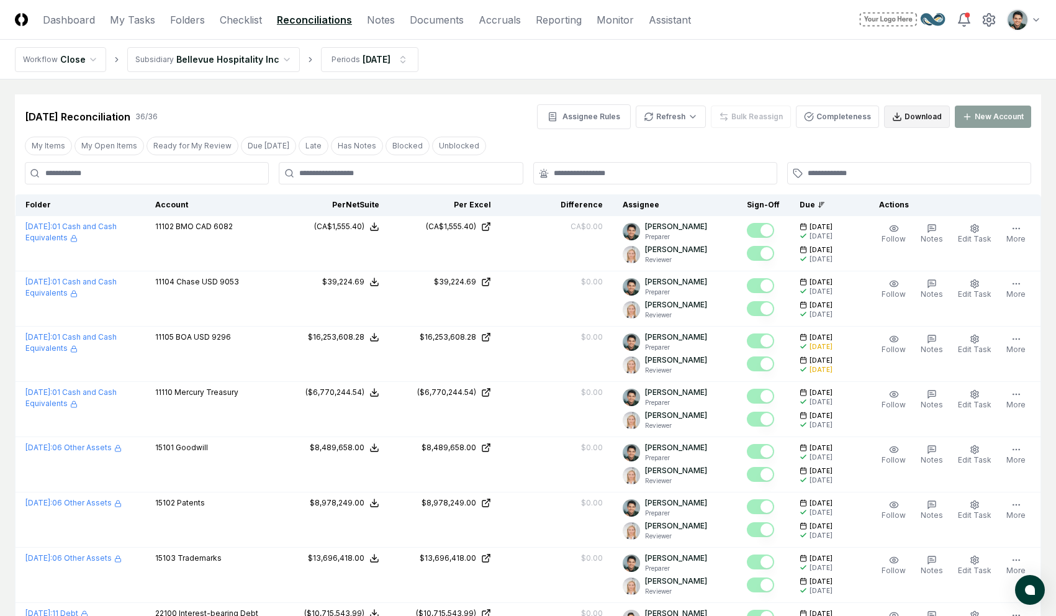
click at [800, 127] on button "Download" at bounding box center [917, 117] width 66 height 22
click at [510, 63] on nav "Workflow Close Subsidiary Bellevue Hospitality Inc Periods [DATE]" at bounding box center [528, 60] width 1056 height 40
click at [507, 79] on nav "Workflow Close Subsidiary Bellevue Hospitality Inc Periods [DATE]" at bounding box center [528, 60] width 1056 height 40
click at [455, 23] on link "Documents" at bounding box center [437, 19] width 54 height 15
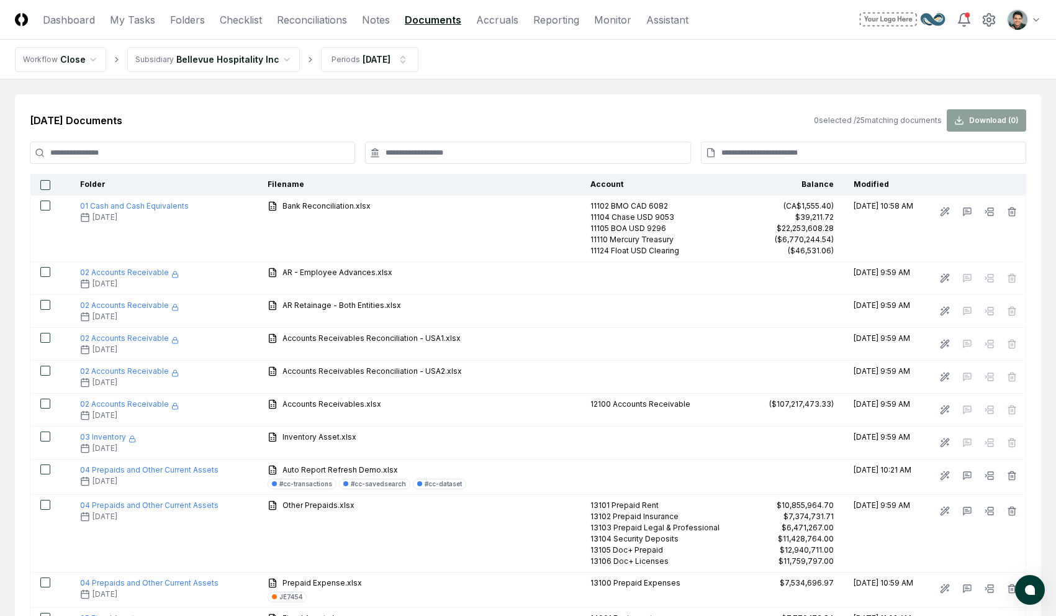
click at [800, 155] on input at bounding box center [863, 153] width 325 height 22
click at [391, 74] on nav "Workflow Close Subsidiary Bellevue Hospitality Inc Periods [DATE]" at bounding box center [528, 60] width 1056 height 40
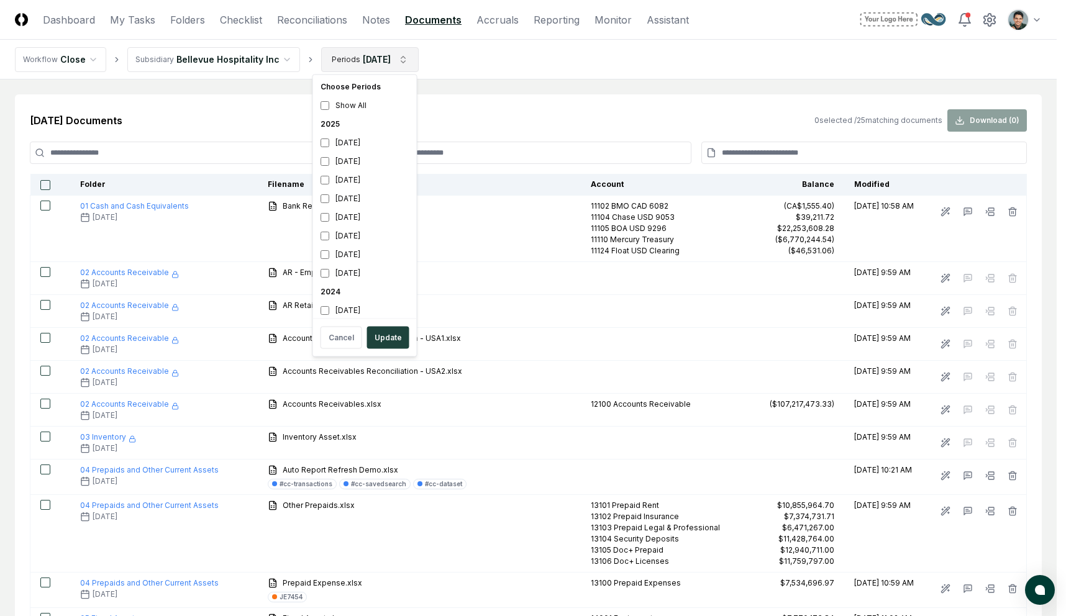
click at [339, 120] on div "2025" at bounding box center [364, 124] width 99 height 19
click at [383, 338] on button "Update" at bounding box center [388, 338] width 42 height 22
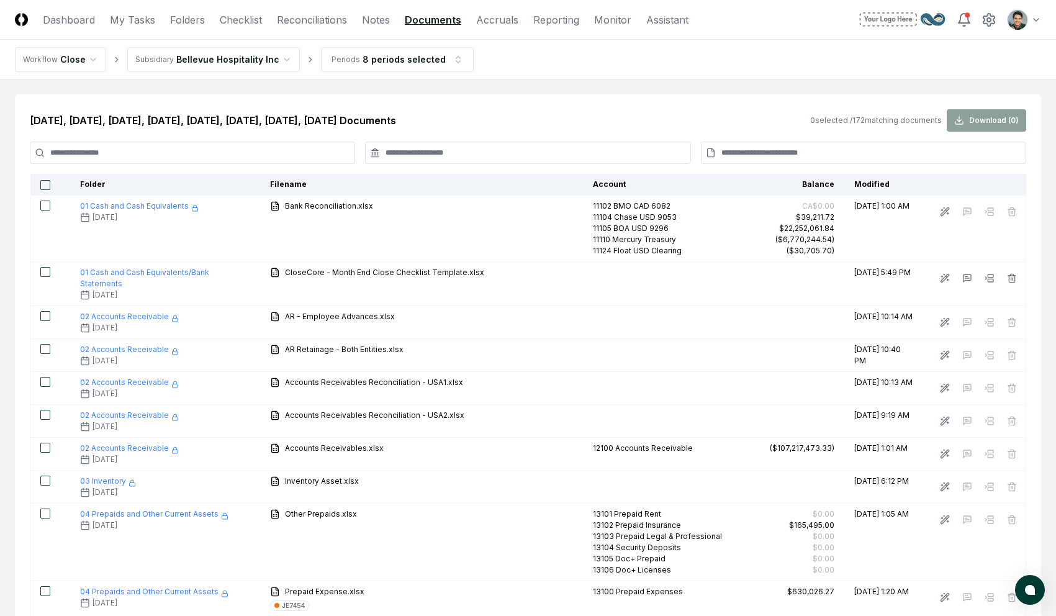
click at [779, 151] on input at bounding box center [863, 153] width 325 height 22
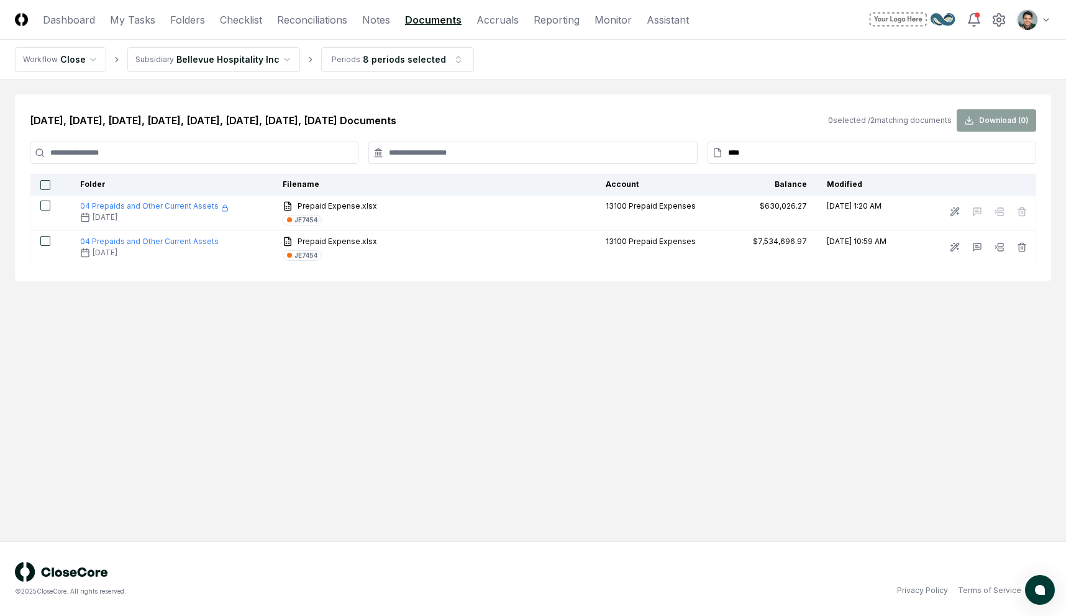
type input "****"
click at [43, 183] on button "button" at bounding box center [45, 185] width 10 height 10
click at [800, 113] on button "Download ( 2 )" at bounding box center [995, 120] width 79 height 22
click at [648, 61] on nav "Workflow Close Subsidiary Bellevue Hospitality Inc Periods 8 periods selected" at bounding box center [533, 60] width 1066 height 40
click at [681, 76] on nav "Workflow Close Subsidiary Bellevue Hospitality Inc Periods 8 periods selected" at bounding box center [533, 60] width 1066 height 40
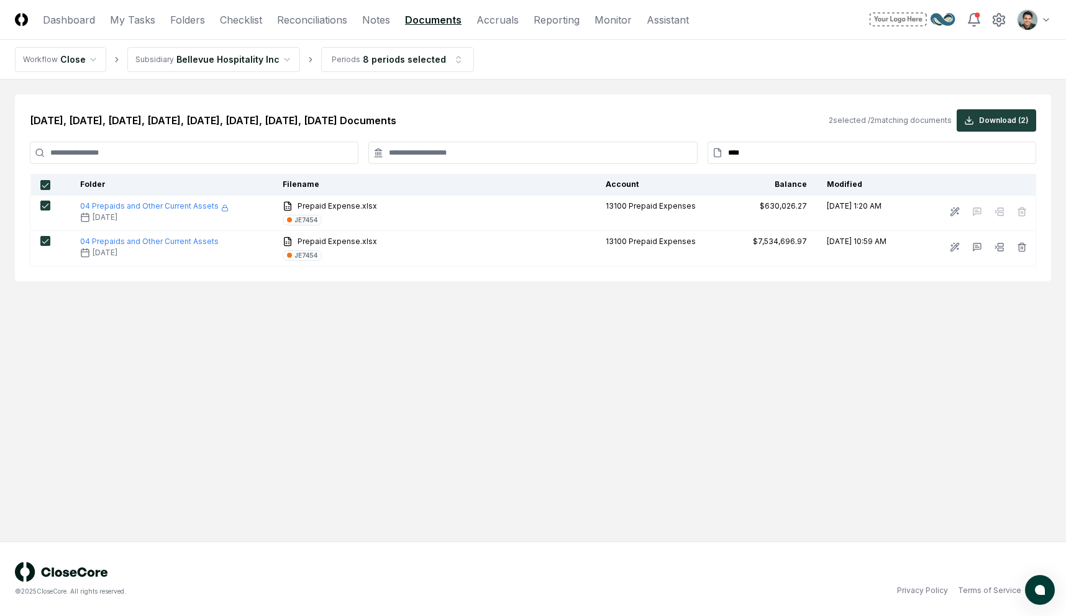
click at [800, 152] on input "****" at bounding box center [871, 153] width 328 height 22
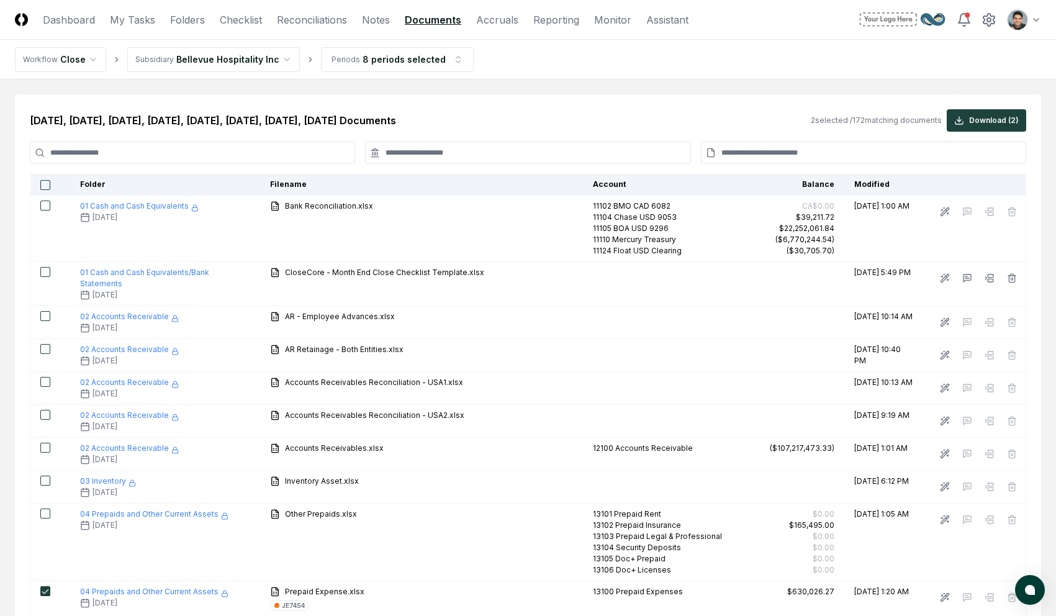
click at [433, 148] on input at bounding box center [527, 153] width 325 height 22
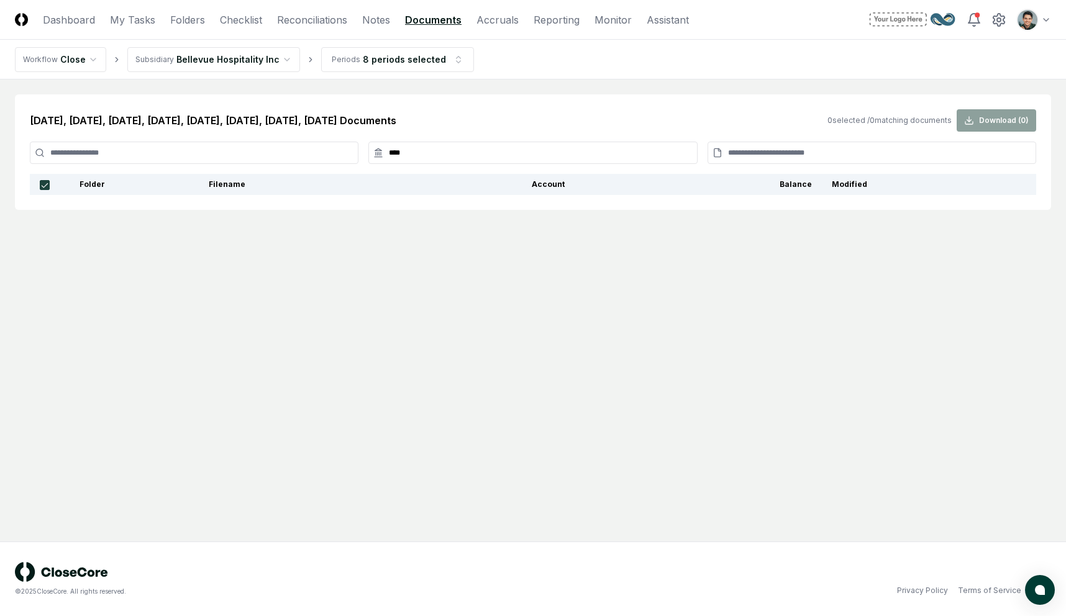
type input "*****"
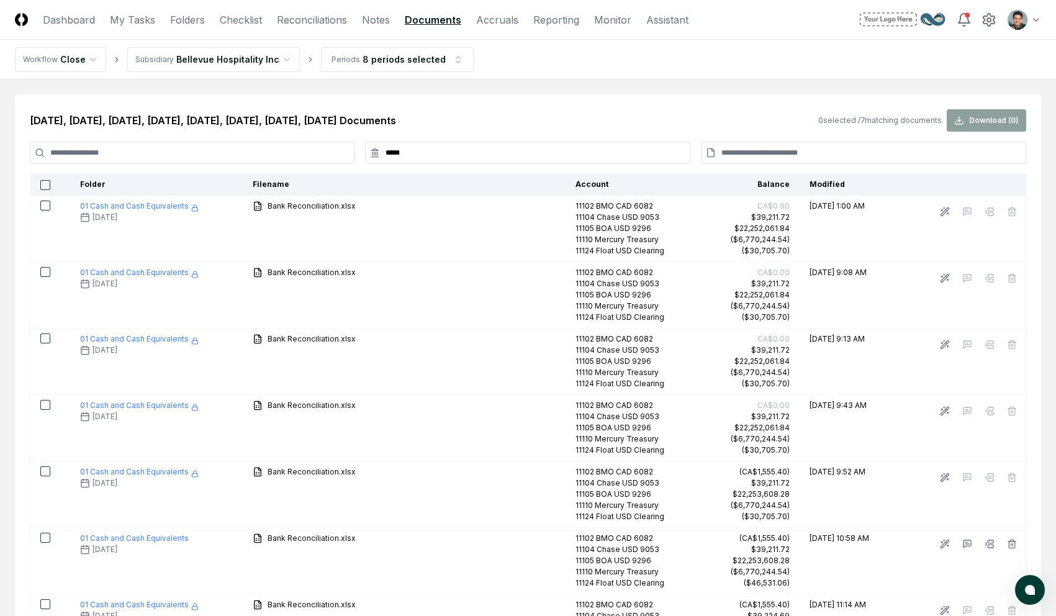
click at [418, 149] on input "*****" at bounding box center [527, 153] width 325 height 22
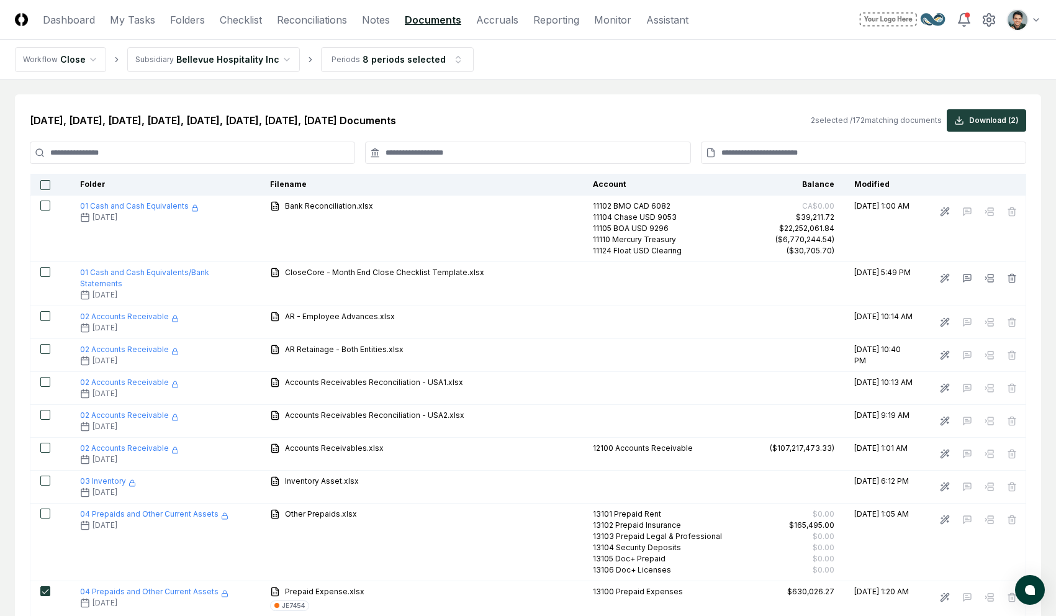
click at [135, 111] on div "[DATE], [DATE], [DATE], [DATE], [DATE], [DATE], [DATE], [DATE] Documents 2 sele…" at bounding box center [528, 120] width 997 height 22
click at [330, 75] on nav "Workflow Close Subsidiary Bellevue Hospitality Inc Periods 8 periods selected" at bounding box center [528, 60] width 1056 height 40
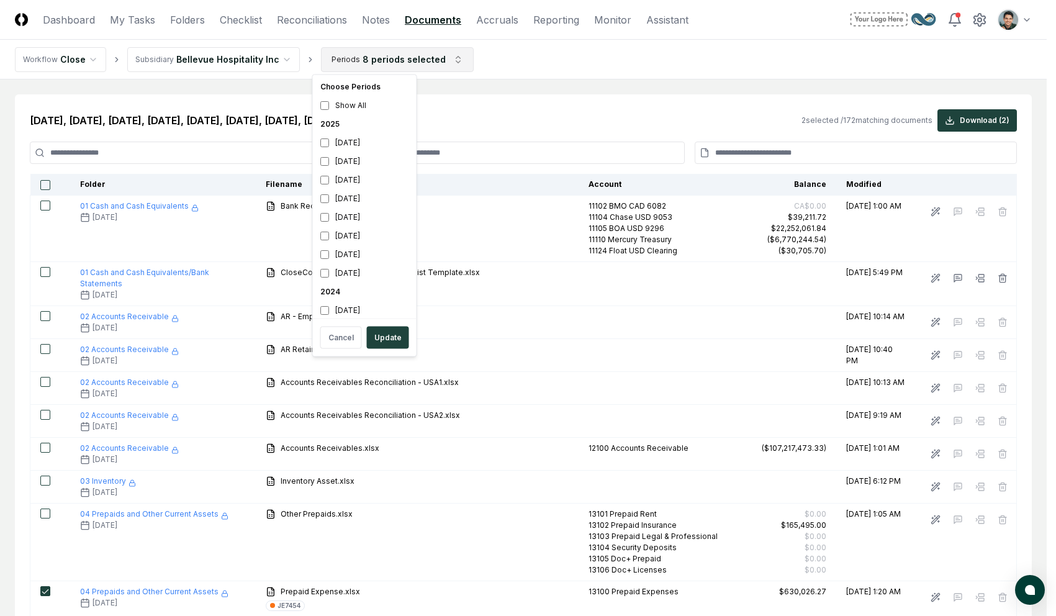
click at [349, 143] on div "[DATE]" at bounding box center [364, 143] width 99 height 19
click at [349, 159] on div "[DATE]" at bounding box center [364, 161] width 99 height 19
click at [349, 177] on div "[DATE]" at bounding box center [364, 180] width 99 height 19
click at [331, 127] on div "2025" at bounding box center [364, 124] width 99 height 19
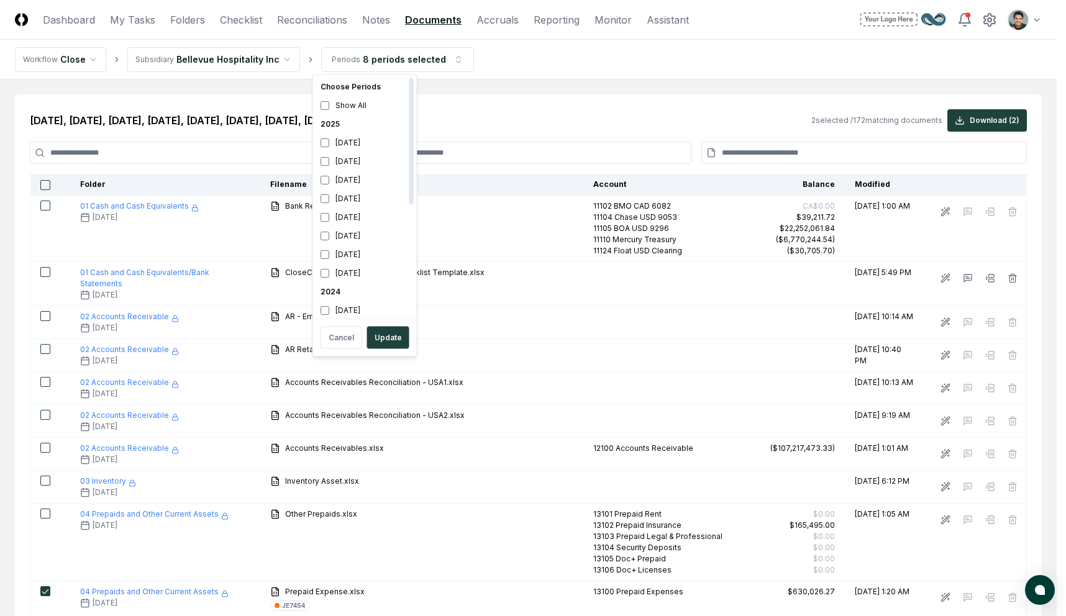
click at [331, 123] on div "2025" at bounding box center [364, 124] width 99 height 19
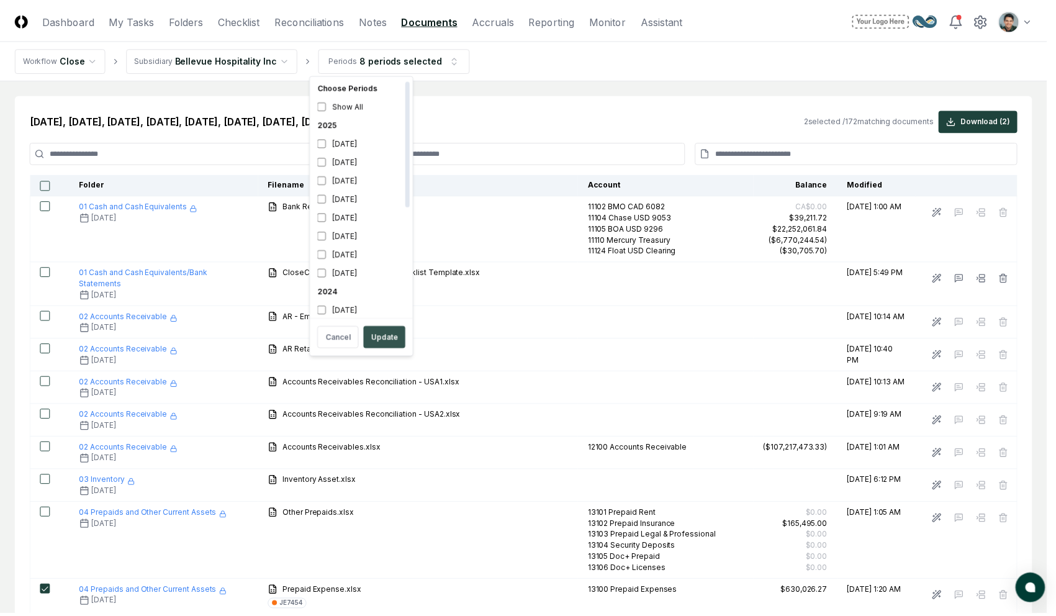
scroll to position [4, 0]
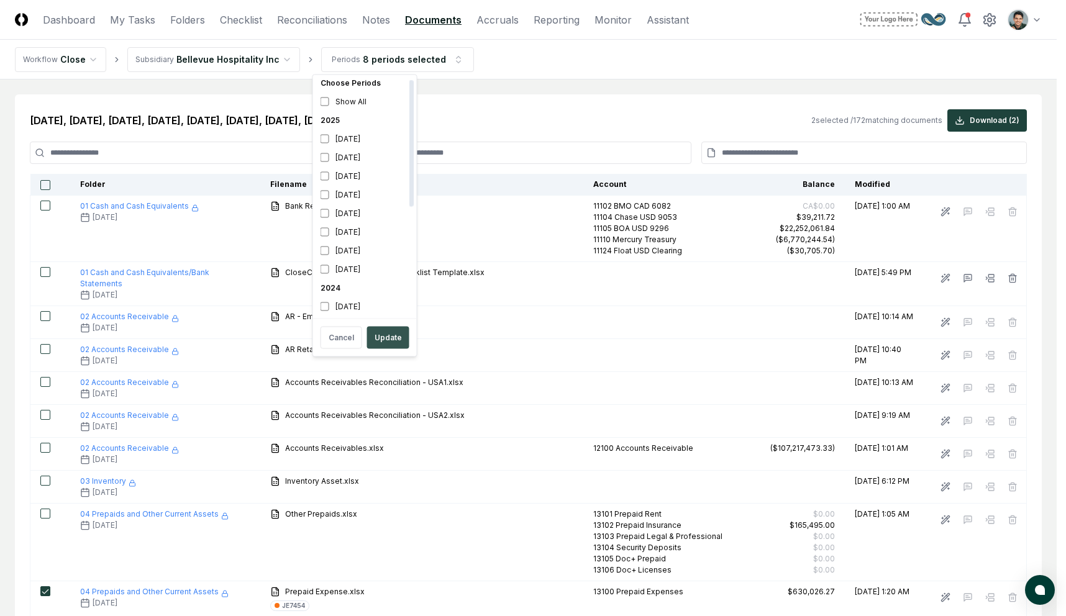
click at [384, 338] on button "Update" at bounding box center [388, 338] width 42 height 22
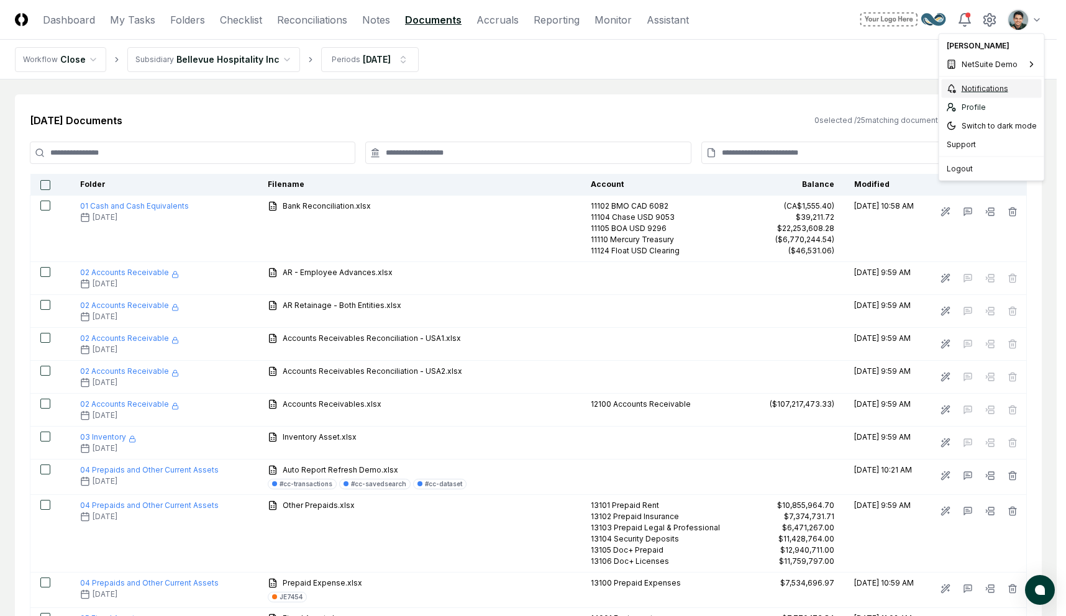
click at [800, 89] on div "Notifications" at bounding box center [991, 88] width 100 height 19
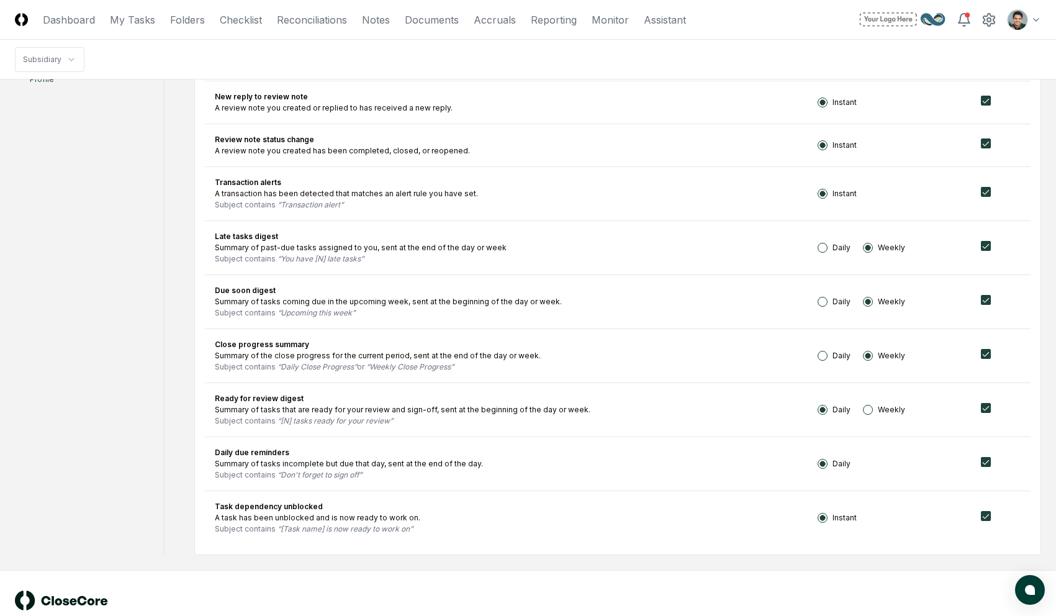
scroll to position [679, 0]
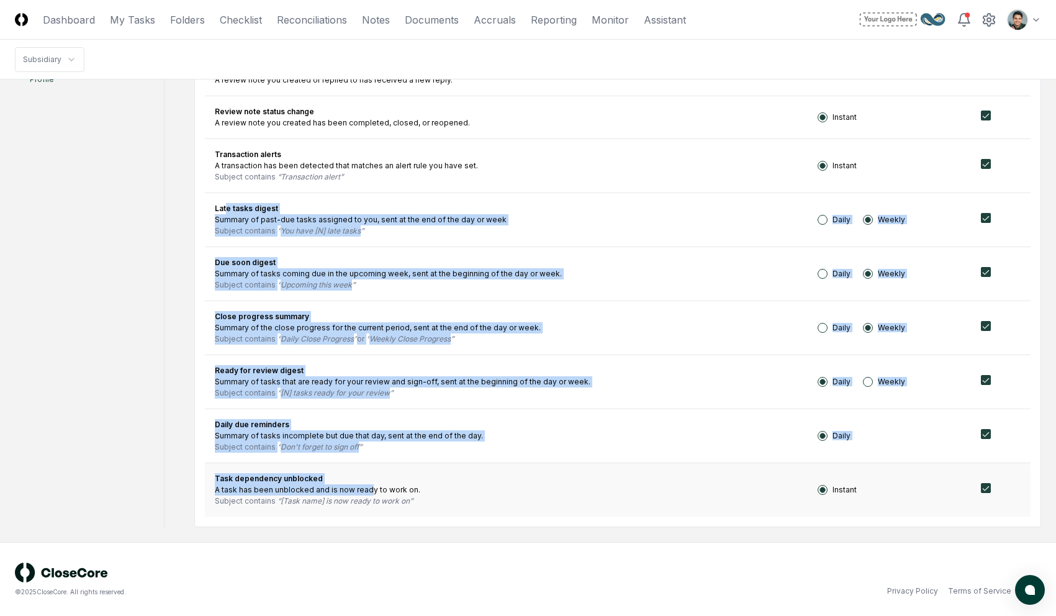
drag, startPoint x: 226, startPoint y: 206, endPoint x: 368, endPoint y: 491, distance: 318.5
click at [368, 490] on tbody "Task status change A checklist item or reconciliation account you follow has ch…" at bounding box center [618, 178] width 826 height 678
click at [368, 491] on div "A task has been unblocked and is now ready to work on." at bounding box center [506, 489] width 583 height 11
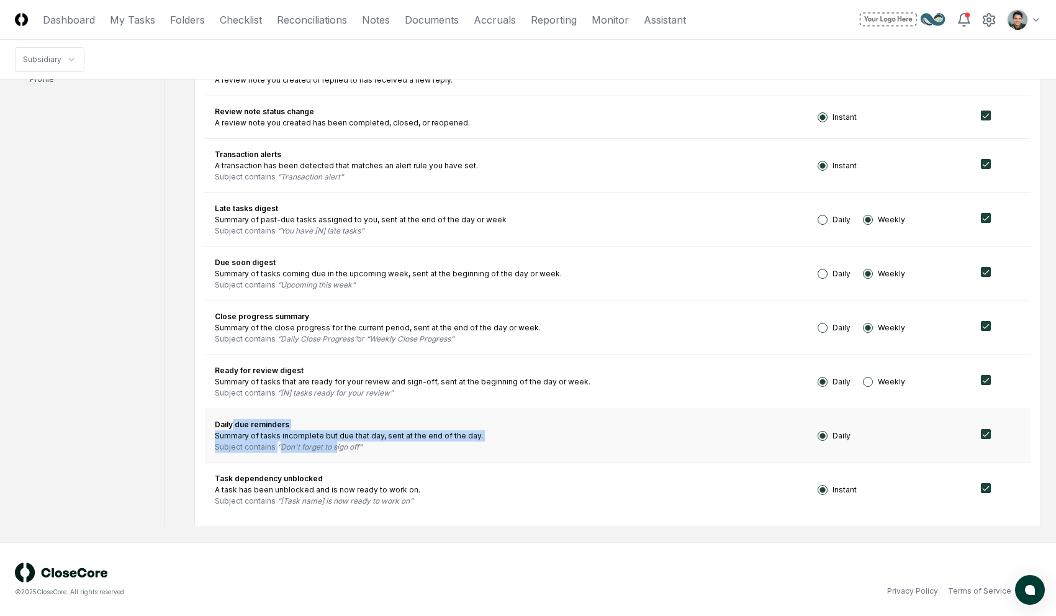
drag, startPoint x: 231, startPoint y: 429, endPoint x: 334, endPoint y: 443, distance: 104.0
click at [334, 443] on td "Daily due reminders Summary of tasks incomplete but due that day, sent at the e…" at bounding box center [506, 436] width 603 height 54
click at [334, 443] on q "Don't forget to sign off" at bounding box center [320, 446] width 84 height 9
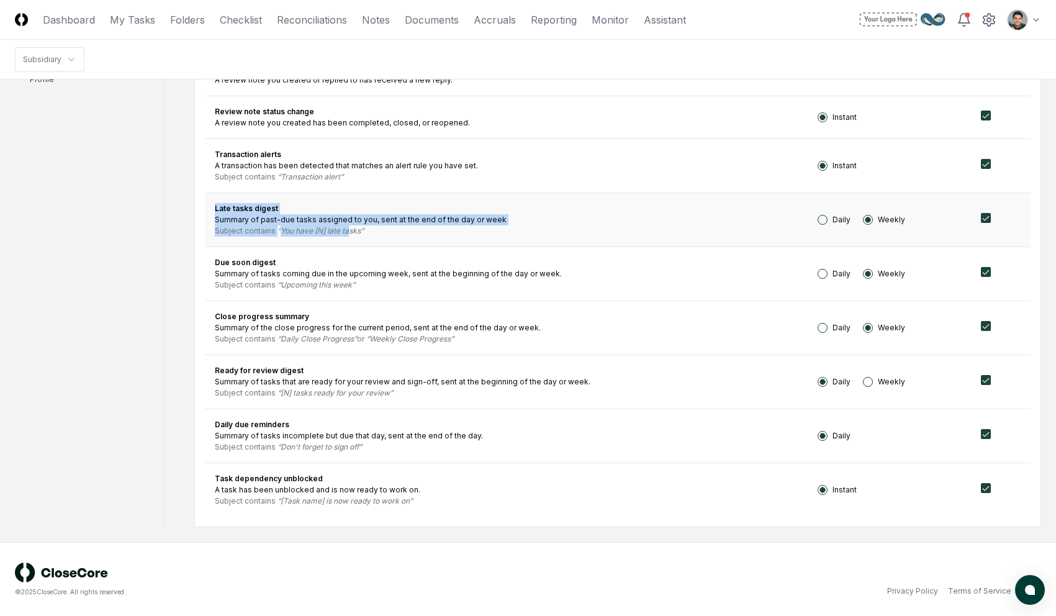
drag, startPoint x: 212, startPoint y: 207, endPoint x: 350, endPoint y: 229, distance: 139.6
click at [350, 229] on td "Late tasks digest Summary of past-due tasks assigned to you, sent at the end of…" at bounding box center [506, 219] width 603 height 54
click at [350, 229] on q "You have [N] late tasks" at bounding box center [321, 230] width 86 height 9
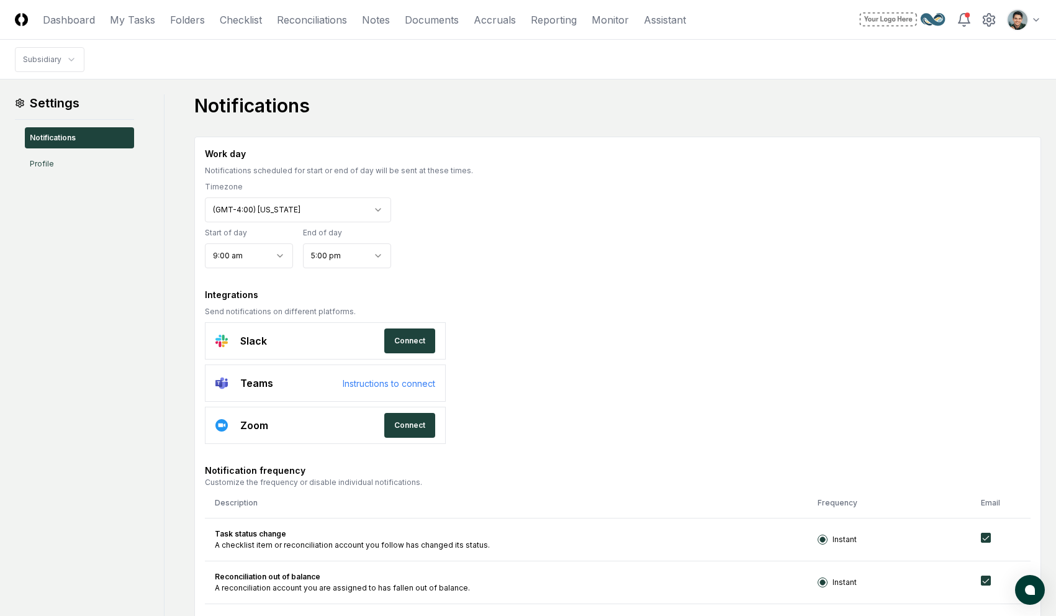
click at [631, 99] on h1 "Notifications" at bounding box center [617, 105] width 847 height 22
click at [628, 108] on h1 "Notifications" at bounding box center [617, 105] width 847 height 22
click at [559, 22] on link "Reporting" at bounding box center [554, 19] width 46 height 15
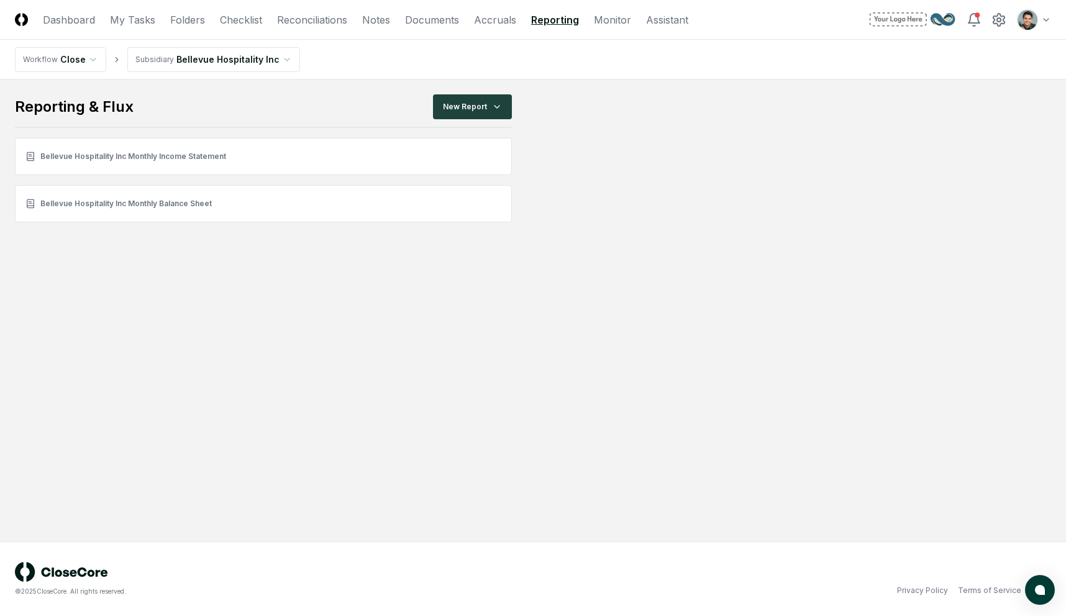
click at [304, 264] on main "Reporting & Flux New Report Bellevue Hospitality Inc Monthly Income Statement B…" at bounding box center [533, 310] width 1066 height 462
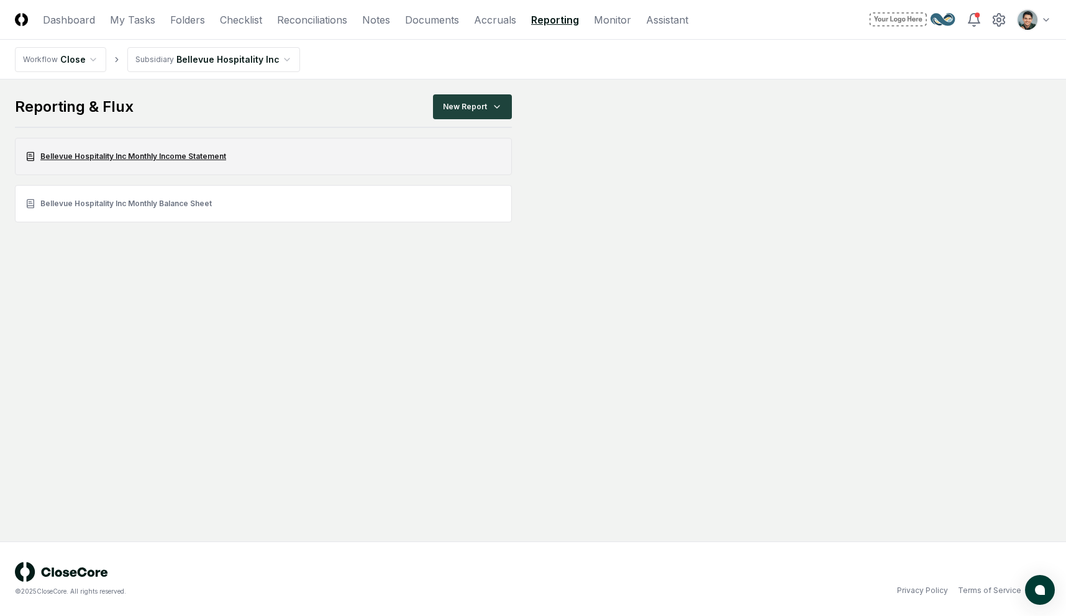
click at [183, 158] on link "Bellevue Hospitality Inc Monthly Income Statement" at bounding box center [263, 156] width 497 height 37
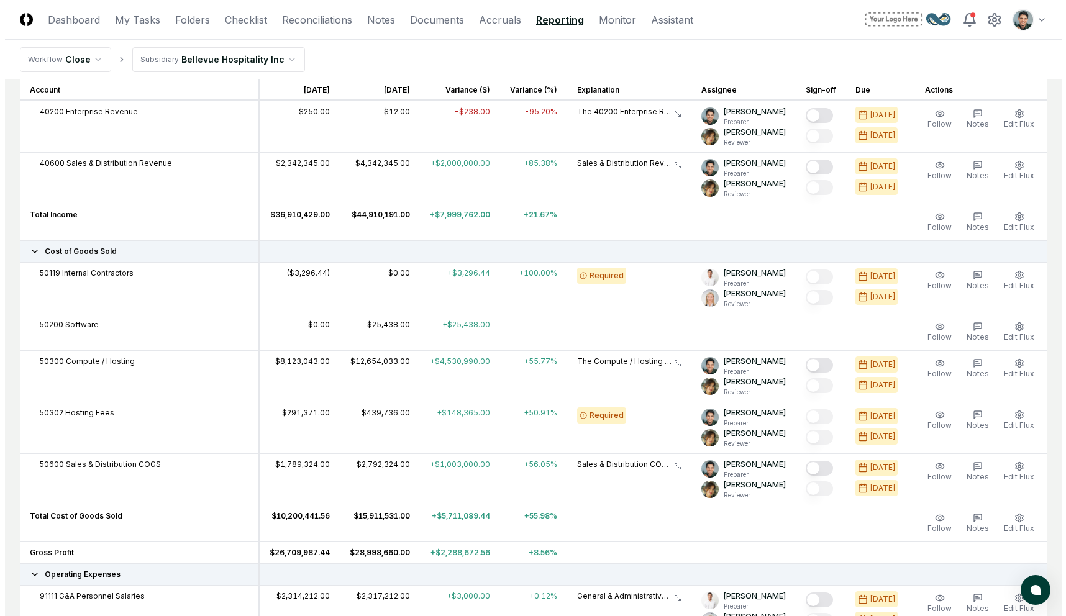
scroll to position [260, 0]
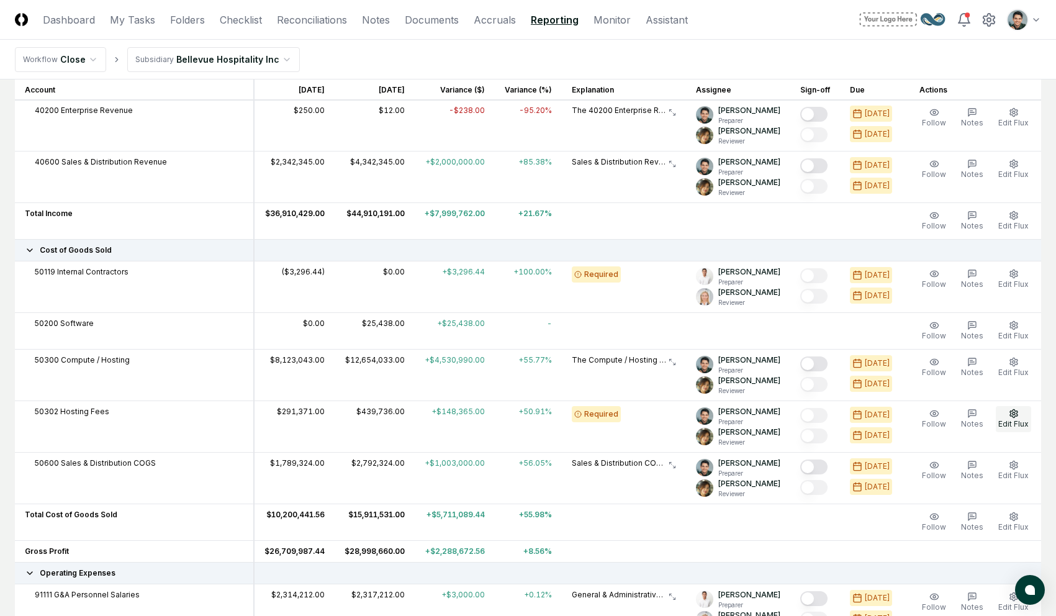
click at [800, 420] on span "Edit Flux" at bounding box center [1013, 423] width 30 height 9
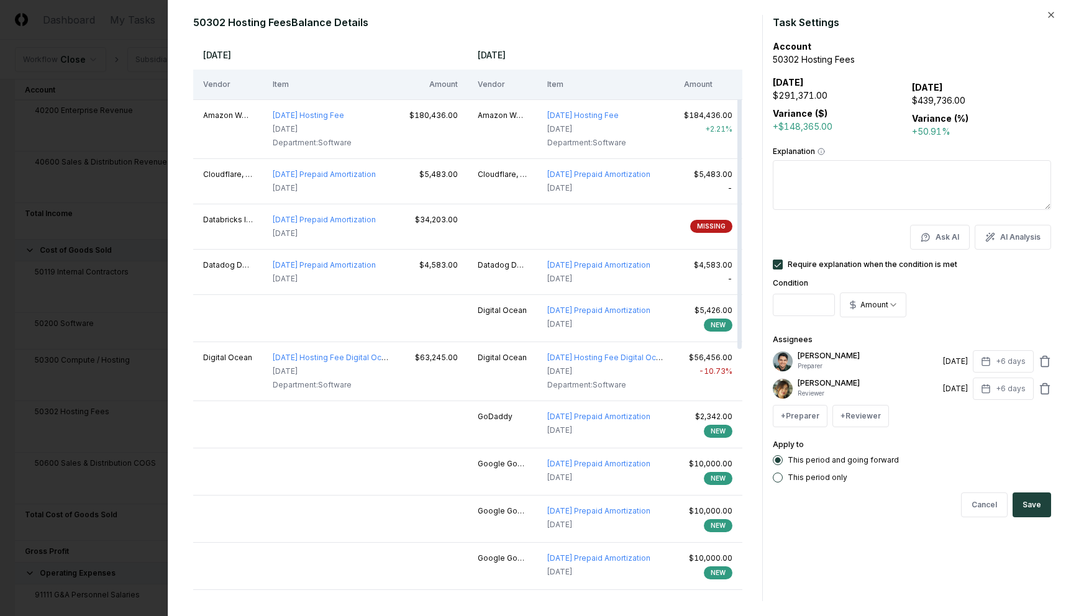
click at [800, 187] on textarea "Explanation" at bounding box center [911, 185] width 278 height 50
click at [800, 240] on button "AI Analysis" at bounding box center [1012, 237] width 76 height 25
type textarea "*"
type textarea "**********"
type textarea "*"
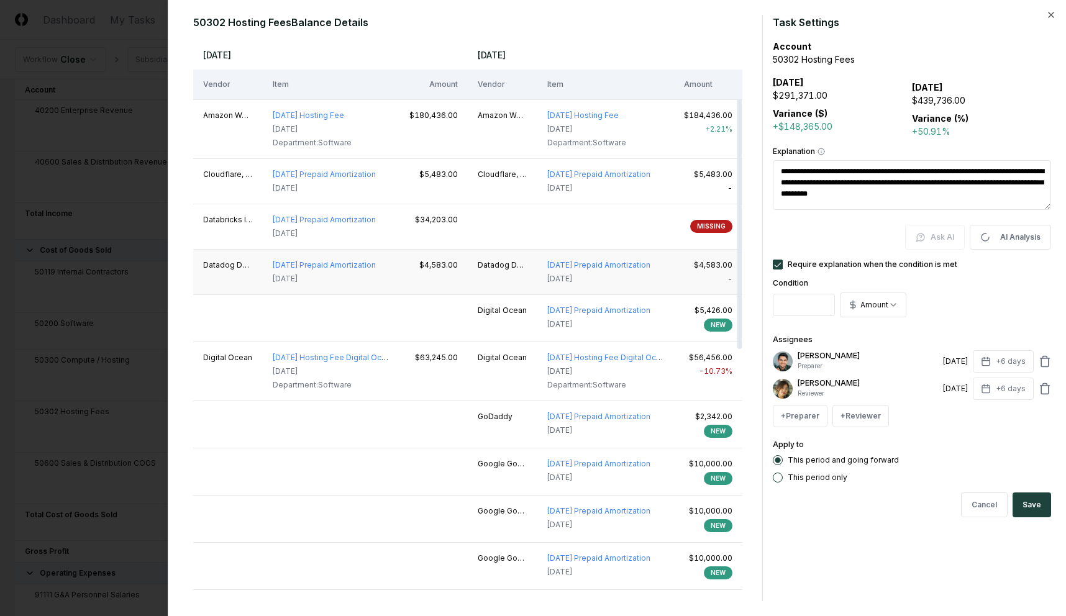
type textarea "**********"
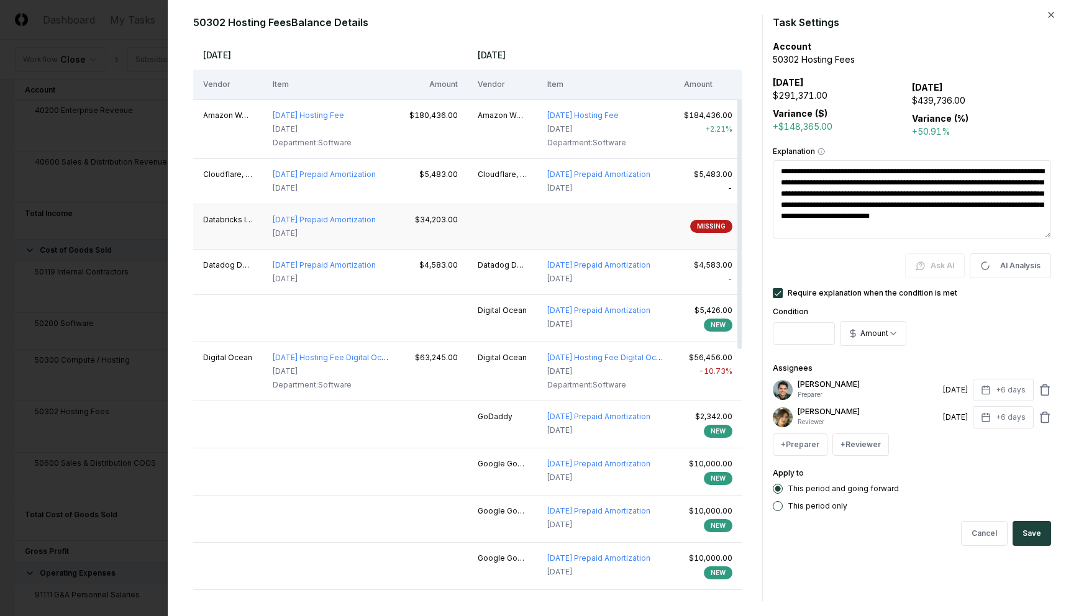
type textarea "*"
type textarea "**********"
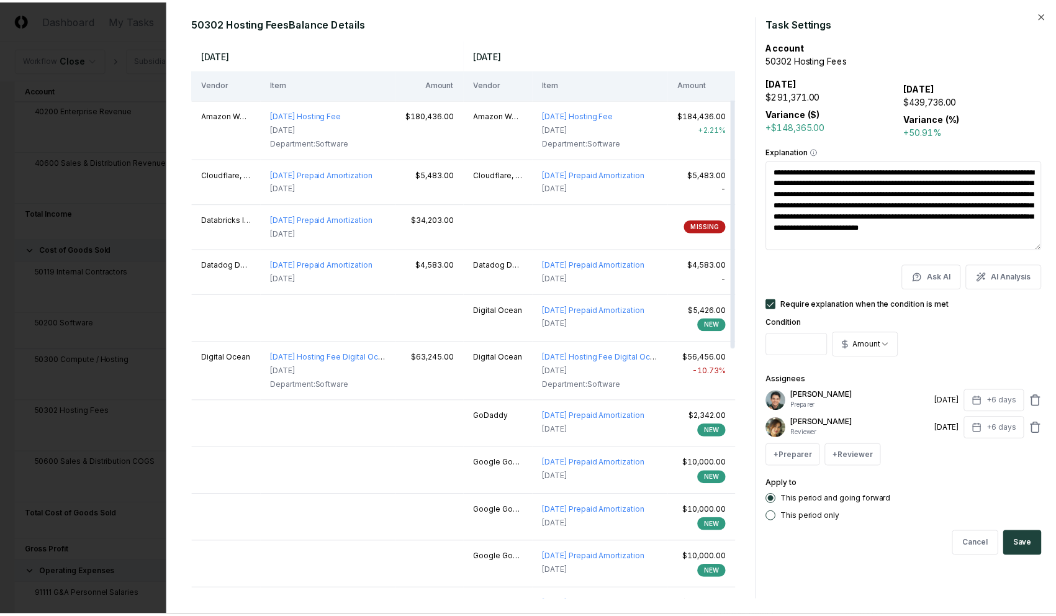
scroll to position [11, 0]
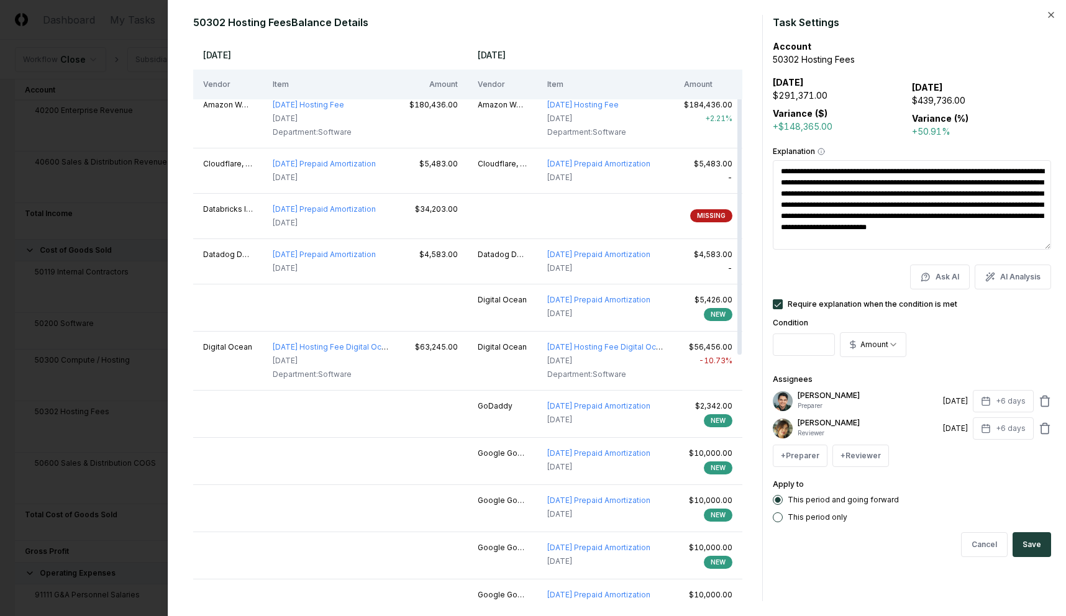
drag, startPoint x: 820, startPoint y: 193, endPoint x: 966, endPoint y: 192, distance: 145.3
click at [800, 192] on textarea "**********" at bounding box center [911, 204] width 278 height 89
click at [800, 172] on textarea "**********" at bounding box center [911, 204] width 278 height 89
click at [119, 169] on div at bounding box center [533, 308] width 1066 height 616
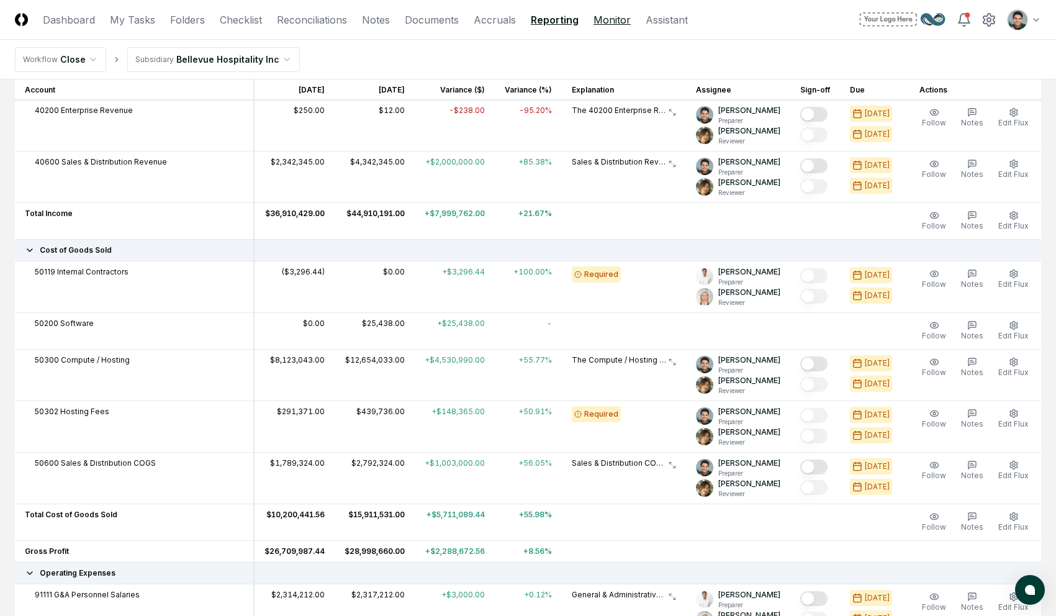
click at [604, 22] on link "Monitor" at bounding box center [612, 19] width 37 height 15
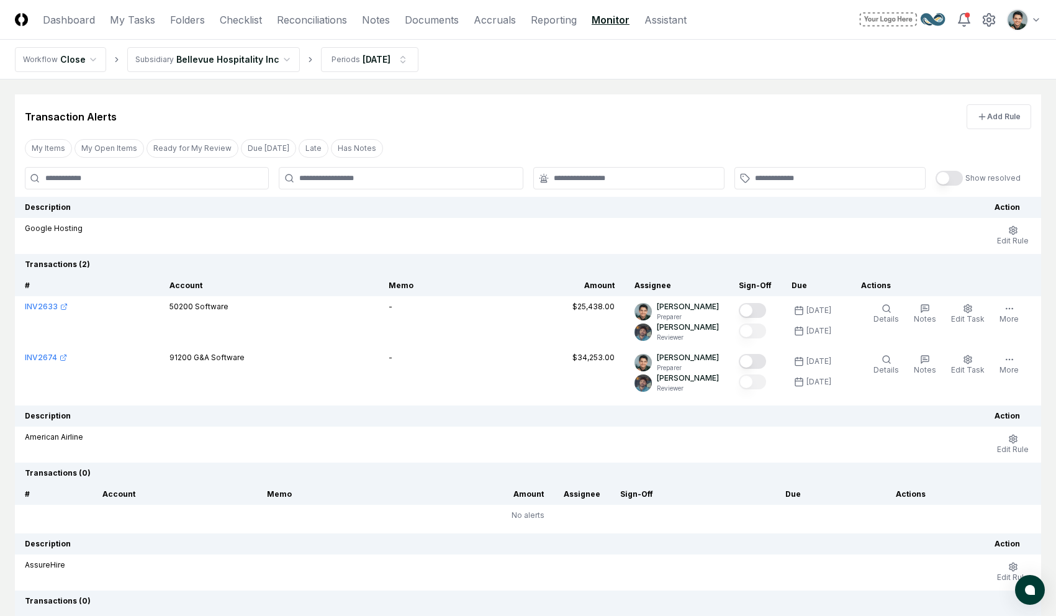
click at [551, 97] on div "Transaction Alerts Add Rule" at bounding box center [528, 111] width 1026 height 35
click at [600, 118] on div "Transaction Alerts Add Rule" at bounding box center [528, 111] width 1026 height 35
click at [470, 233] on div "Google Hosting" at bounding box center [500, 228] width 950 height 11
click at [800, 236] on span "Edit Rule" at bounding box center [1013, 240] width 32 height 9
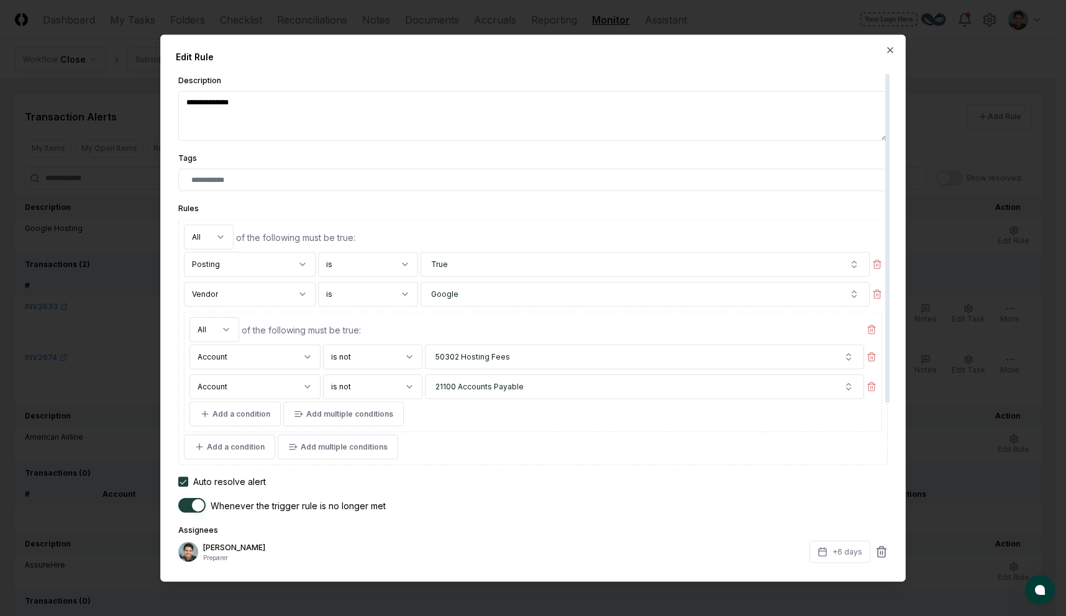
click at [356, 211] on div "**********" at bounding box center [532, 333] width 709 height 264
click at [384, 198] on form "**********" at bounding box center [532, 441] width 709 height 736
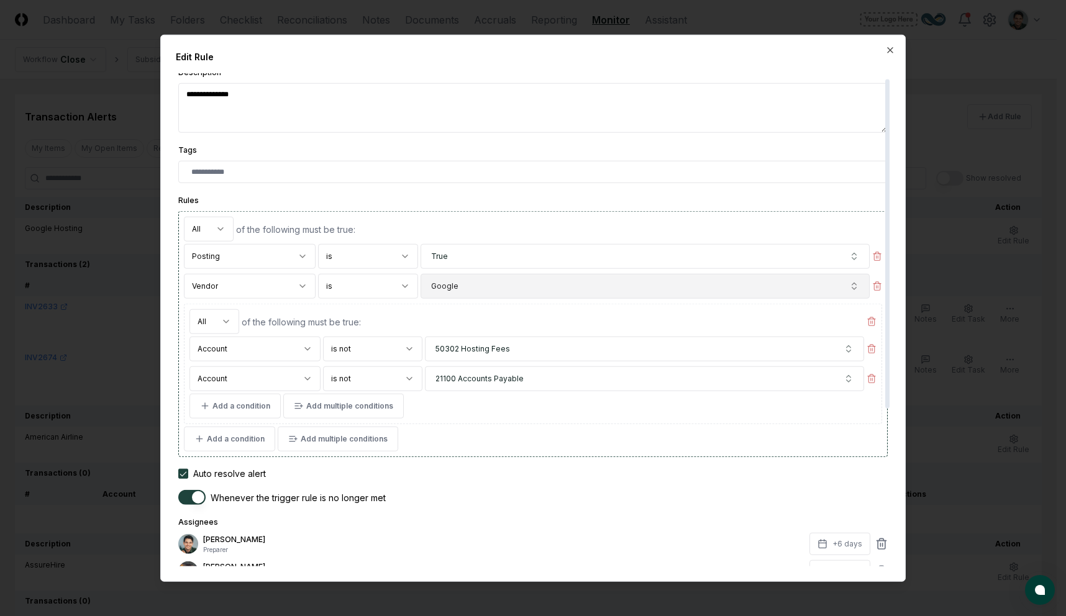
scroll to position [7, 0]
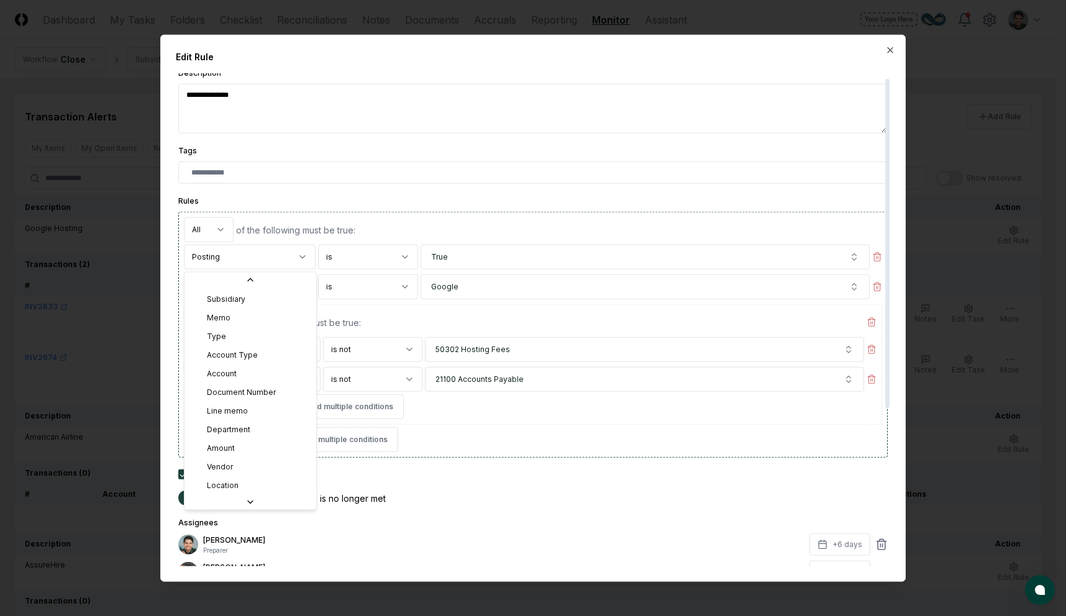
click at [269, 257] on body "CloseCore Dashboard My Tasks Folders Checklist Reconciliations Notes Documents …" at bounding box center [528, 371] width 1056 height 743
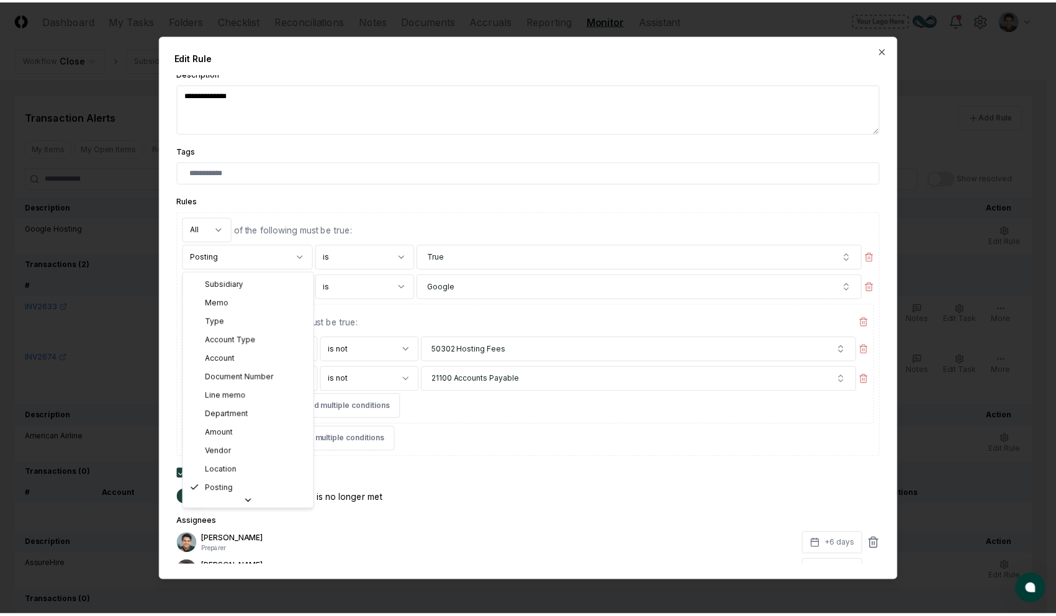
scroll to position [37, 0]
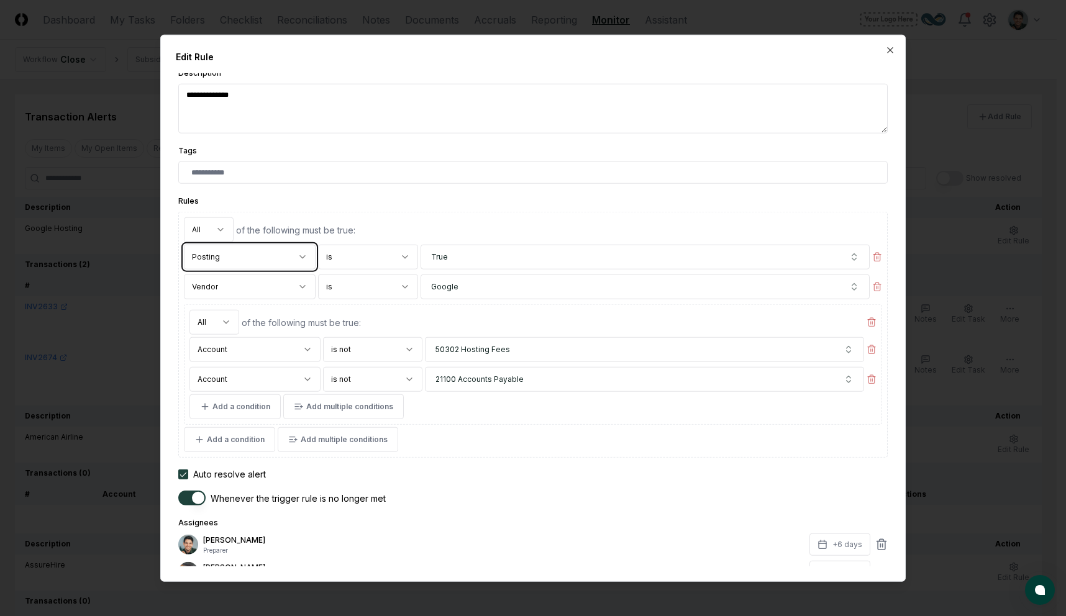
click at [800, 98] on div at bounding box center [533, 308] width 1066 height 616
type textarea "*"
click at [800, 82] on div at bounding box center [533, 308] width 1066 height 616
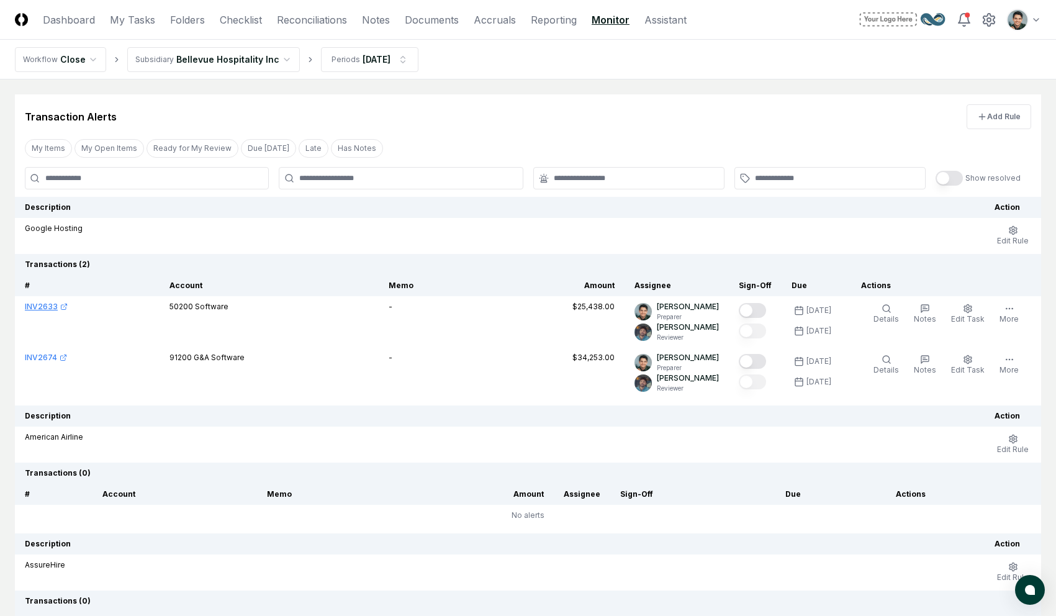
click at [46, 306] on div "INV2633" at bounding box center [41, 306] width 33 height 11
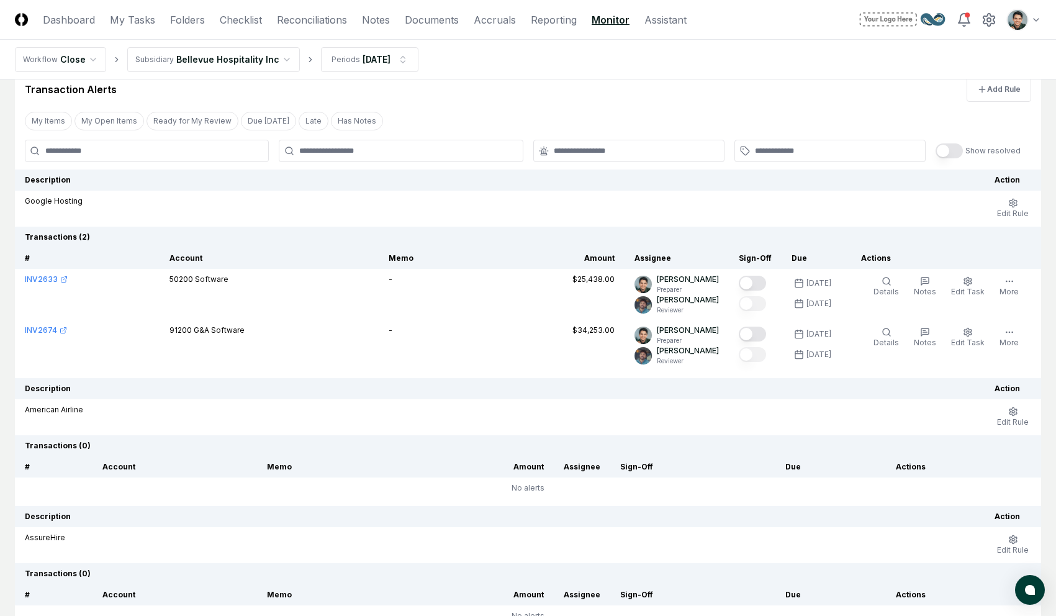
click at [526, 52] on nav "Workflow Close Subsidiary Bellevue Hospitality Inc Periods [DATE]" at bounding box center [528, 60] width 1056 height 40
drag, startPoint x: 627, startPoint y: 118, endPoint x: 629, endPoint y: 109, distance: 9.0
click at [627, 117] on div "My Items My Open Items Ready for My Review Due [DATE] Late Has Notes Clear Filt…" at bounding box center [528, 120] width 1026 height 23
click at [89, 61] on html "CloseCore Dashboard My Tasks Folders Checklist Reconciliations Notes Documents …" at bounding box center [528, 344] width 1056 height 743
click at [232, 89] on html "CloseCore Dashboard My Tasks Folders Checklist Reconciliations Notes Documents …" at bounding box center [528, 344] width 1056 height 743
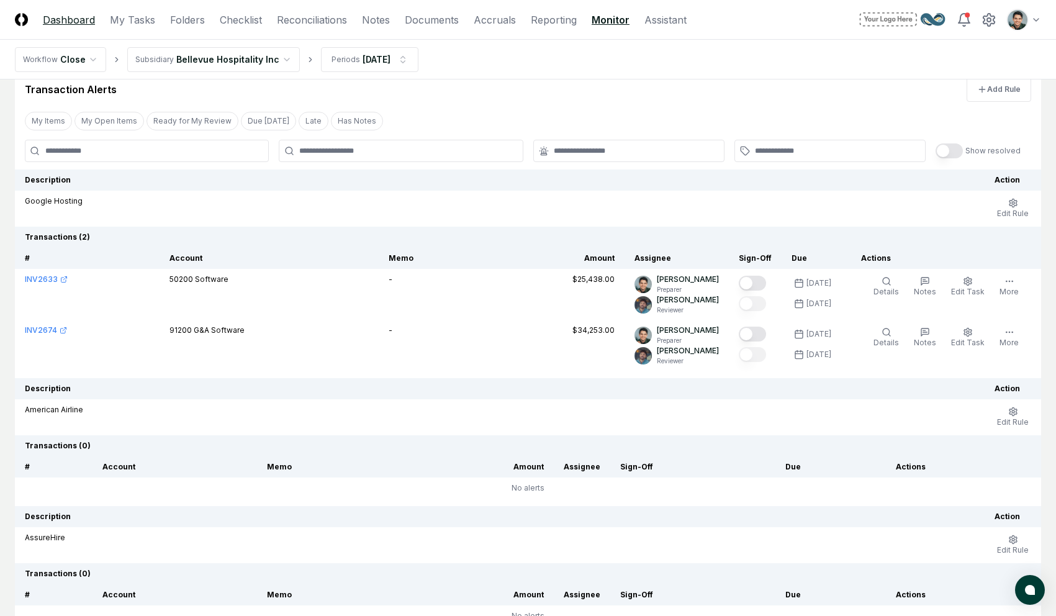
click at [83, 12] on link "Dashboard" at bounding box center [69, 19] width 52 height 15
click at [82, 16] on link "Dashboard" at bounding box center [69, 19] width 52 height 15
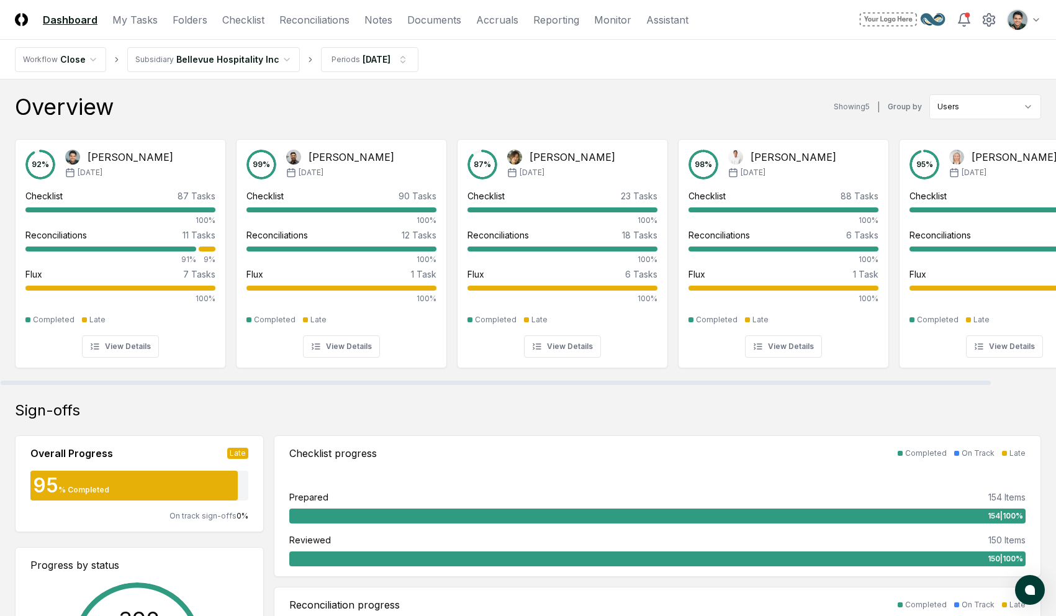
click at [532, 117] on div "Overview Showing 5 | Group by Users" at bounding box center [528, 106] width 1026 height 25
click at [725, 40] on nav "Workflow Close Subsidiary Bellevue Hospitality Inc Periods [DATE]" at bounding box center [528, 60] width 1056 height 40
click at [559, 114] on div "Overview Showing 5 | Group by Users" at bounding box center [528, 106] width 1026 height 25
click at [694, 73] on nav "Workflow Close Subsidiary Bellevue Hospitality Inc Periods [DATE]" at bounding box center [528, 60] width 1056 height 40
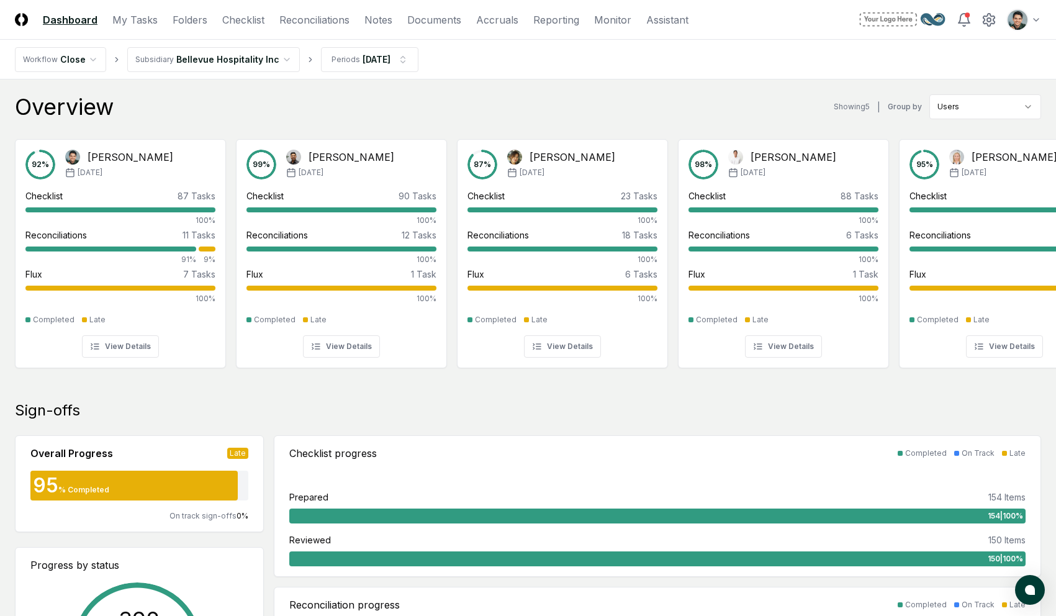
click at [660, 74] on nav "Workflow Close Subsidiary Bellevue Hospitality Inc Periods [DATE]" at bounding box center [528, 60] width 1056 height 40
click at [549, 17] on link "Reporting" at bounding box center [556, 19] width 46 height 15
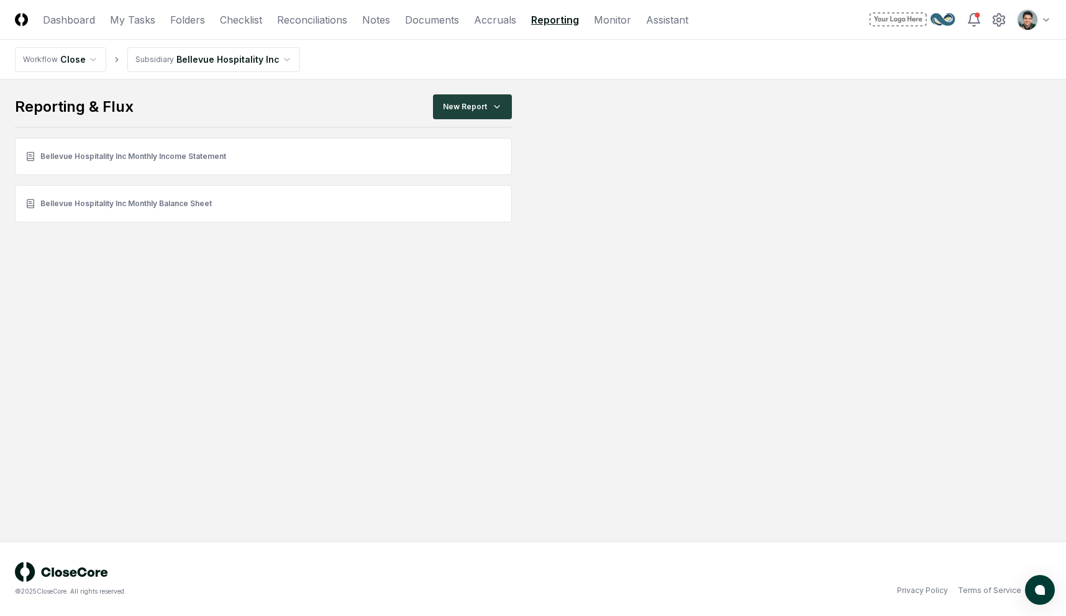
click at [800, 17] on html "CloseCore Dashboard My Tasks Folders Checklist Reconciliations Notes Documents …" at bounding box center [533, 308] width 1066 height 616
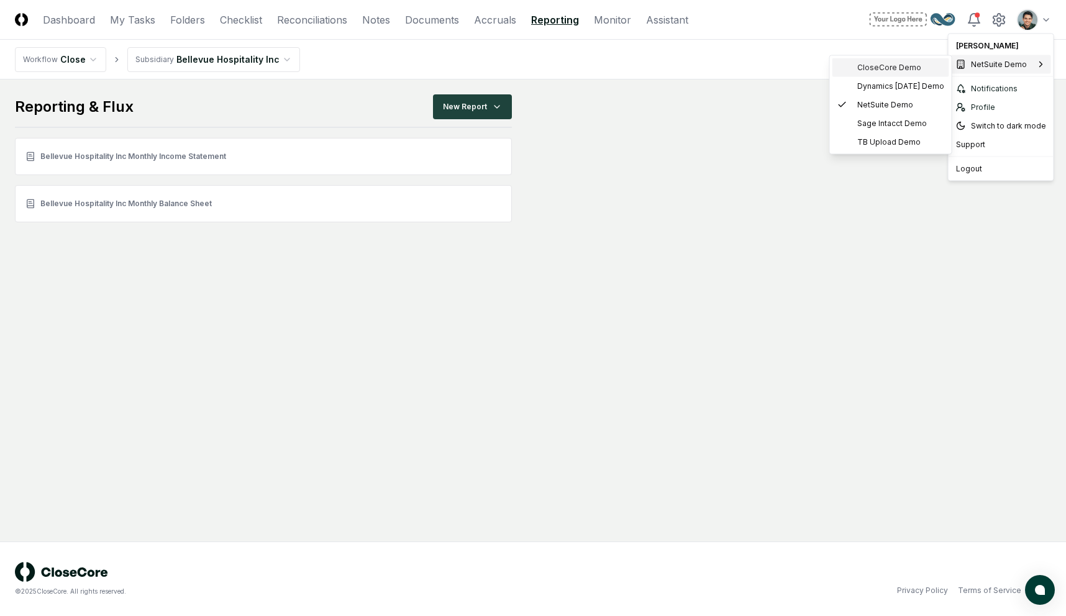
click at [800, 68] on span "CloseCore Demo" at bounding box center [889, 67] width 64 height 11
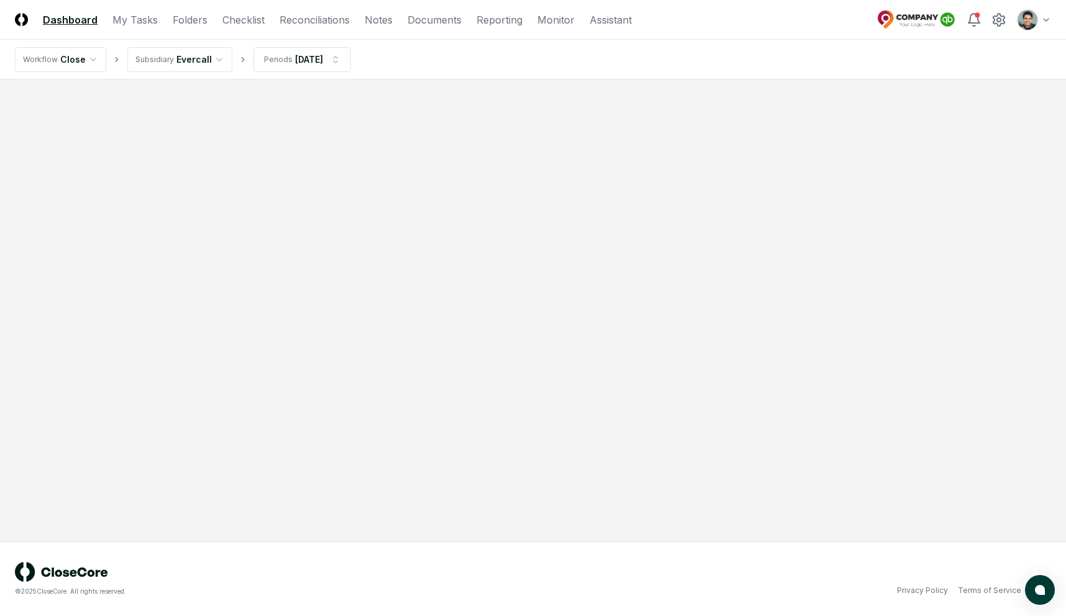
click at [469, 20] on nav "CloseCore Dashboard My Tasks Folders Checklist Reconciliations Notes Documents …" at bounding box center [323, 19] width 617 height 15
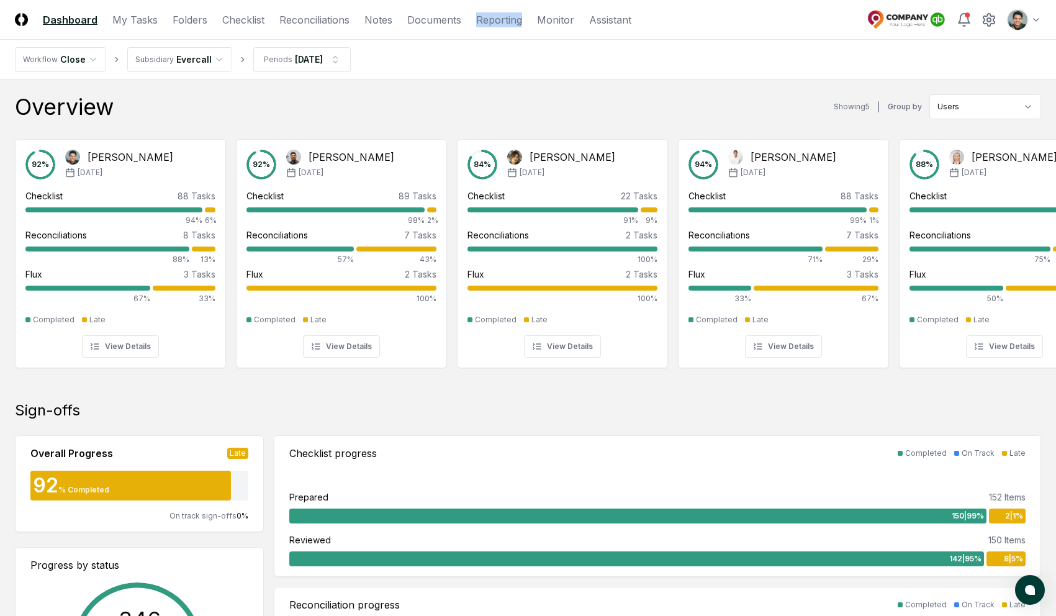
click at [470, 20] on nav "CloseCore Dashboard My Tasks Folders Checklist Reconciliations Notes Documents …" at bounding box center [323, 19] width 617 height 15
click at [476, 19] on link "Reporting" at bounding box center [499, 19] width 46 height 15
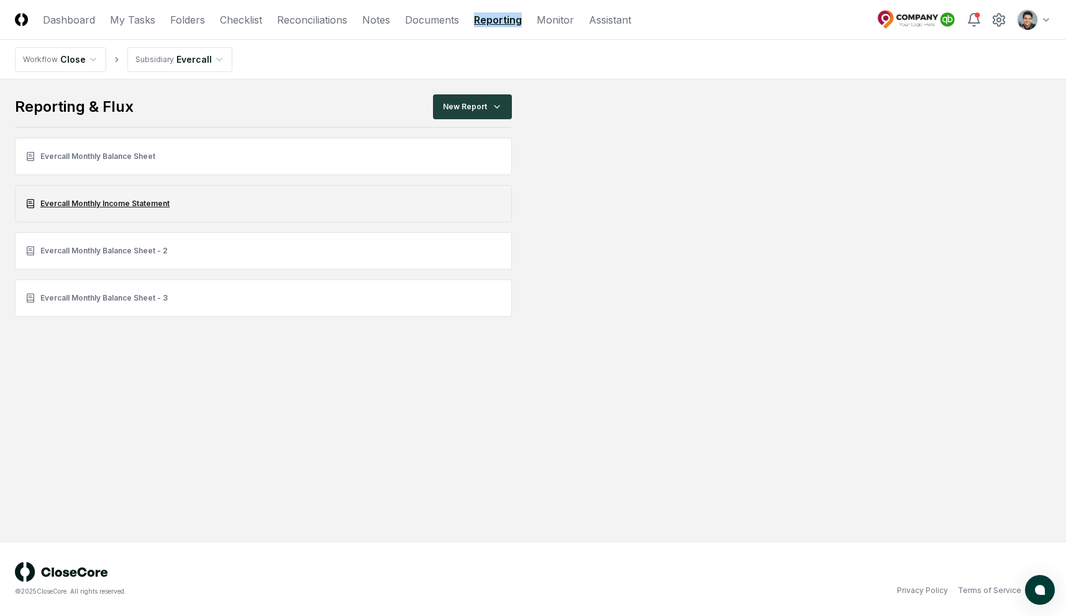
click at [159, 201] on link "Evercall Monthly Income Statement" at bounding box center [263, 203] width 497 height 37
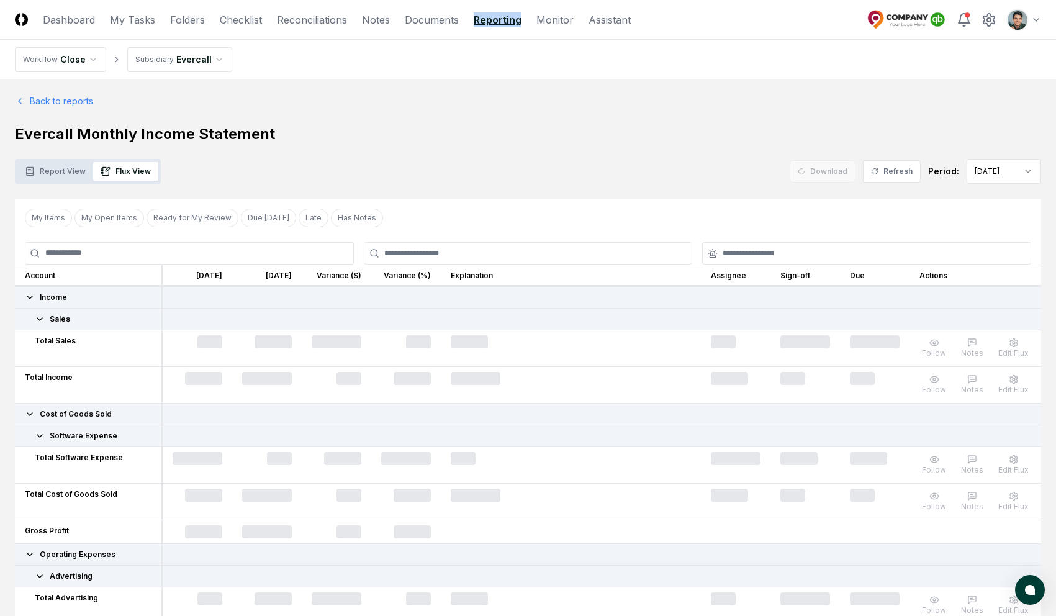
click at [731, 113] on div "Back to reports Evercall Monthly Income Statement Report View Flux View Downloa…" at bounding box center [528, 488] width 1026 height 789
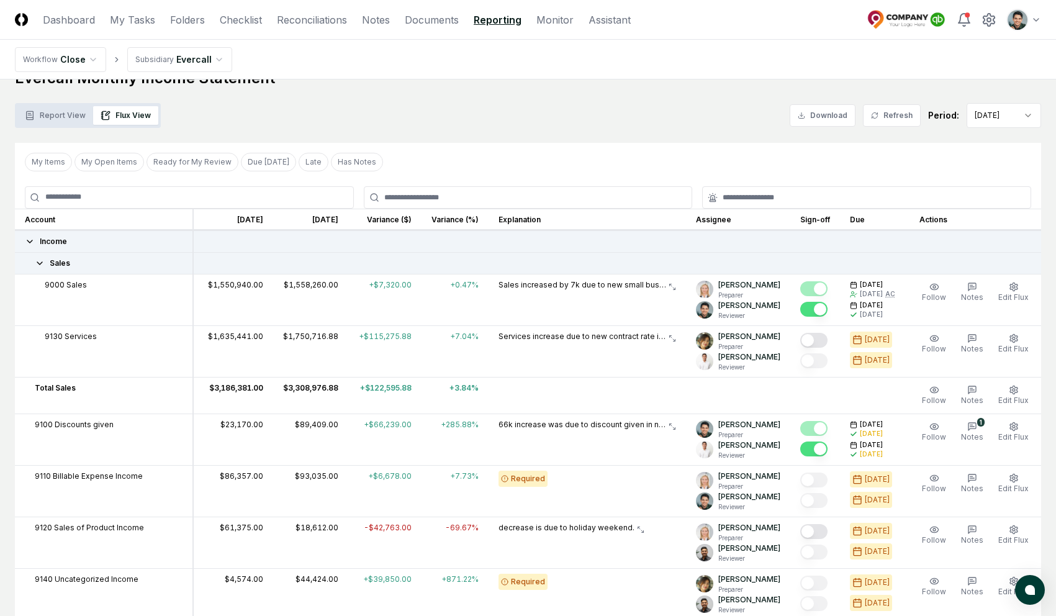
scroll to position [61, 0]
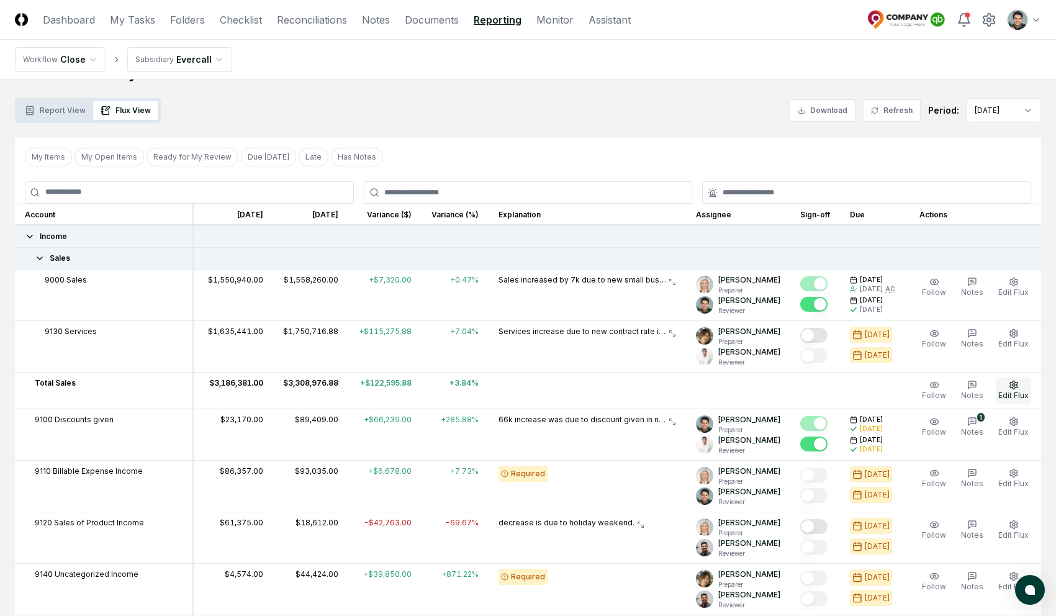
click at [1013, 384] on icon "button" at bounding box center [1014, 385] width 10 height 10
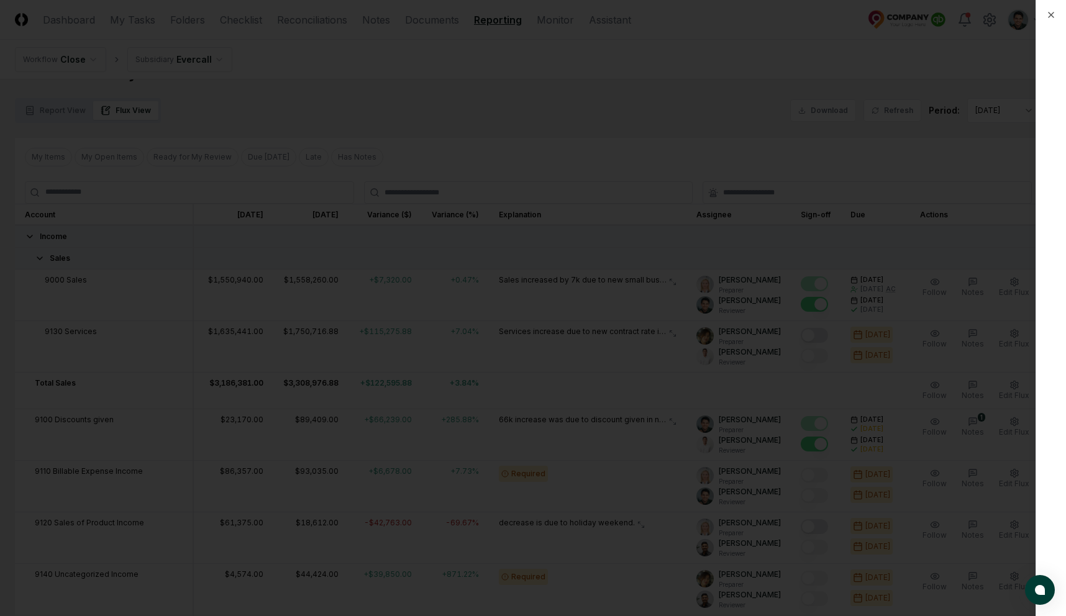
click at [733, 117] on div at bounding box center [533, 308] width 1066 height 616
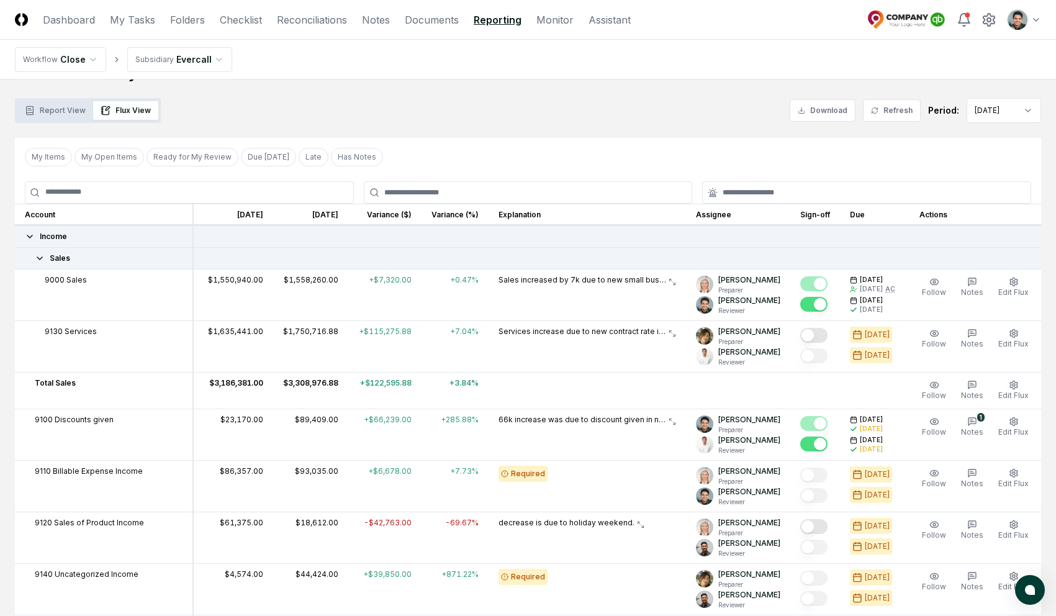
click at [689, 117] on div "Report View Flux View Download Refresh Period: Sep 2024" at bounding box center [528, 110] width 1026 height 25
click at [525, 119] on div "Report View Flux View Download Refresh Period: Sep 2024" at bounding box center [528, 110] width 1026 height 25
click at [562, 291] on td "Sales increased by 7k due to new small business contract signed" at bounding box center [587, 295] width 197 height 52
click at [565, 283] on p "Sales increased by 7k due to new small business contract signed" at bounding box center [583, 279] width 168 height 11
click at [566, 279] on p "Sales increased by 7k due to new small business contract signed" at bounding box center [583, 279] width 168 height 11
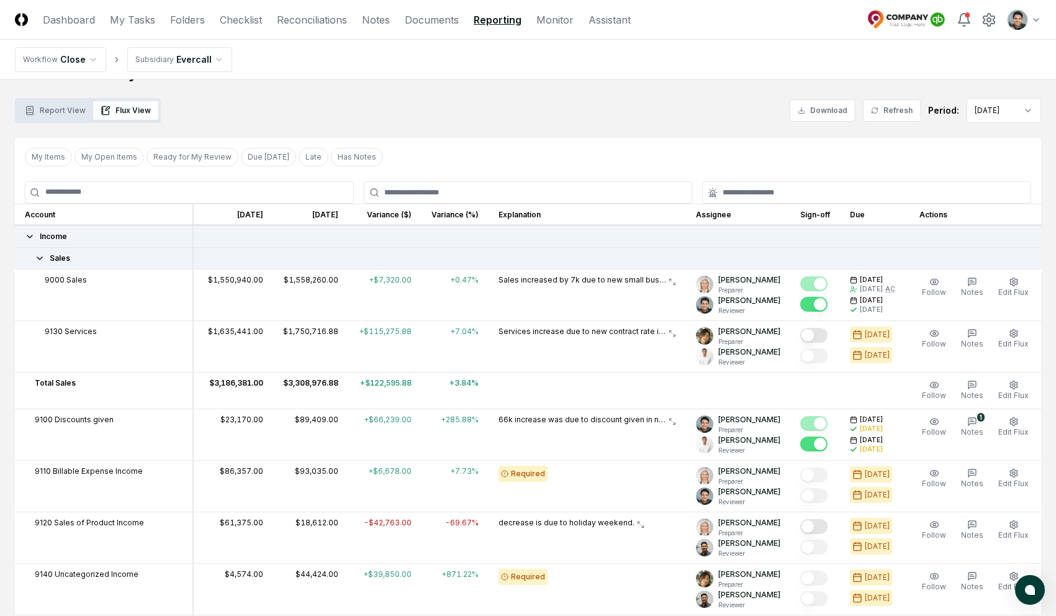
click at [563, 279] on p "Sales increased by 7k due to new small business contract signed" at bounding box center [583, 279] width 168 height 11
click at [501, 65] on nav "Workflow Close Subsidiary Evercall" at bounding box center [528, 60] width 1056 height 40
click at [587, 161] on div "My Items My Open Items Ready for My Review Due [DATE] Late Has Notes Clear Filt…" at bounding box center [528, 157] width 1026 height 38
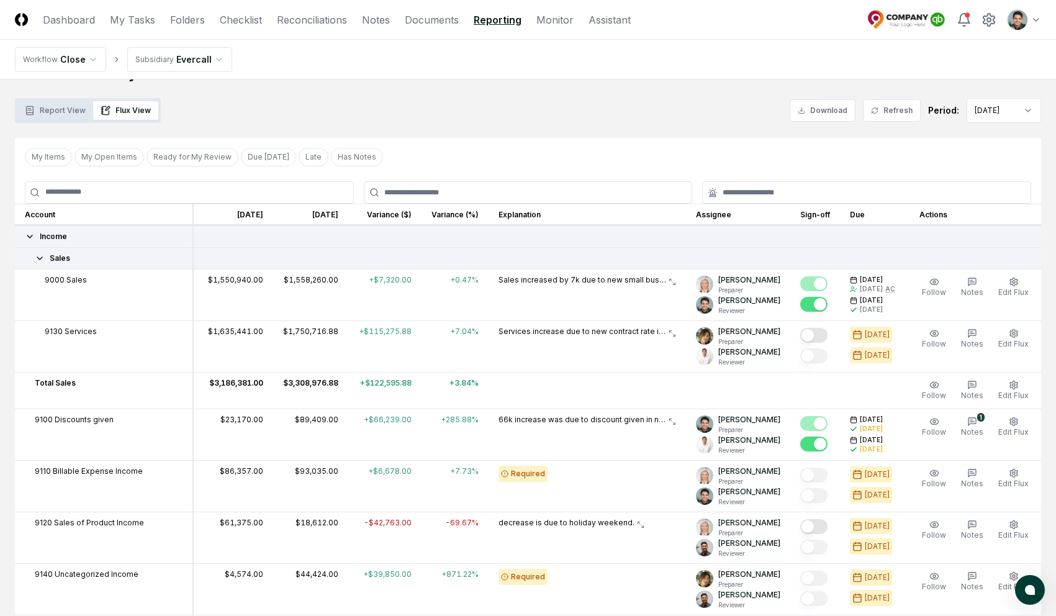
scroll to position [0, 0]
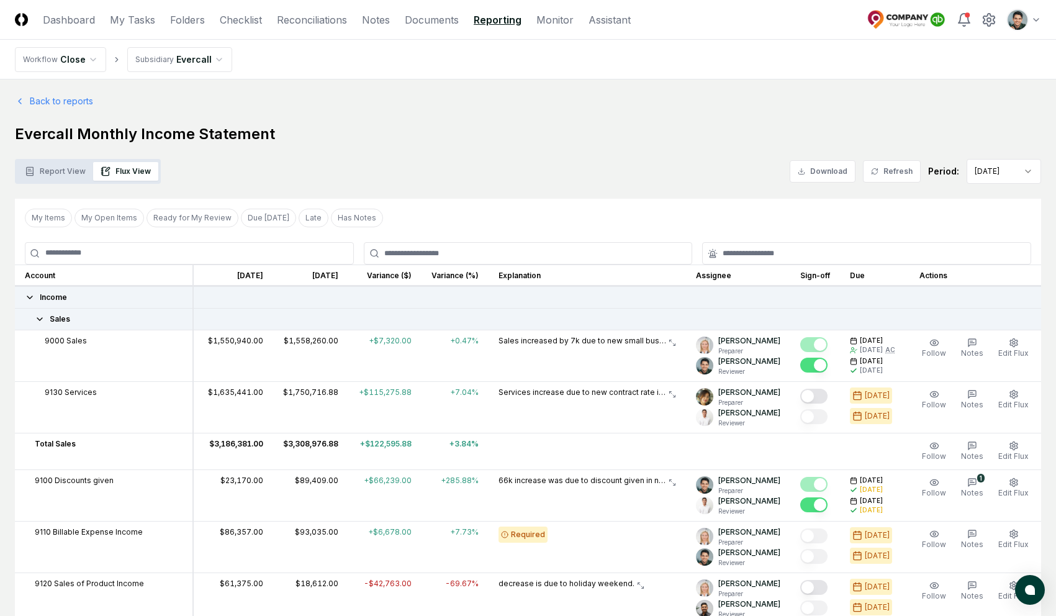
click at [327, 161] on div "Report View Flux View Download Refresh Period: Sep 2024" at bounding box center [528, 171] width 1026 height 25
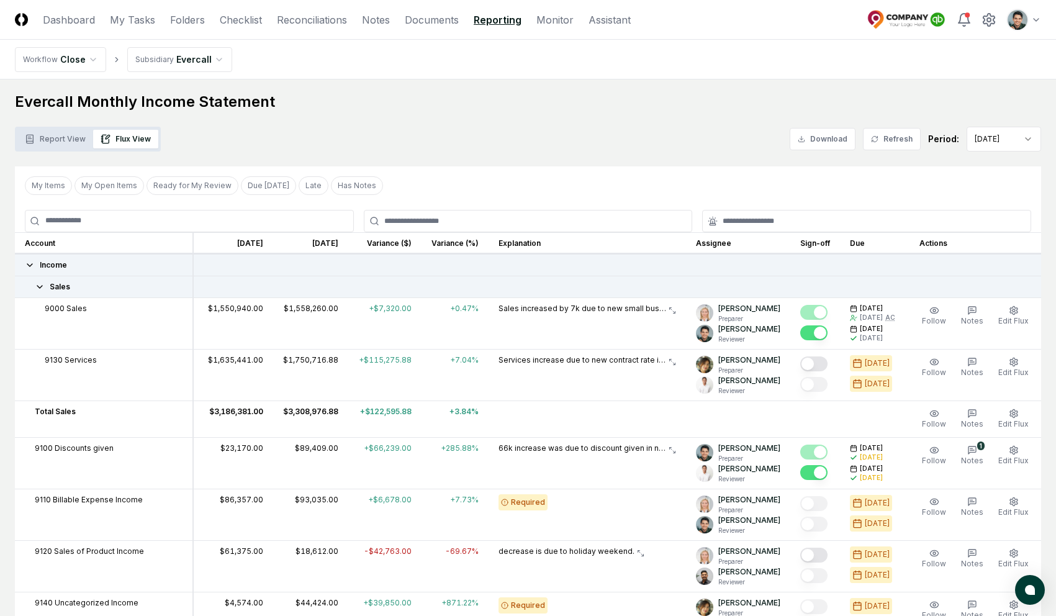
click at [377, 109] on h1 "Evercall Monthly Income Statement" at bounding box center [528, 102] width 1026 height 20
click at [465, 178] on div "My Items My Open Items Ready for My Review Due [DATE] Late Has Notes Clear Filt…" at bounding box center [528, 185] width 1026 height 38
click at [535, 109] on h1 "Evercall Monthly Income Statement" at bounding box center [528, 102] width 1026 height 20
